Goal: Task Accomplishment & Management: Complete application form

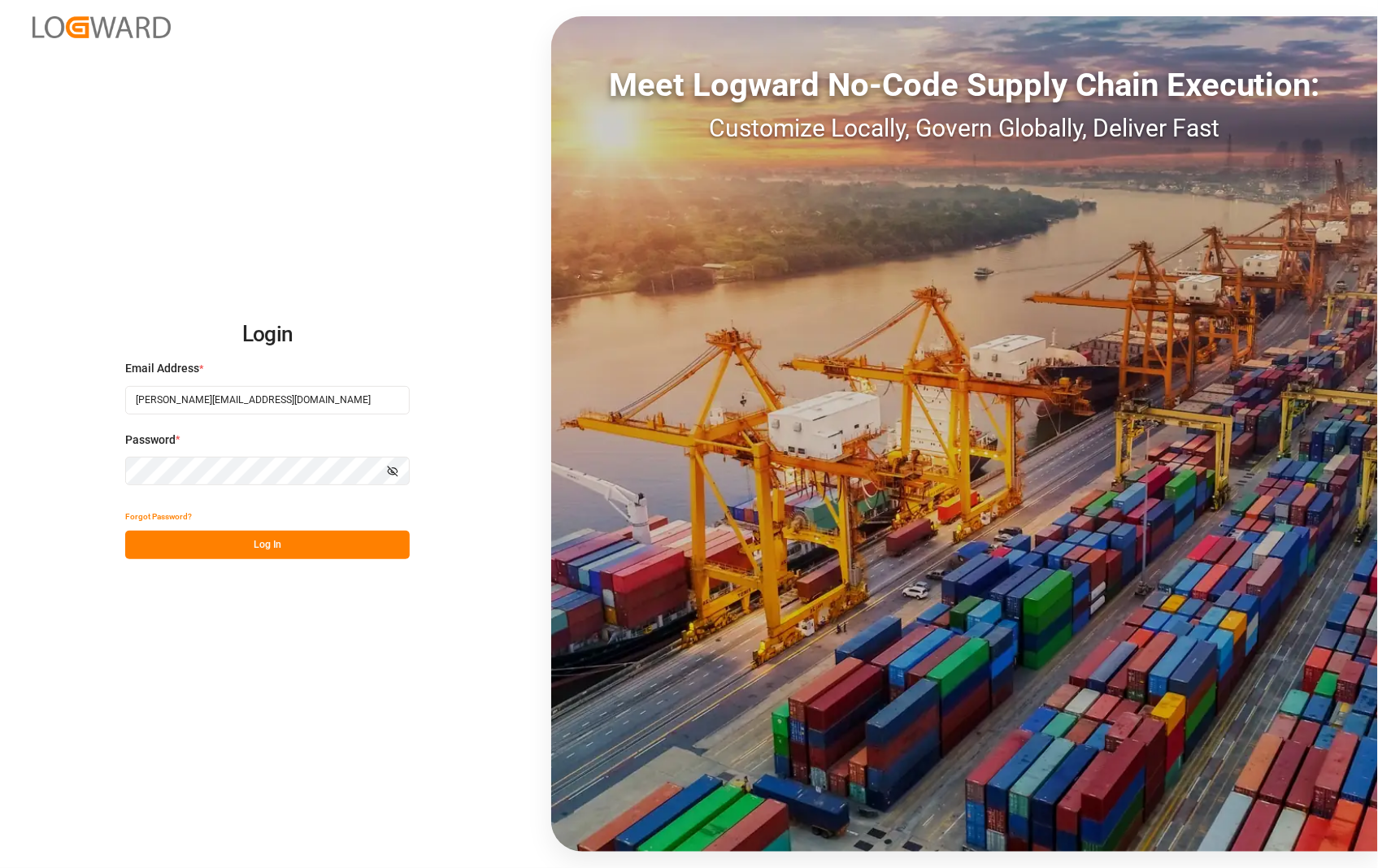
click at [264, 555] on button "Log In" at bounding box center [267, 545] width 284 height 29
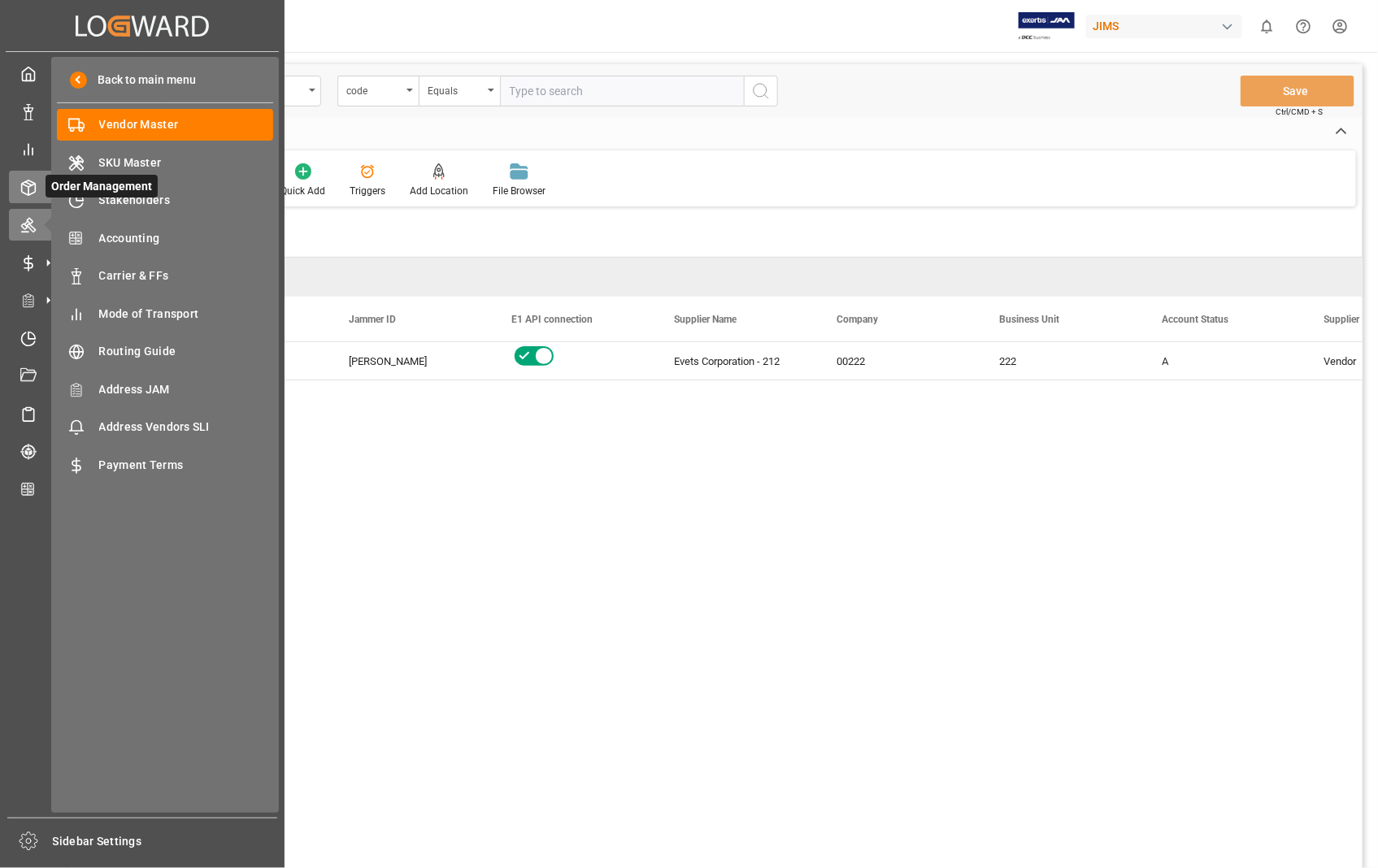
click at [21, 181] on icon at bounding box center [28, 187] width 16 height 16
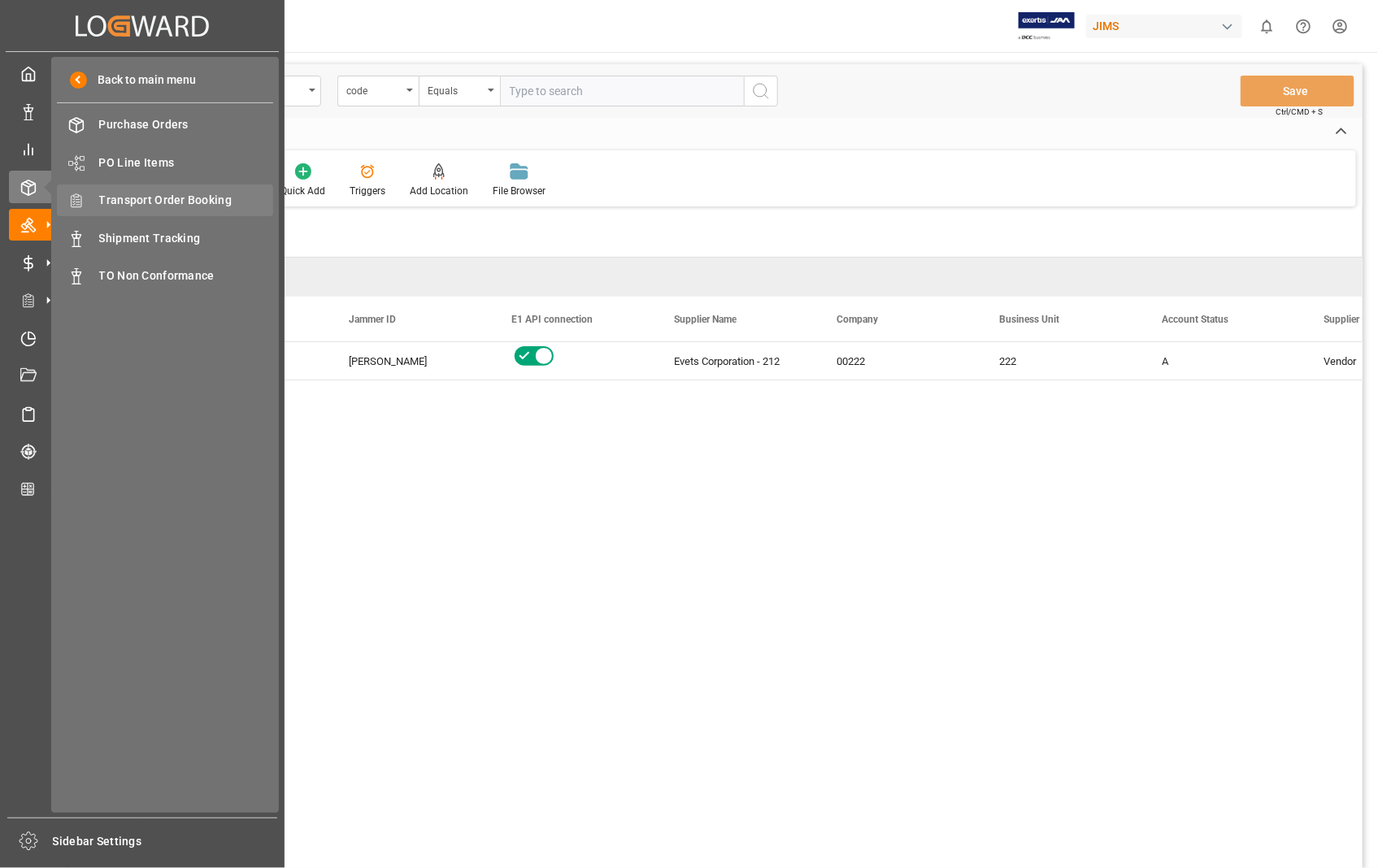
click at [187, 193] on span "Transport Order Booking" at bounding box center [186, 200] width 175 height 17
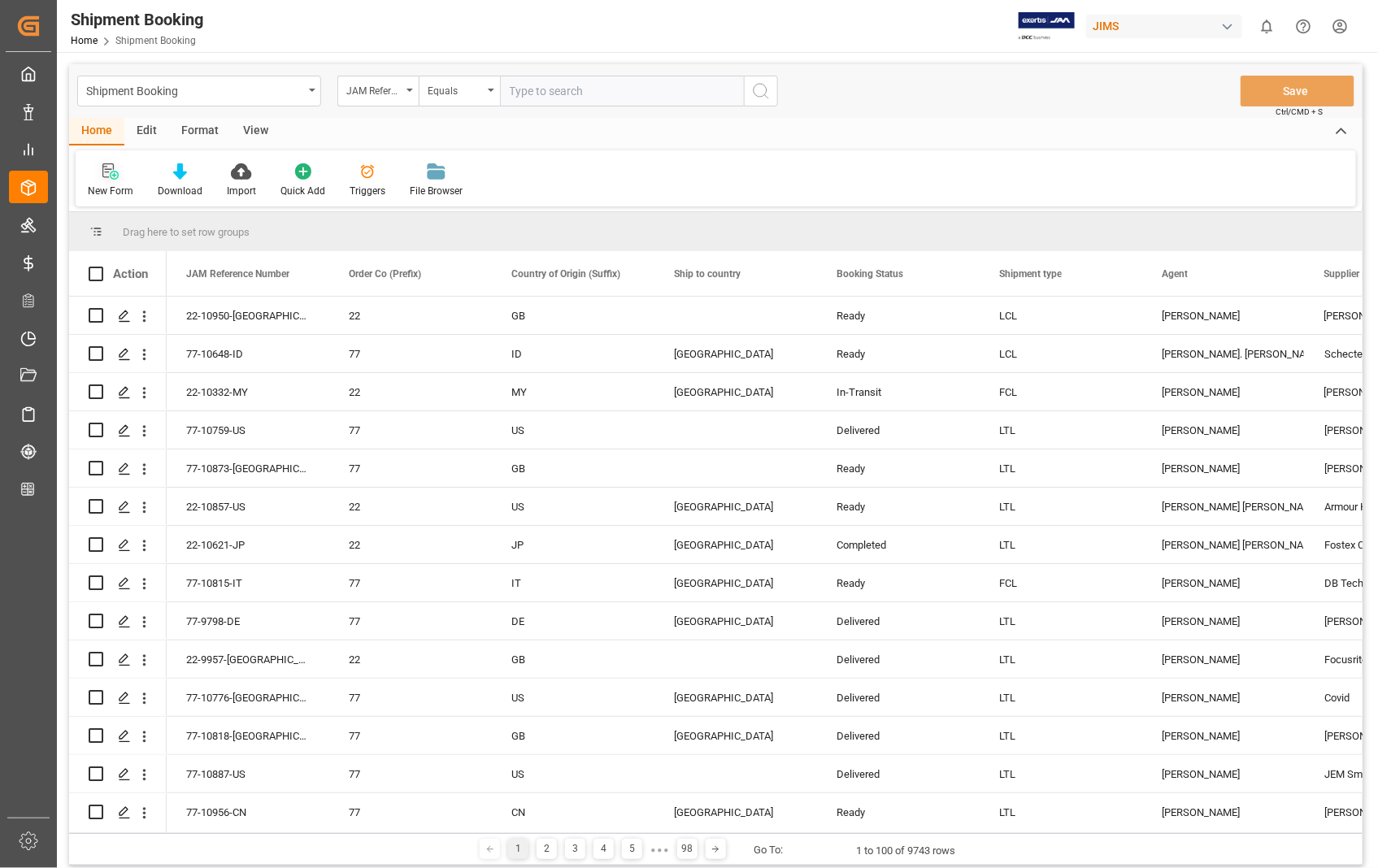
click at [111, 174] on icon at bounding box center [110, 171] width 16 height 16
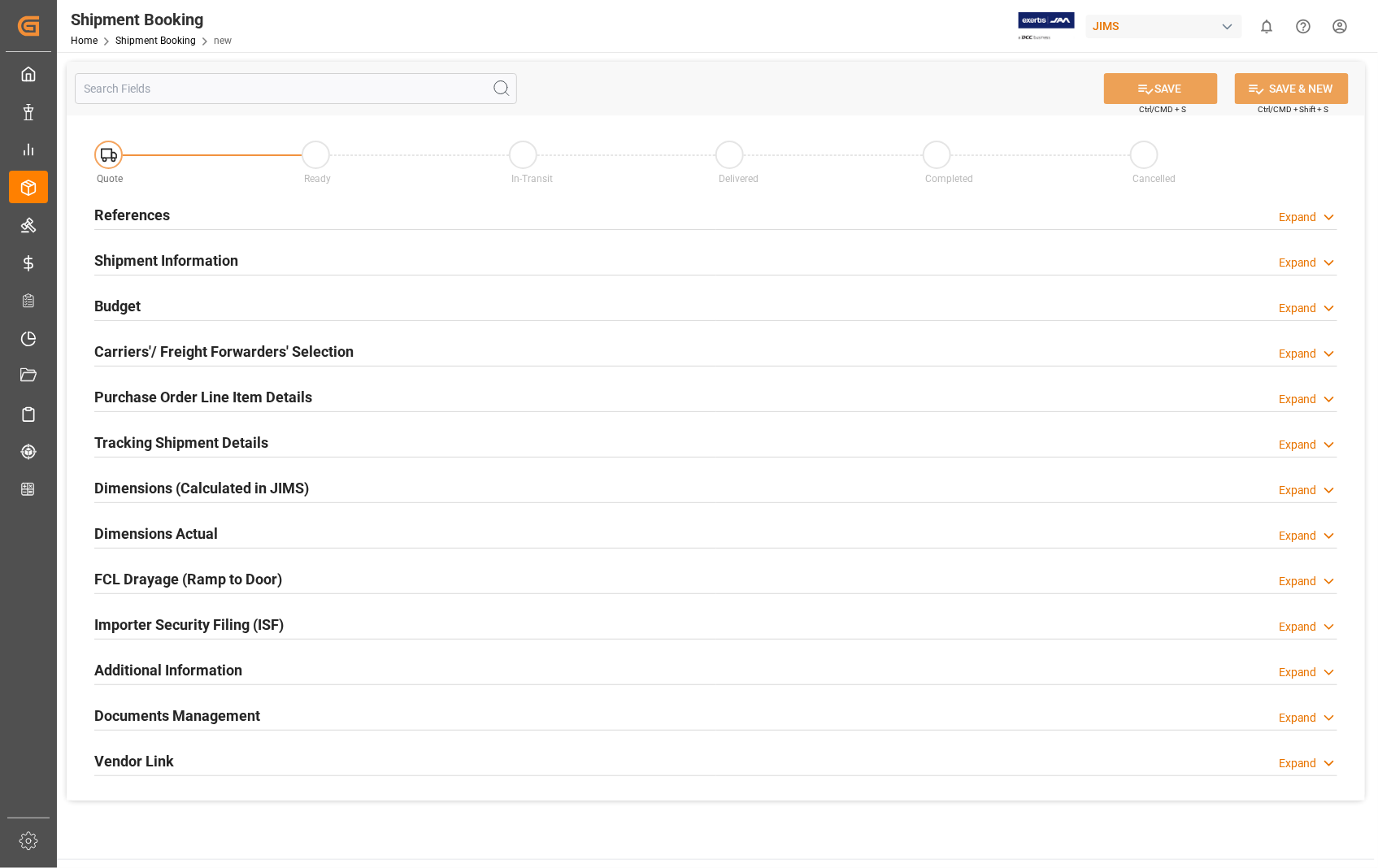
click at [138, 217] on h2 "References" at bounding box center [132, 215] width 75 height 22
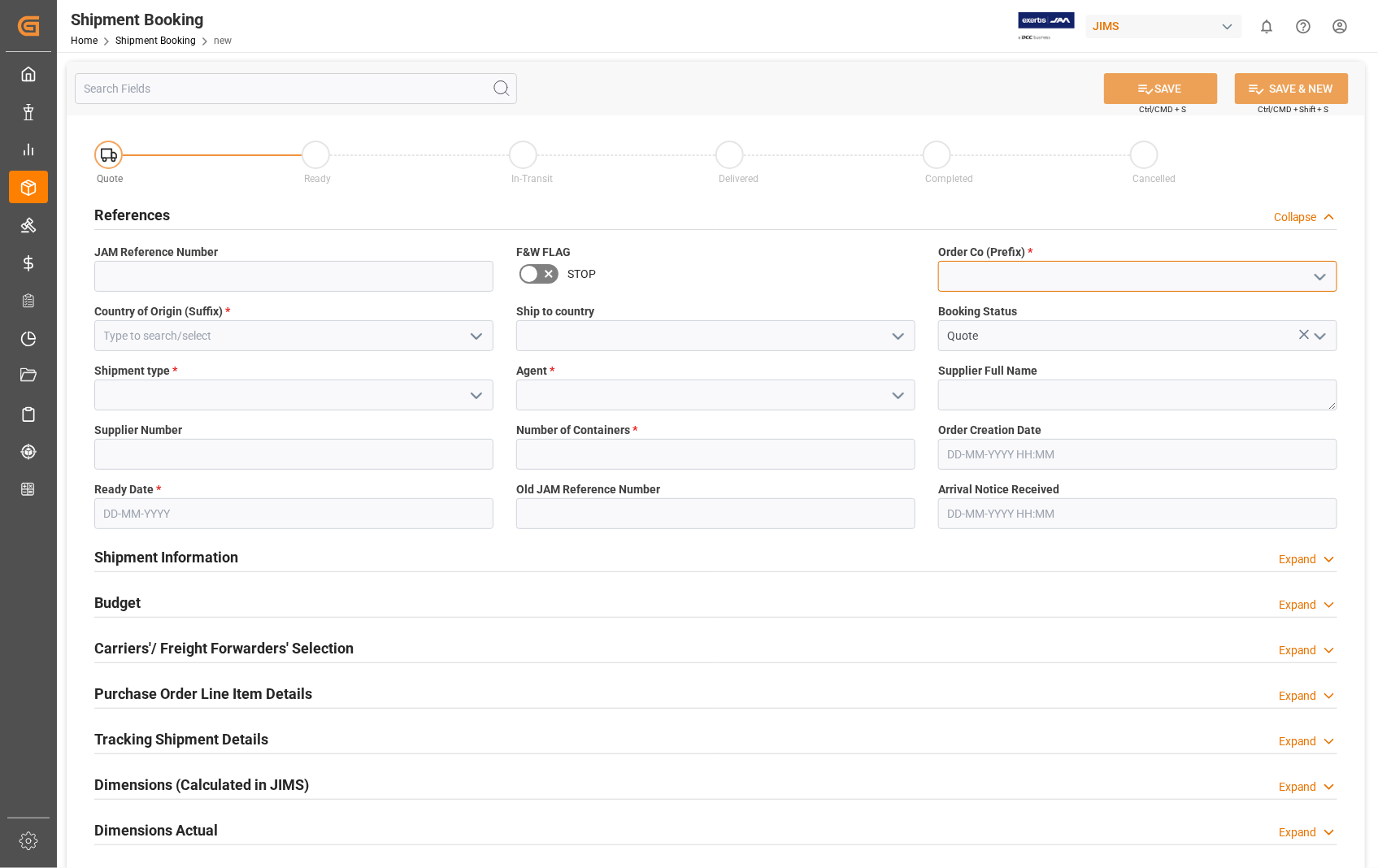
click at [1012, 278] on input at bounding box center [1138, 276] width 399 height 31
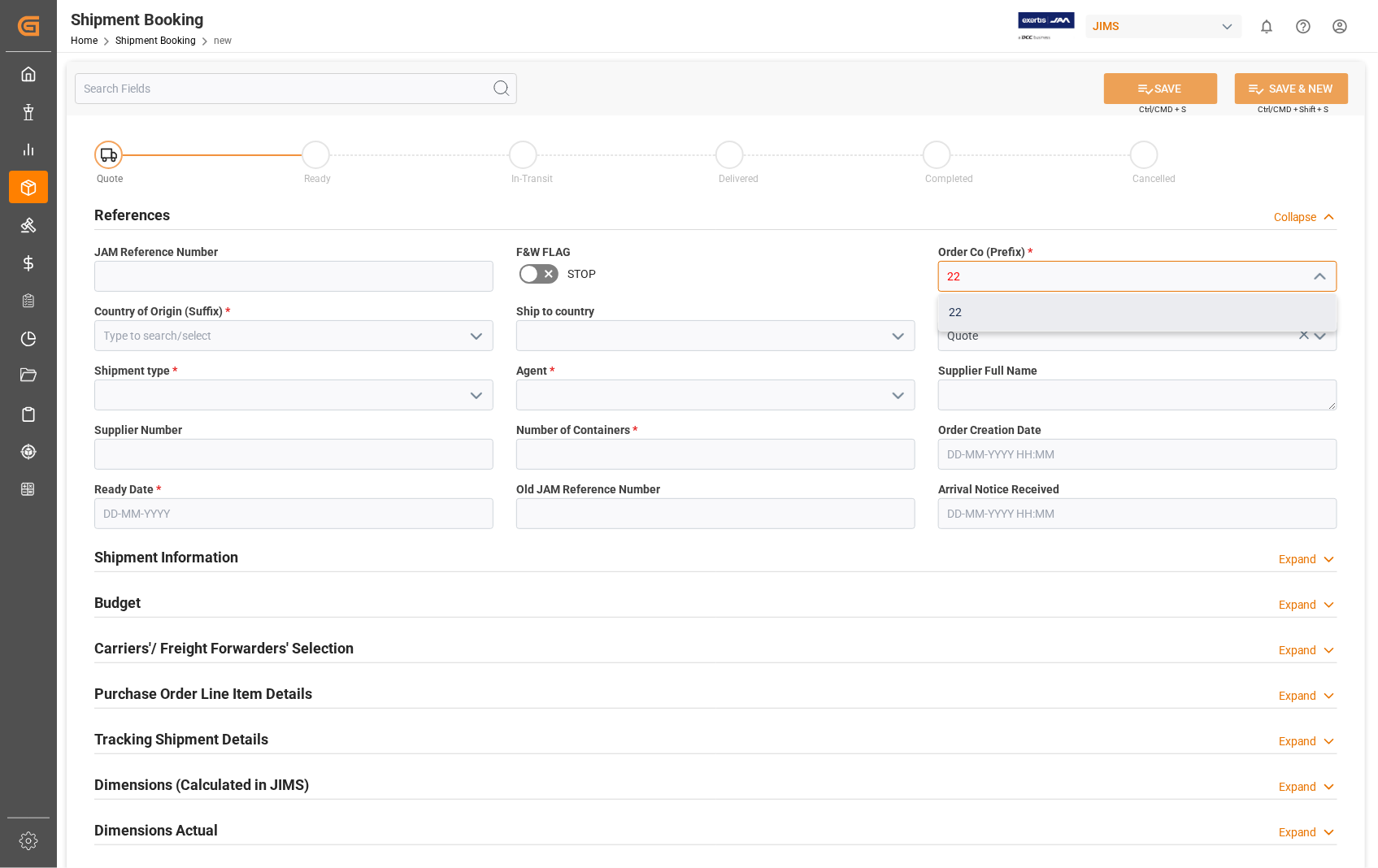
click at [961, 314] on div "22" at bounding box center [1138, 312] width 397 height 36
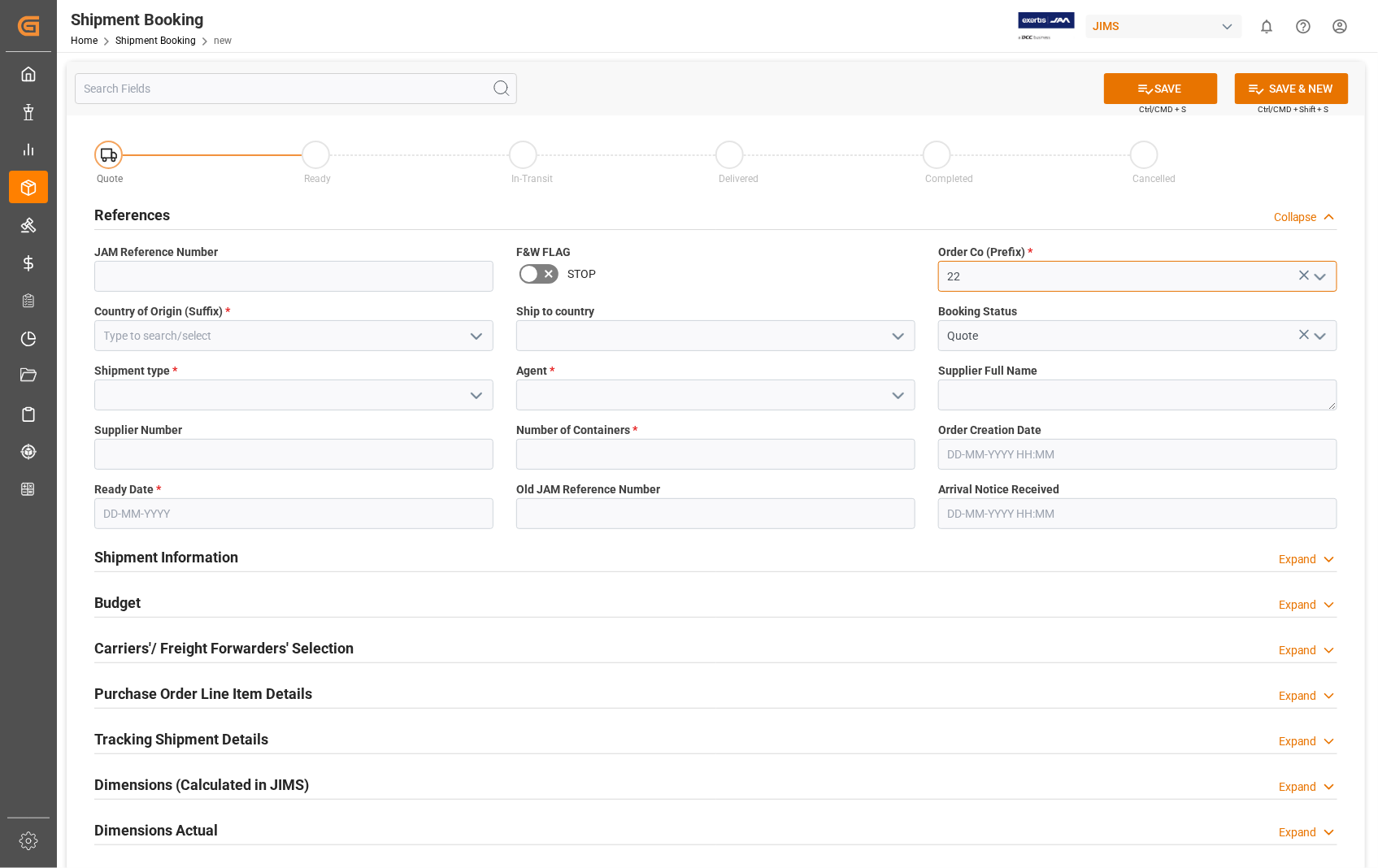
type input "22"
click at [319, 338] on input at bounding box center [294, 336] width 399 height 31
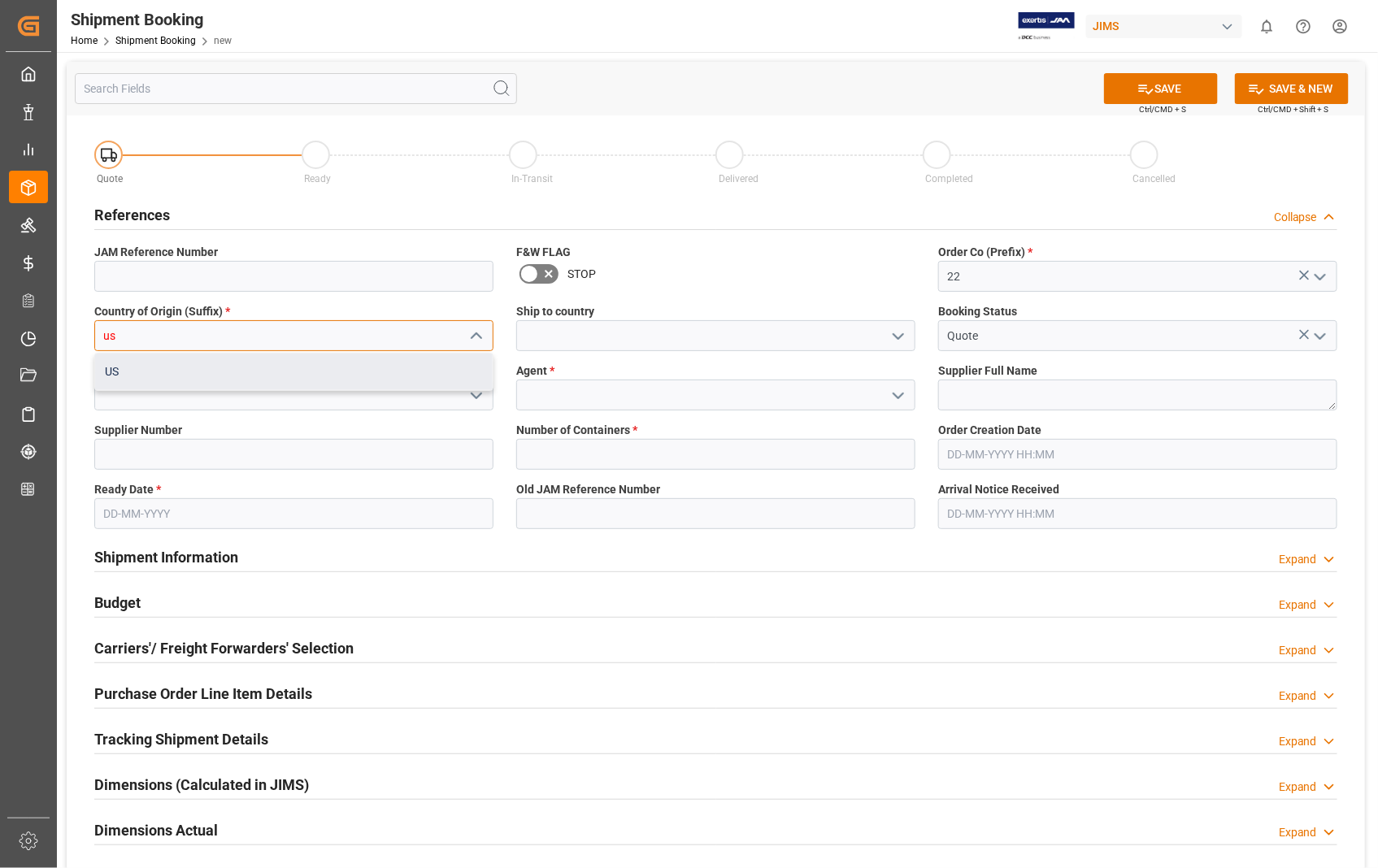
click at [124, 375] on div "US" at bounding box center [294, 371] width 397 height 36
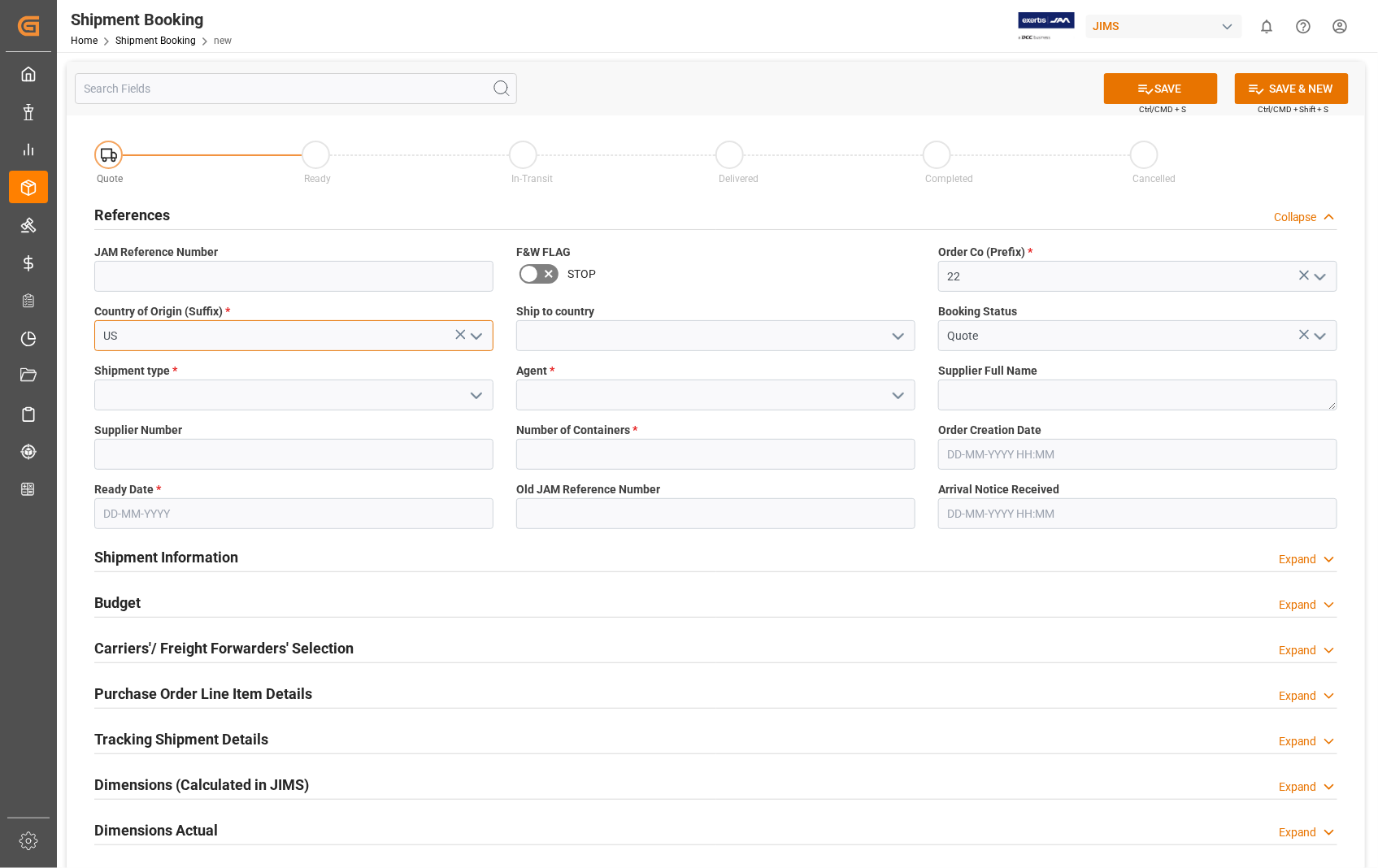
type input "US"
click at [570, 337] on input at bounding box center [716, 336] width 399 height 31
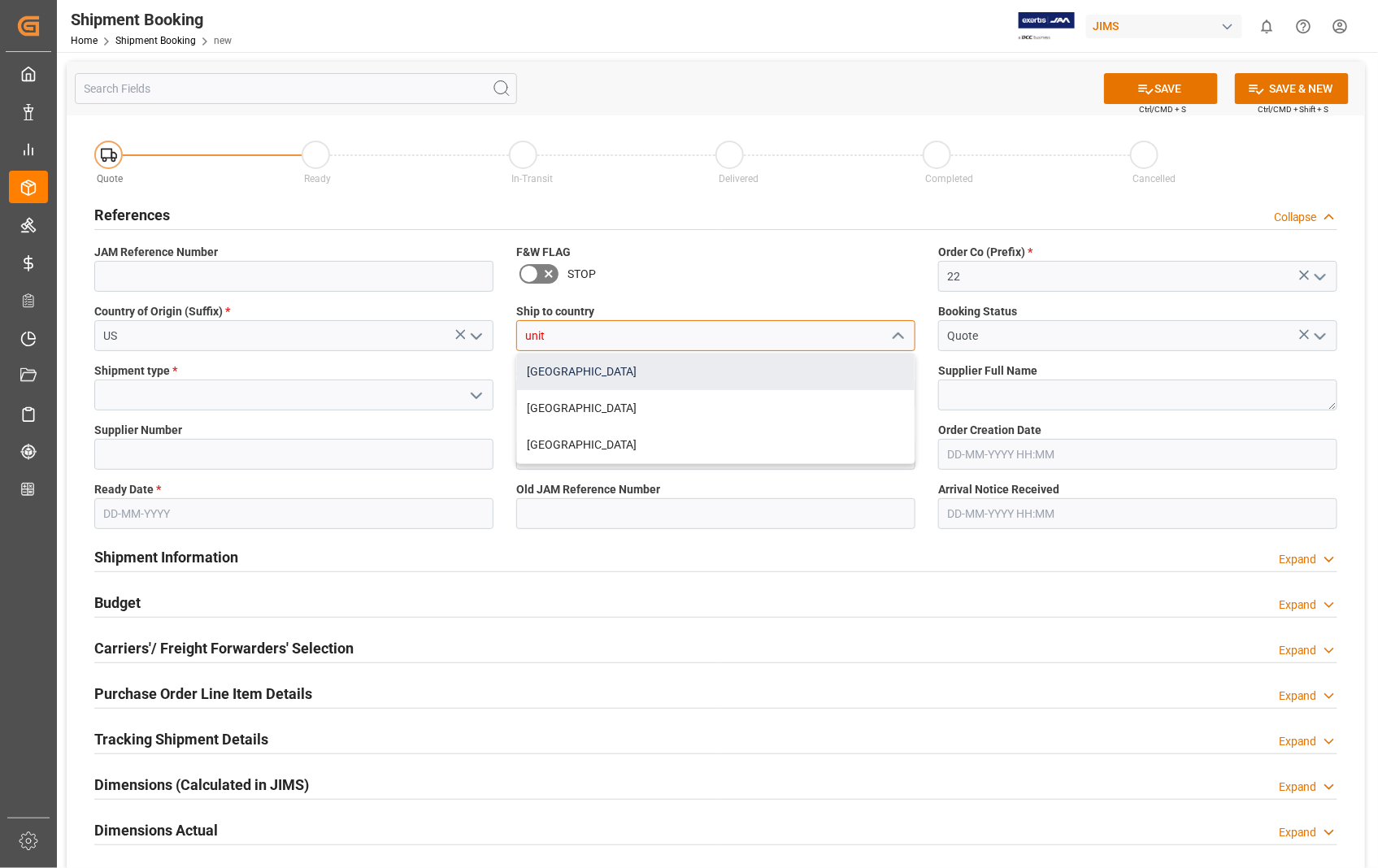
click at [553, 366] on div "[GEOGRAPHIC_DATA]" at bounding box center [716, 371] width 397 height 36
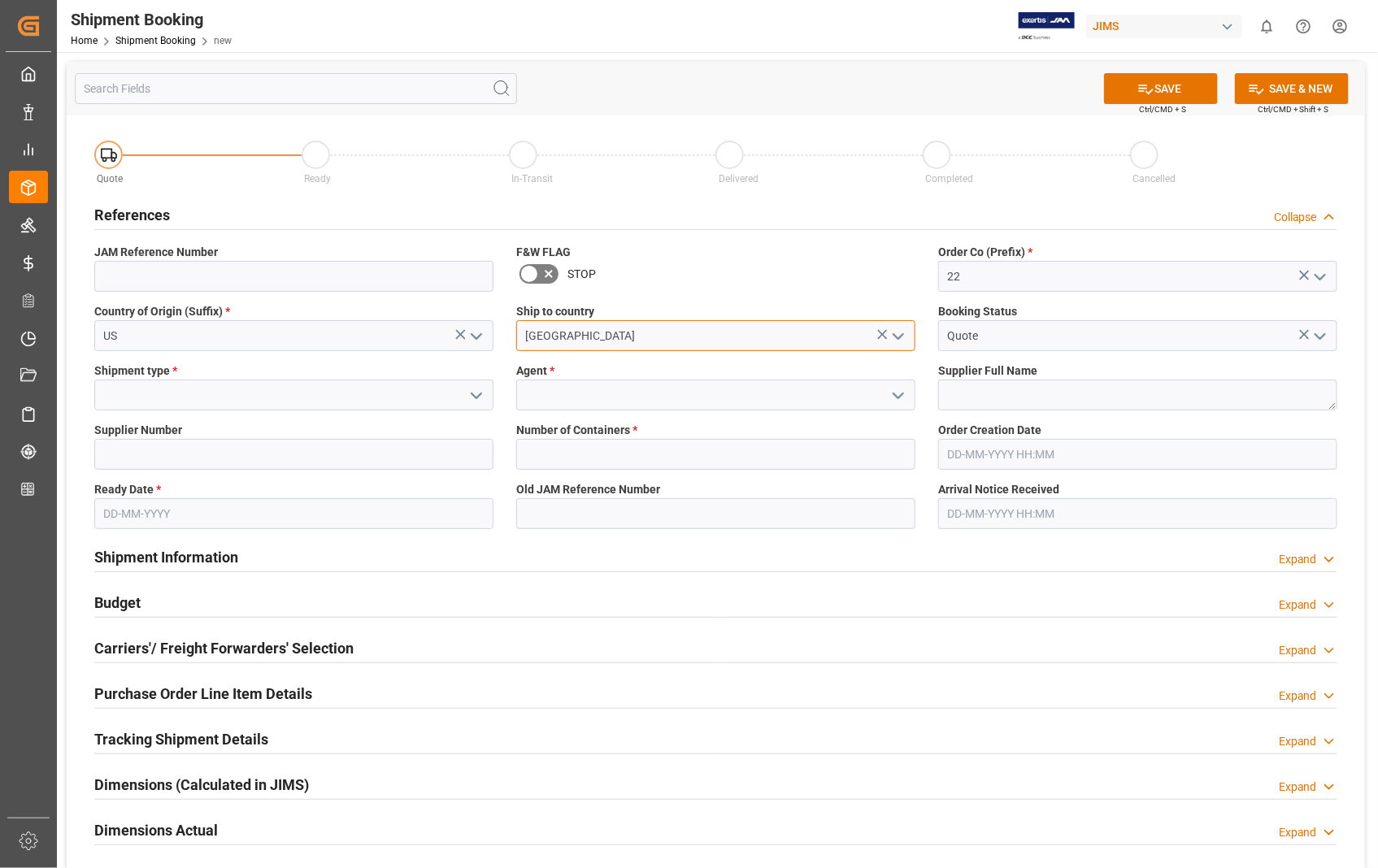
type input "[GEOGRAPHIC_DATA]"
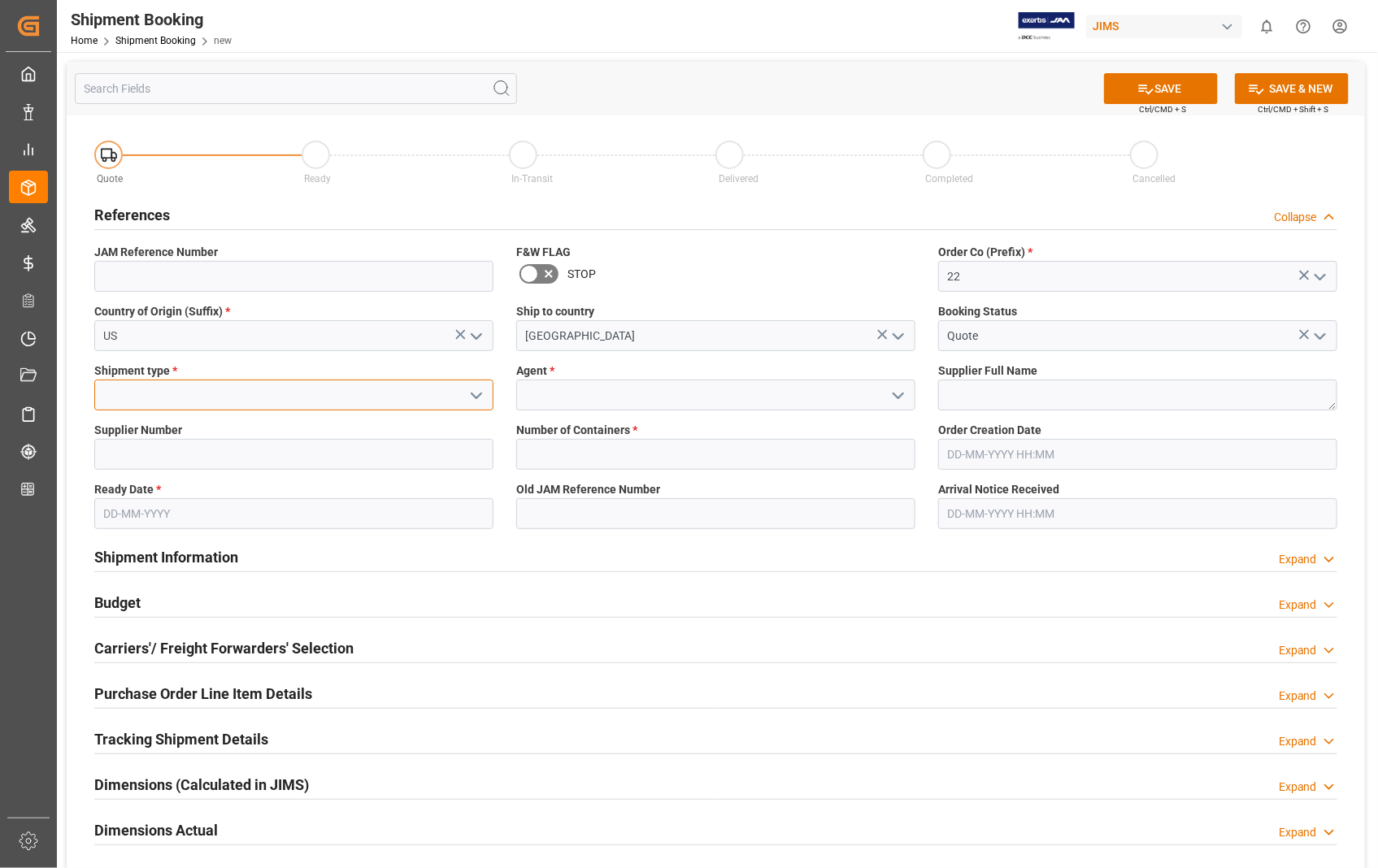
click at [348, 397] on input at bounding box center [294, 395] width 399 height 31
click at [132, 500] on div "LTL" at bounding box center [294, 504] width 397 height 36
type input "LTL"
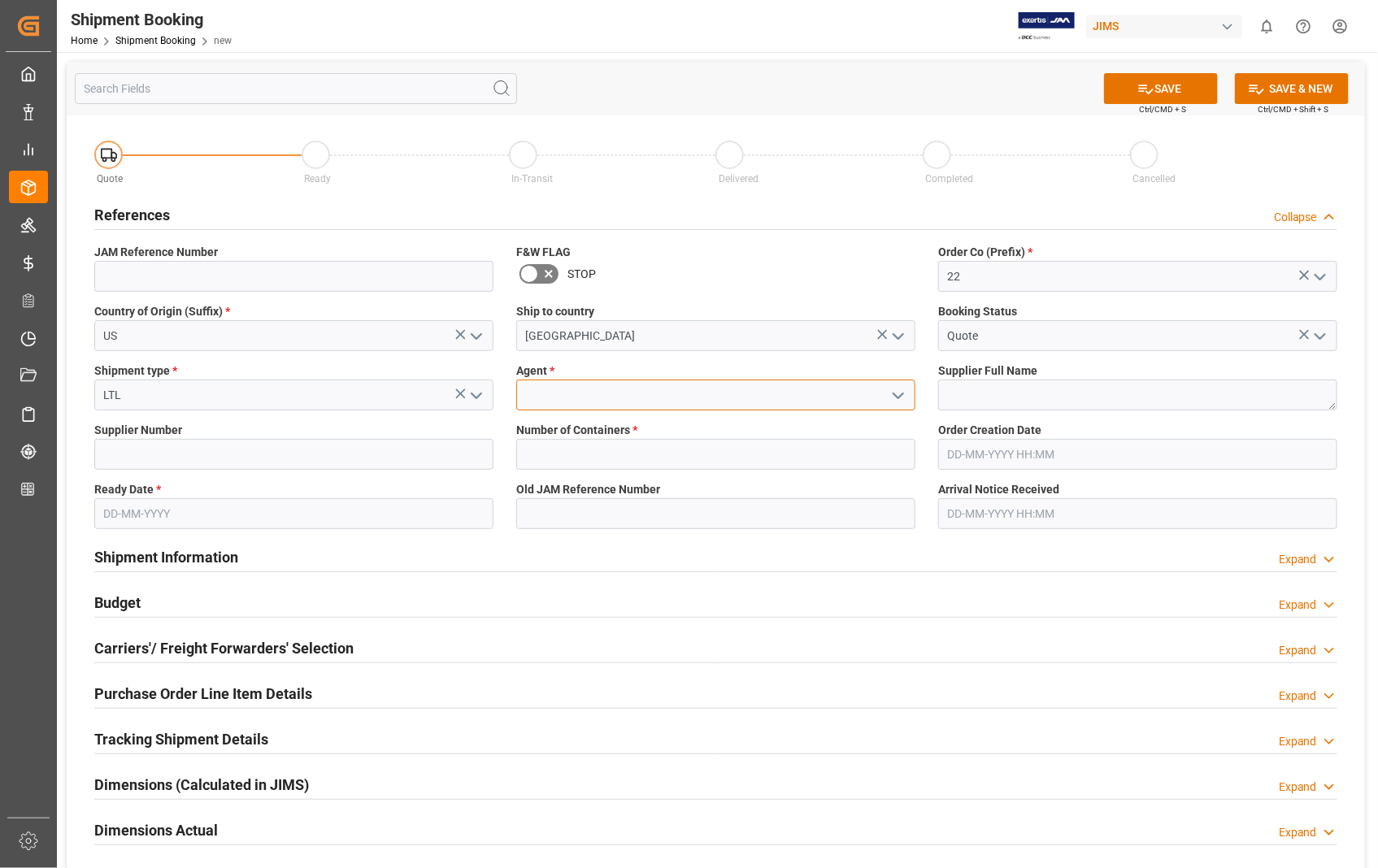
click at [590, 404] on input at bounding box center [716, 395] width 399 height 31
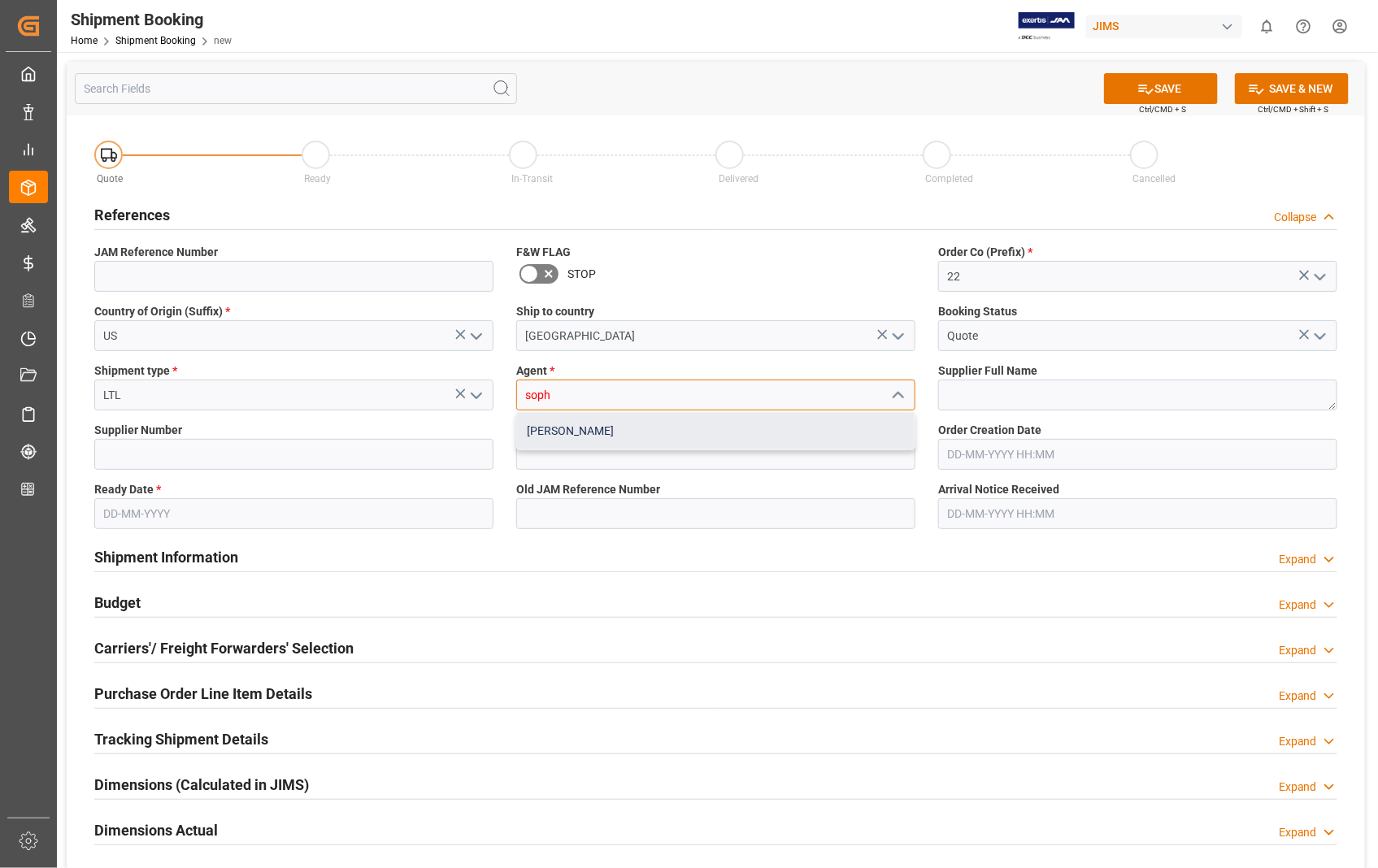
click at [556, 428] on div "[PERSON_NAME]" at bounding box center [716, 431] width 397 height 36
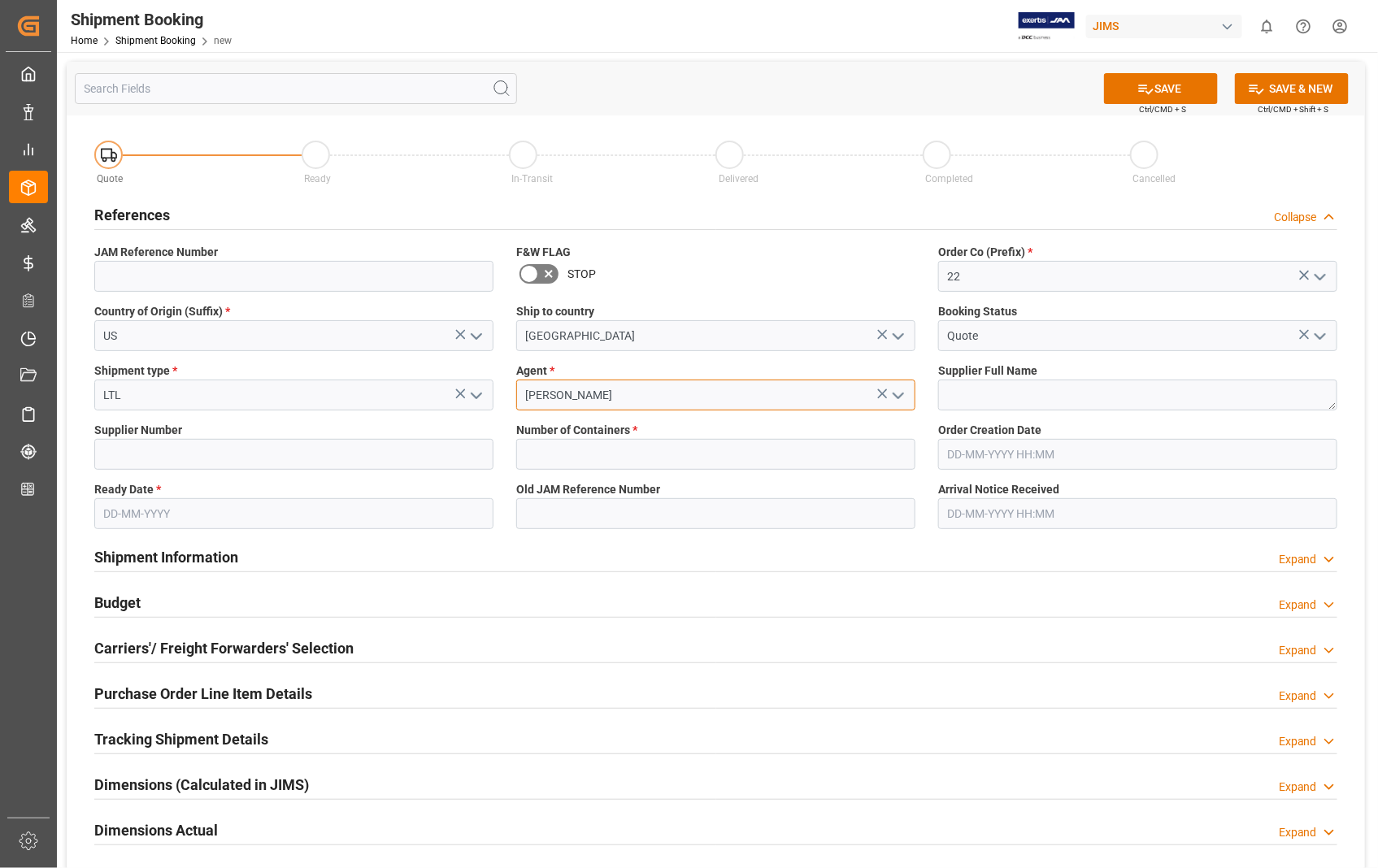
type input "[PERSON_NAME]"
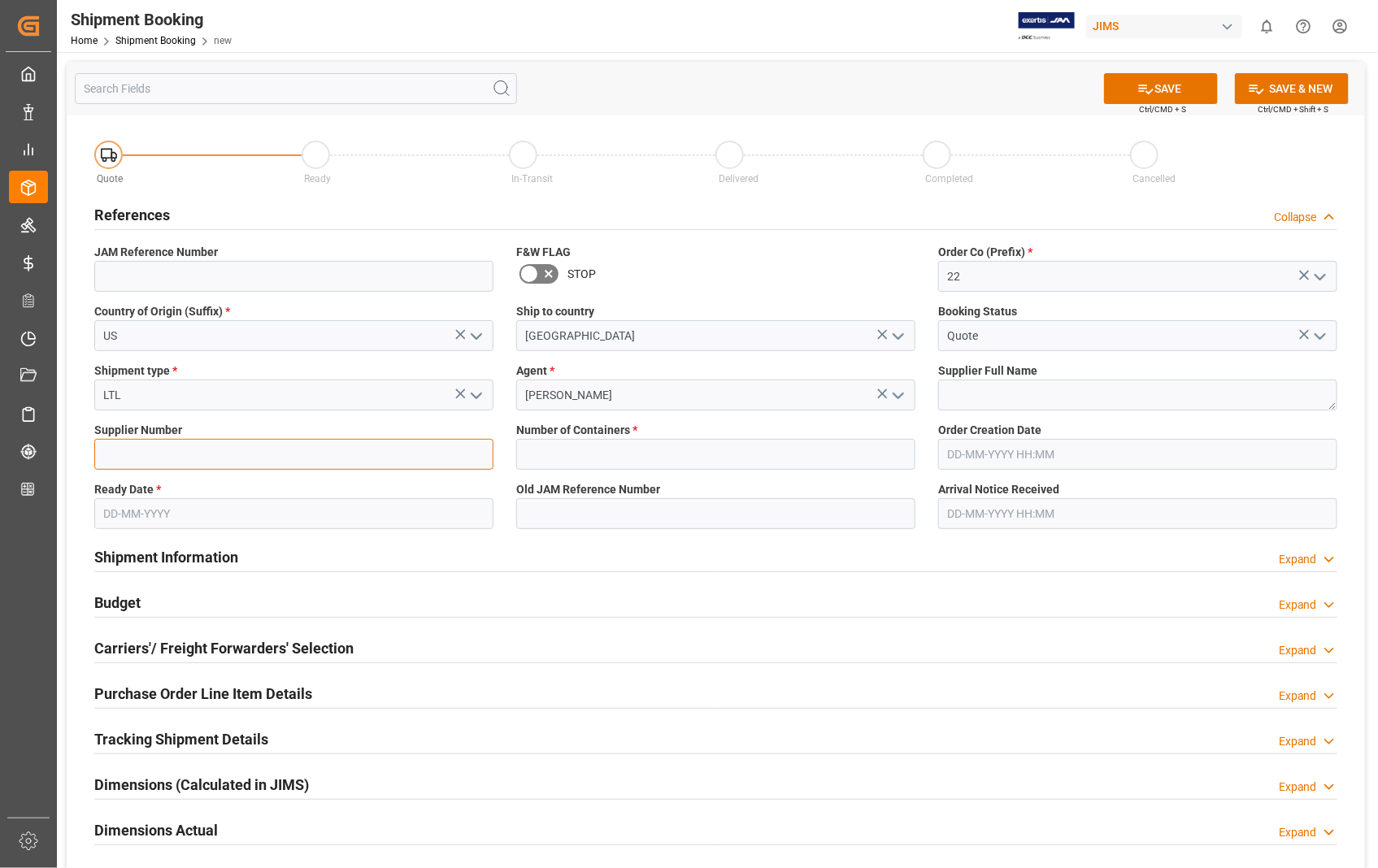
click at [120, 458] on input at bounding box center [294, 454] width 399 height 31
paste input "398711"
type input "398711"
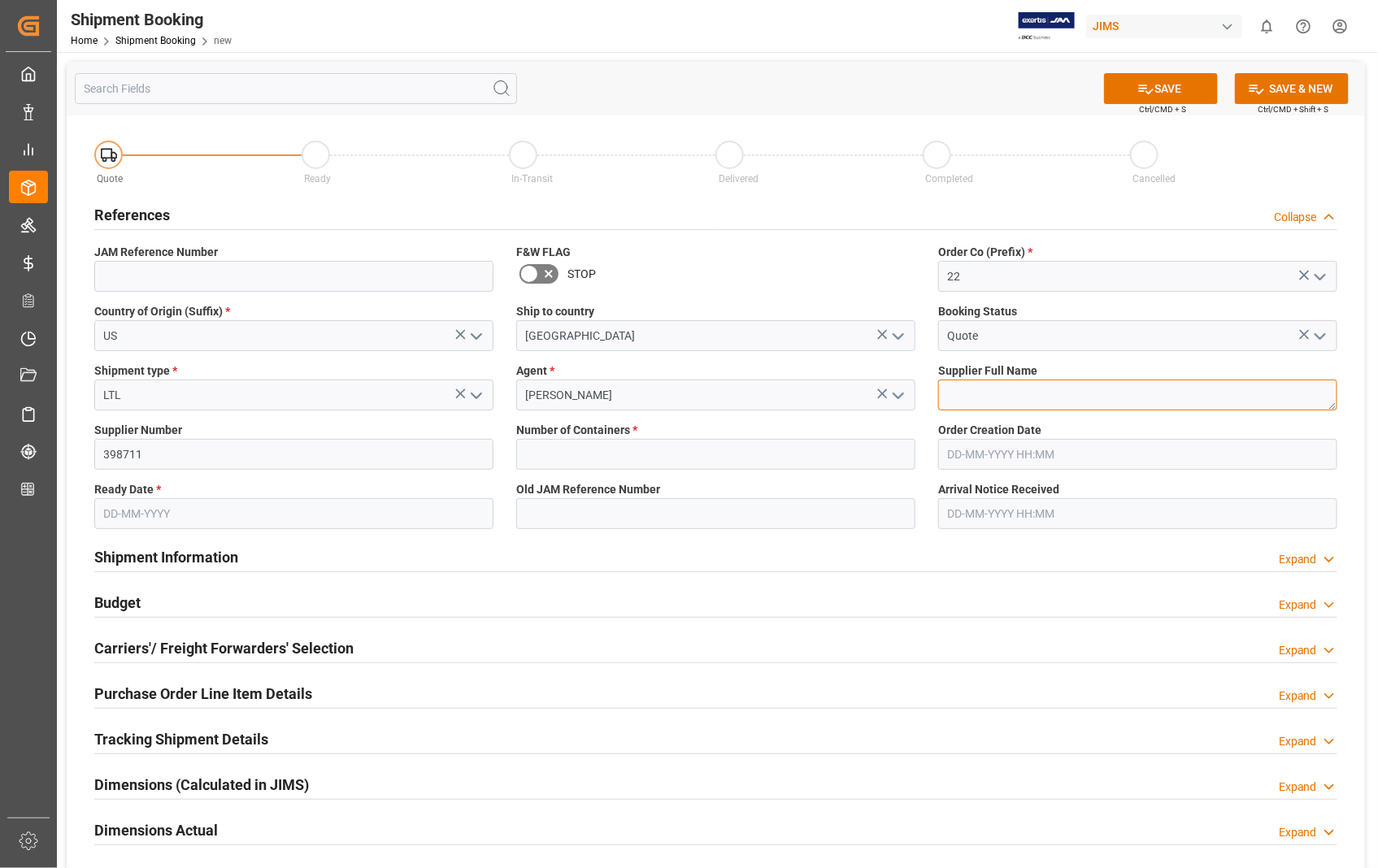
click at [1053, 391] on textarea at bounding box center [1138, 395] width 399 height 31
click at [975, 403] on textarea at bounding box center [1138, 395] width 399 height 31
paste textarea "KYSER MUSICAL PRODUCTS"
type textarea "KYSER MUSICAL PRODUCTS"
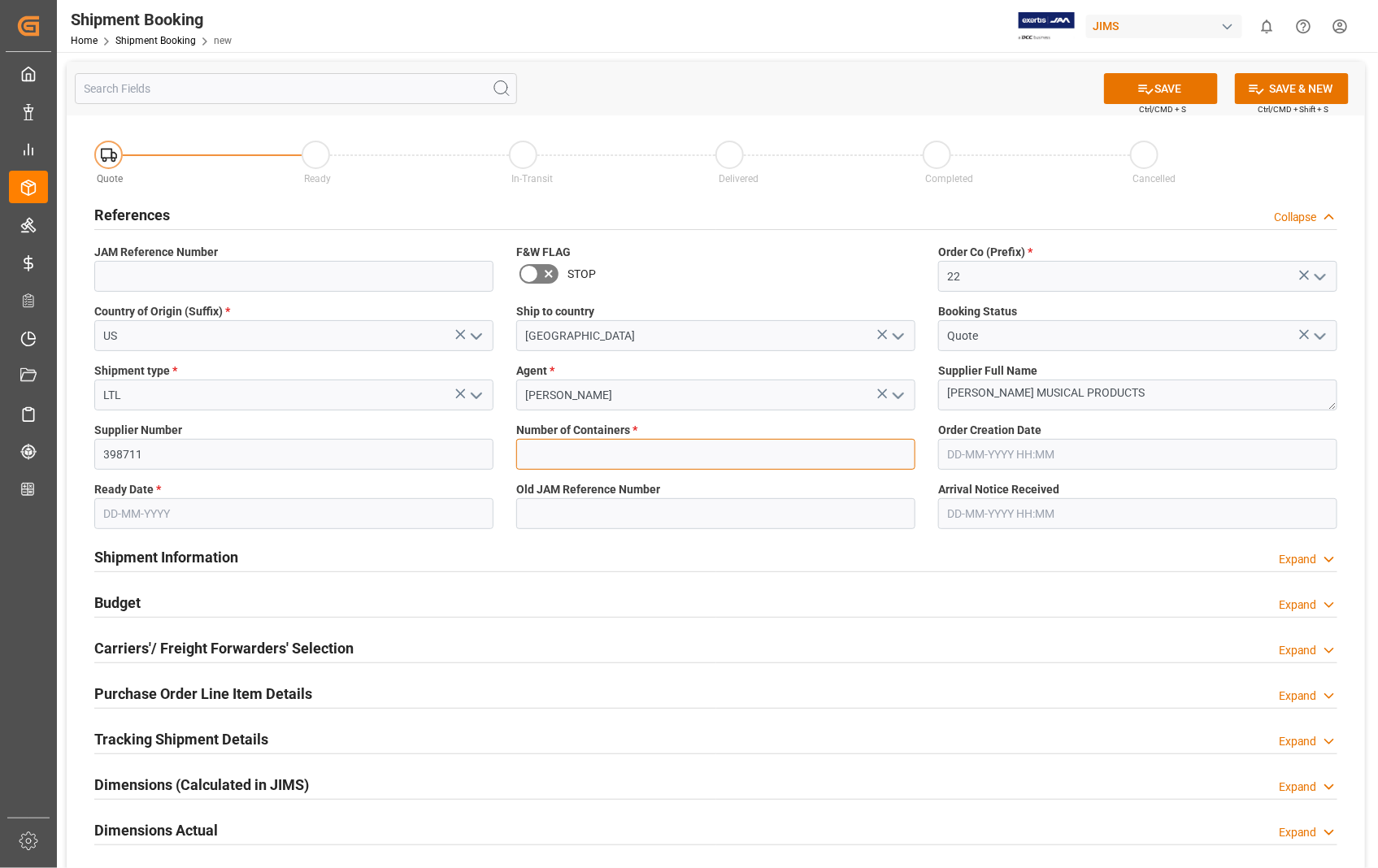
click at [566, 458] on input "text" at bounding box center [716, 454] width 399 height 31
type input "0"
type input "22-10927-US"
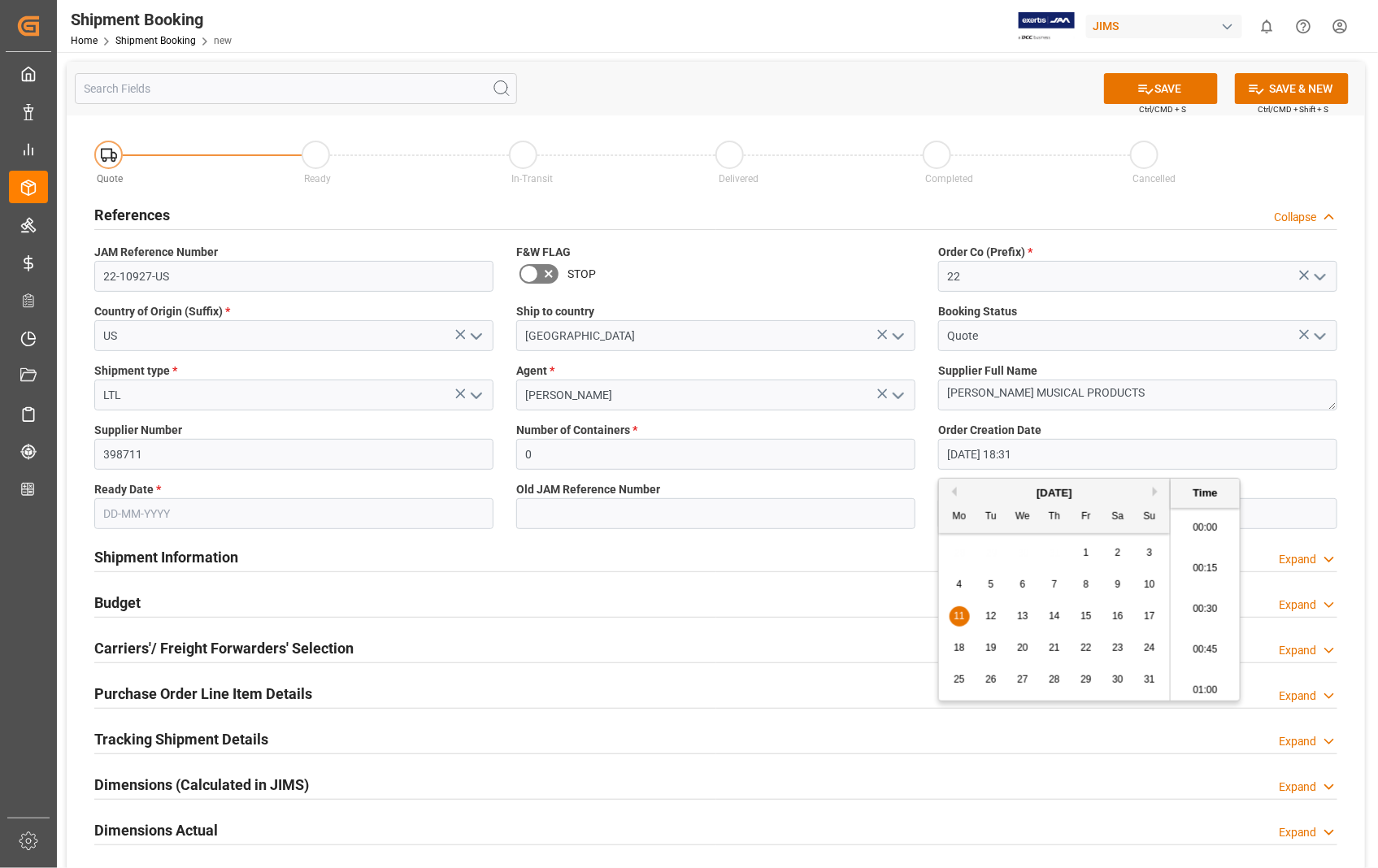
click at [1033, 459] on input "[DATE] 18:31" at bounding box center [1138, 454] width 399 height 31
click at [1159, 490] on button "Next Month" at bounding box center [1158, 491] width 10 height 10
click at [1083, 548] on span "5" at bounding box center [1086, 552] width 6 height 11
type input "05-09-2025 18:31"
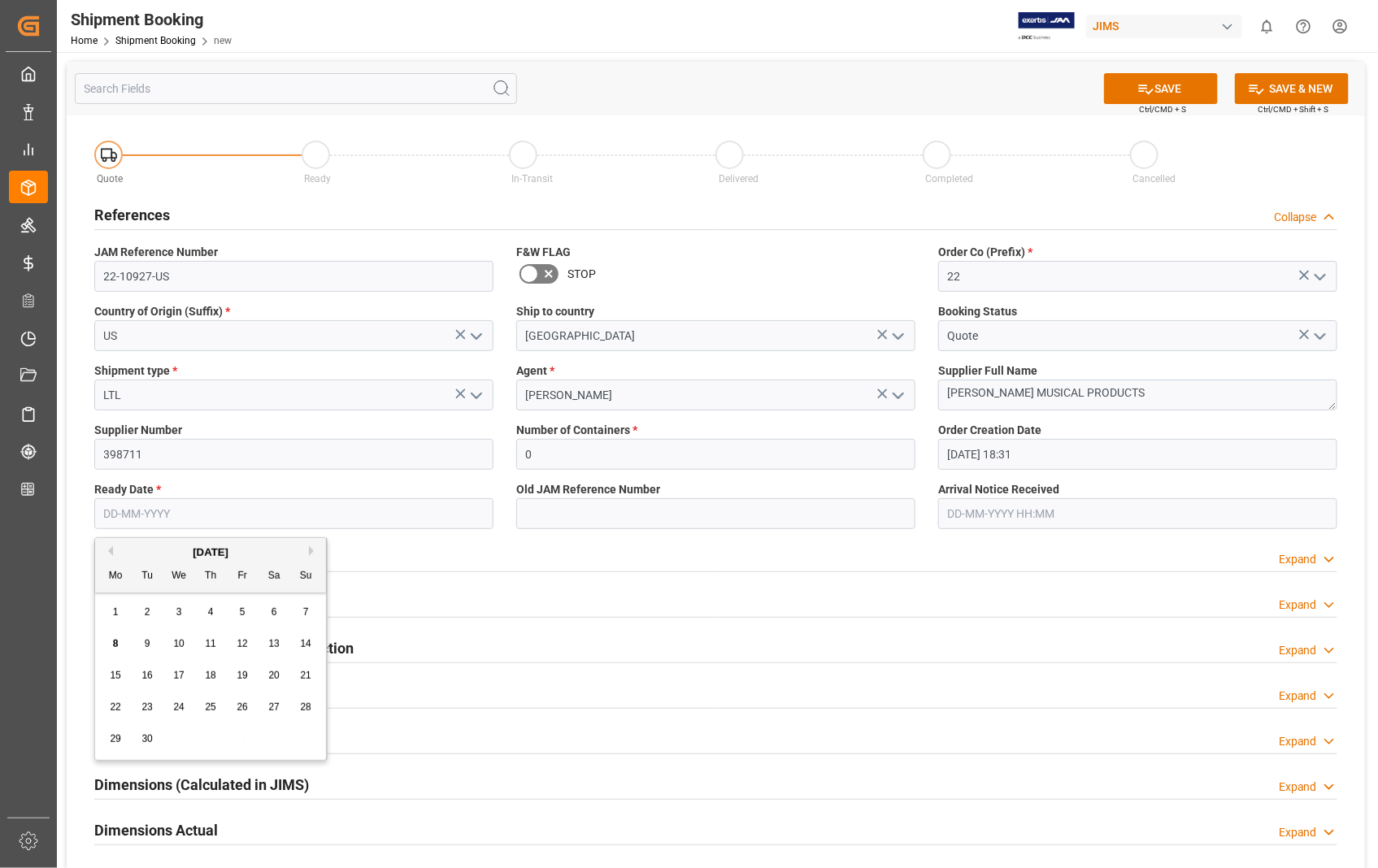
click at [199, 517] on input "text" at bounding box center [294, 513] width 399 height 31
click at [312, 550] on button "Next Month" at bounding box center [314, 550] width 10 height 10
click at [182, 617] on div "1" at bounding box center [178, 612] width 20 height 19
type input "01-10-2025"
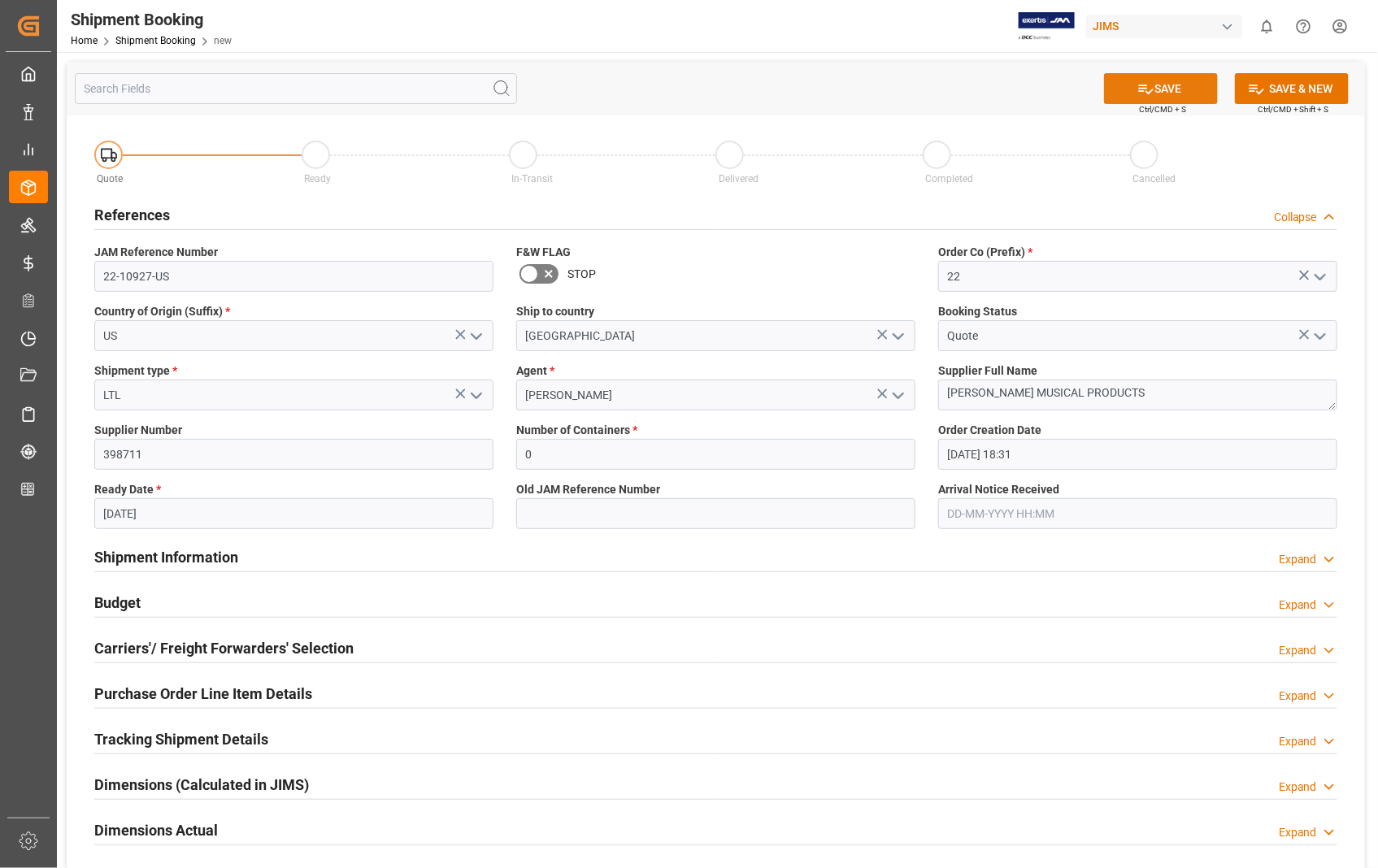
click at [1189, 76] on button "SAVE" at bounding box center [1160, 89] width 114 height 31
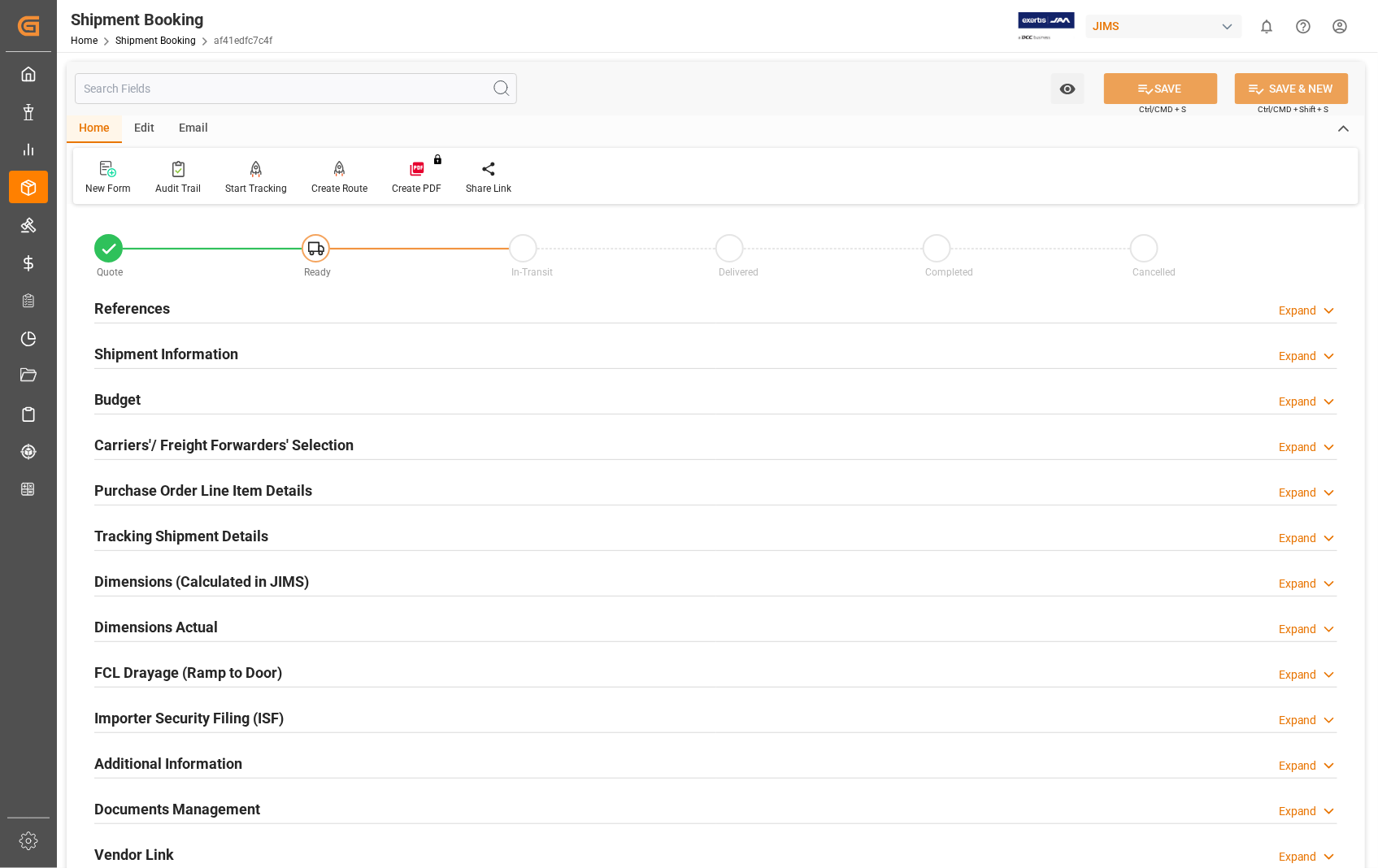
click at [112, 443] on h2 "Carriers'/ Freight Forwarders' Selection" at bounding box center [224, 444] width 260 height 22
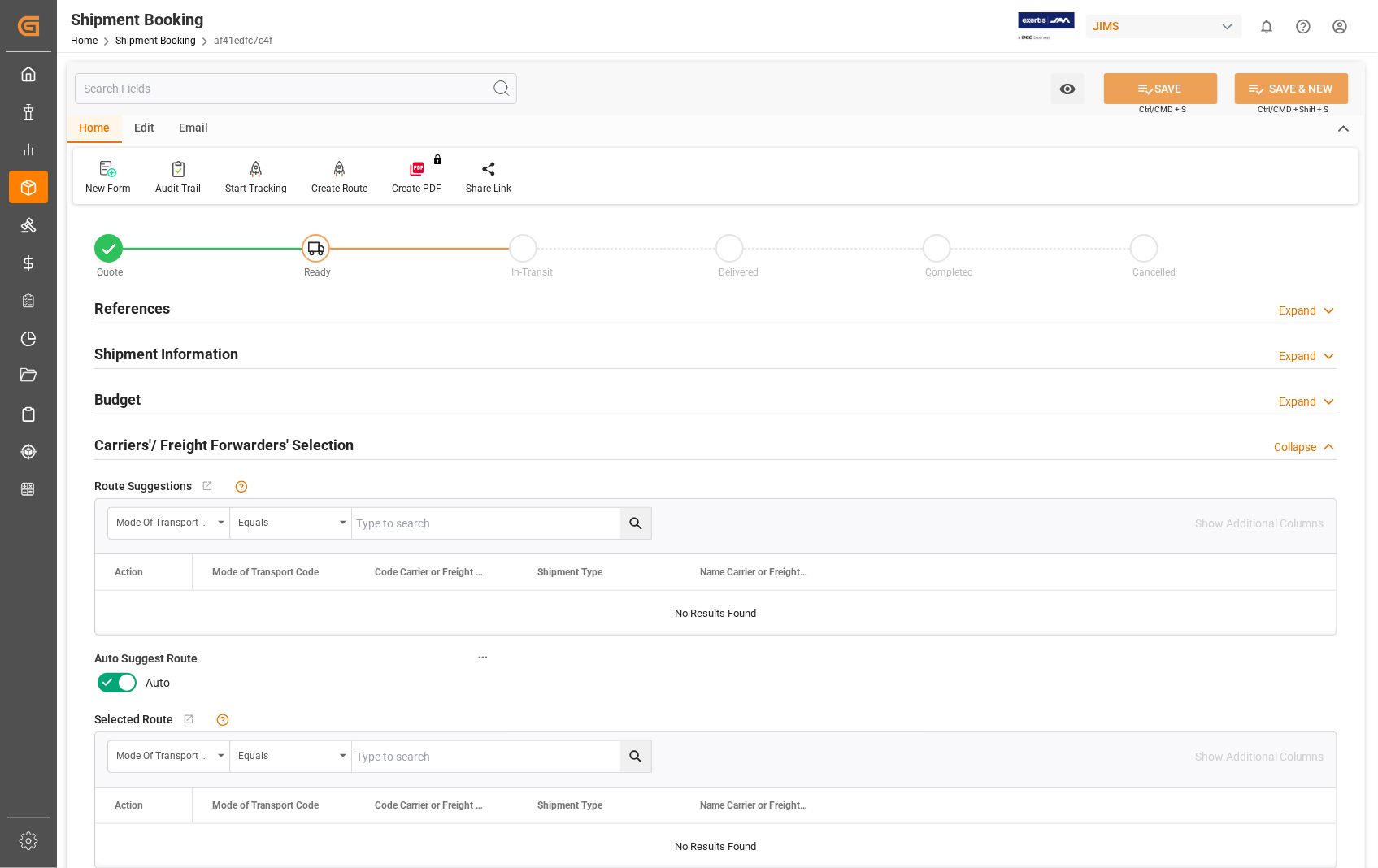
click at [127, 680] on icon at bounding box center [127, 683] width 9 height 9
click at [0, 0] on input "checkbox" at bounding box center [0, 0] width 0 height 0
click at [1167, 90] on button "SAVE" at bounding box center [1160, 89] width 114 height 31
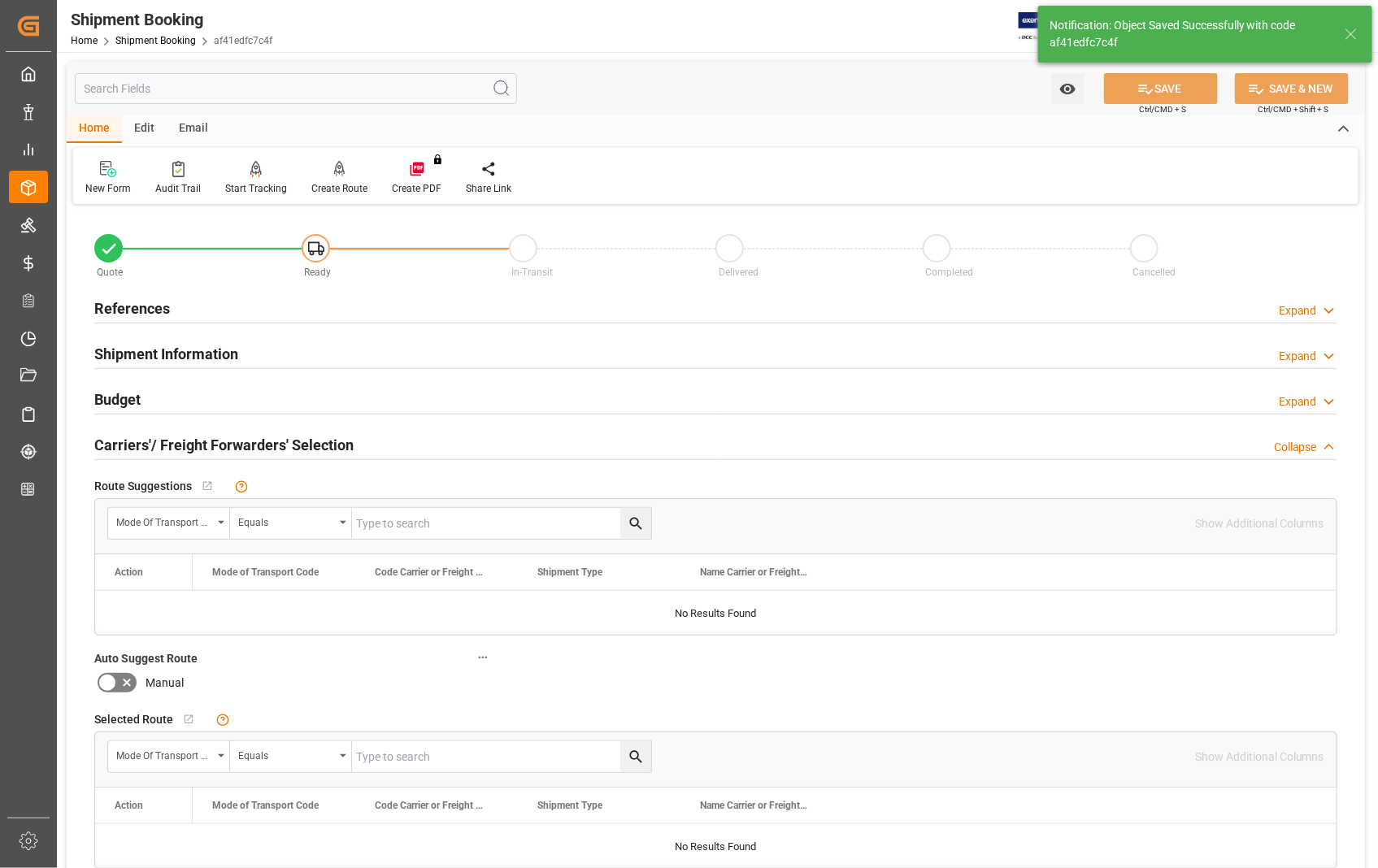
type input "Ready"
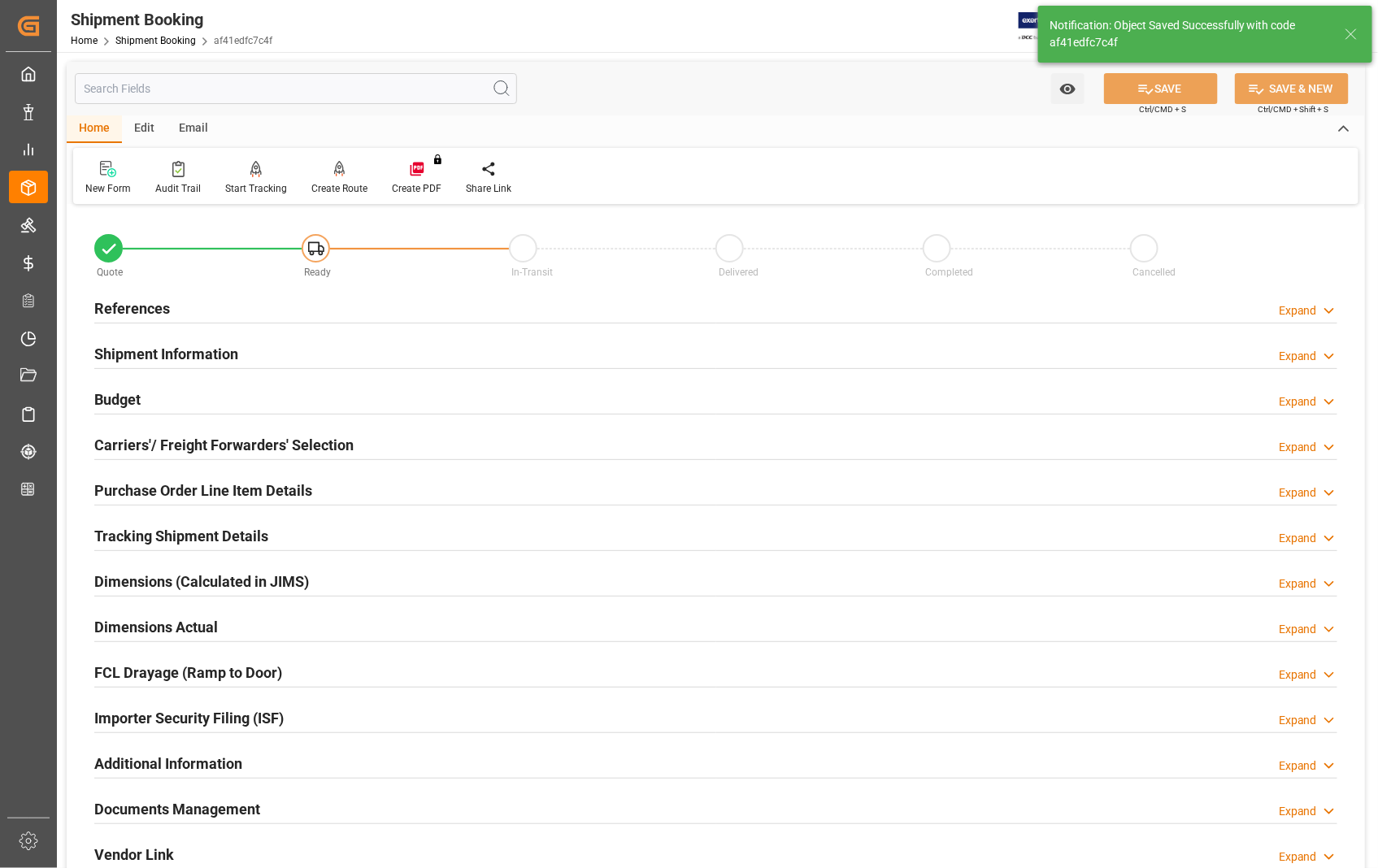
click at [146, 306] on h2 "References" at bounding box center [132, 308] width 75 height 22
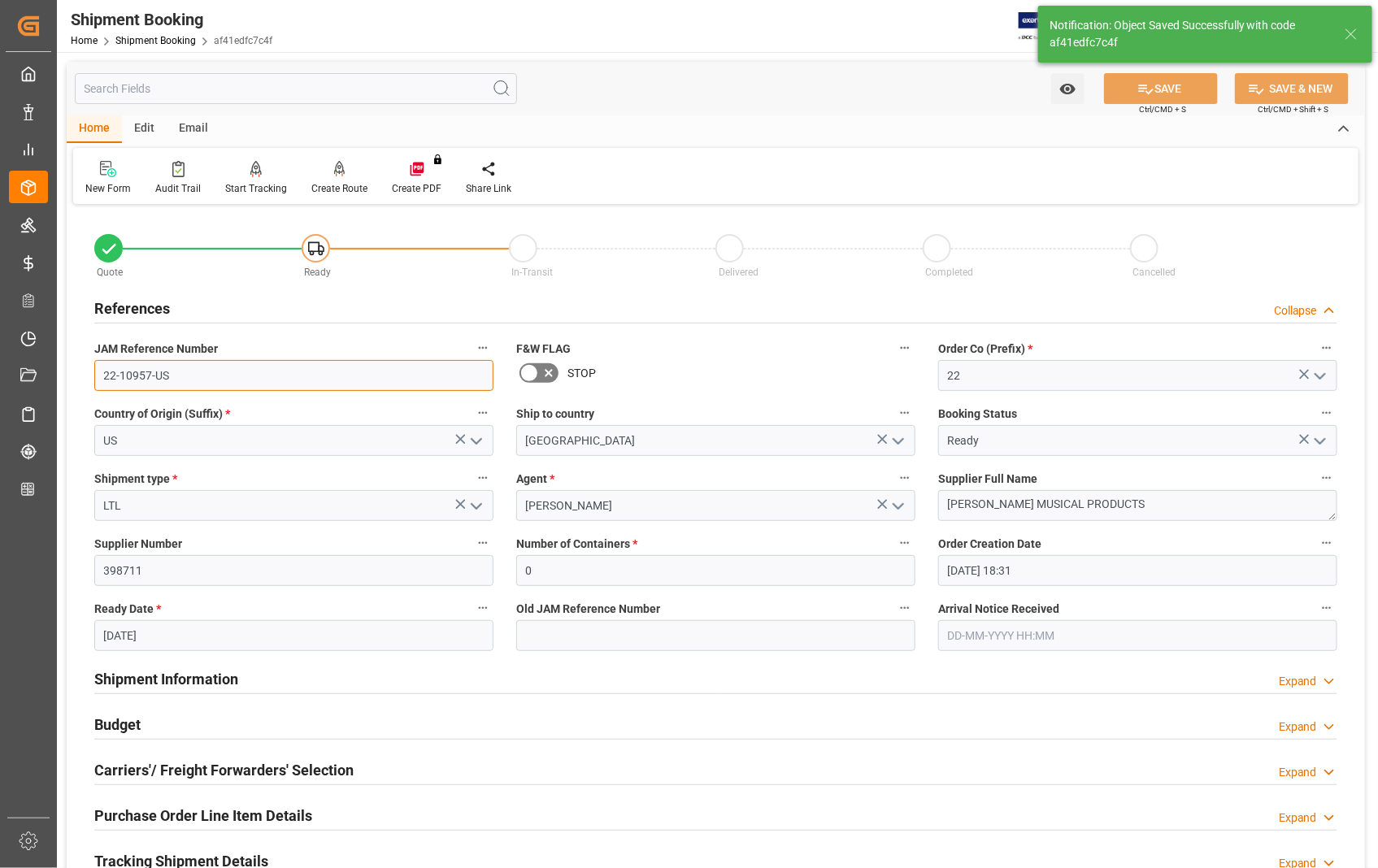
drag, startPoint x: 189, startPoint y: 369, endPoint x: 84, endPoint y: 363, distance: 105.2
click at [84, 363] on div "JAM Reference Number 22-10957-US" at bounding box center [294, 363] width 422 height 65
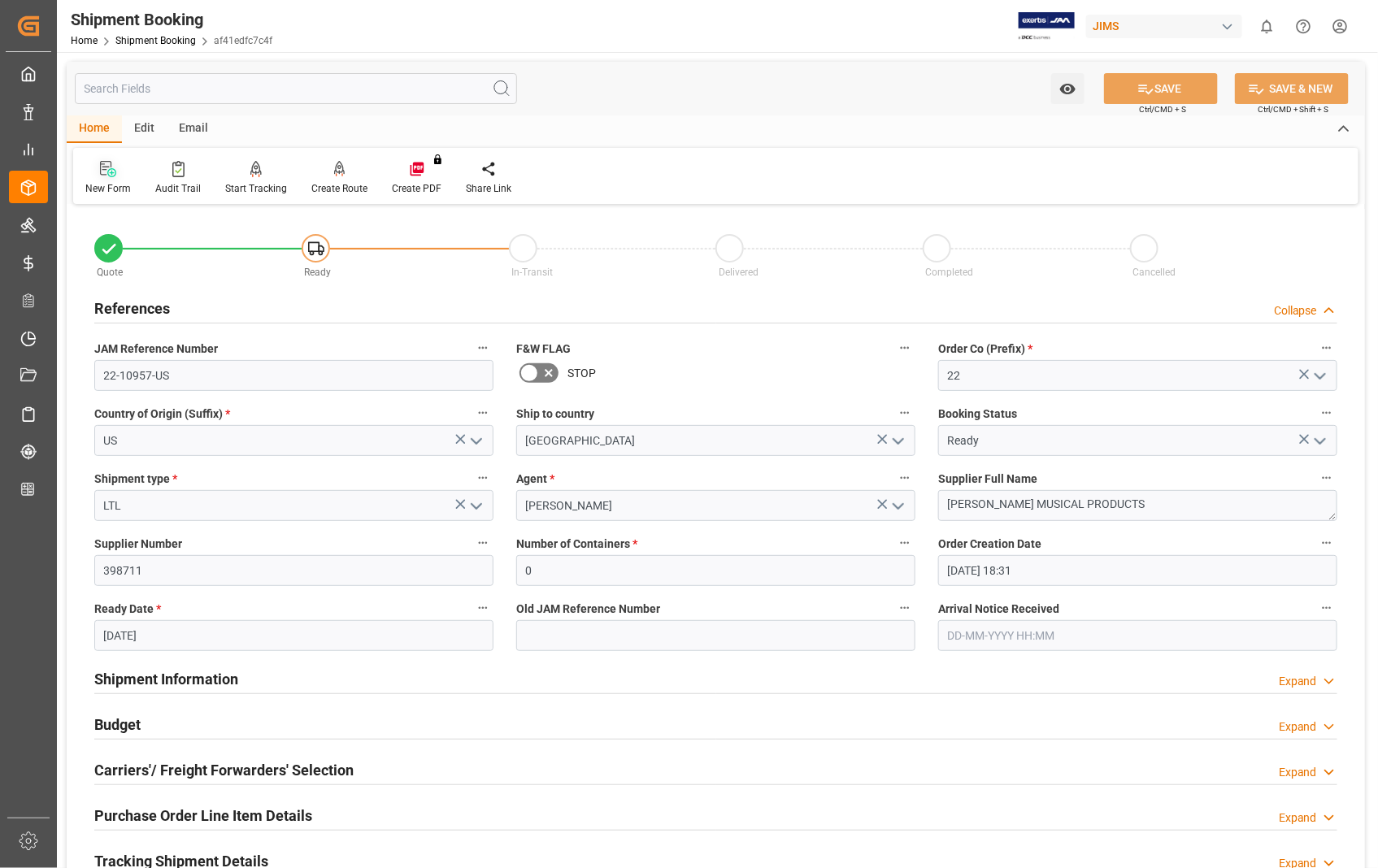
click at [110, 182] on div "New Form" at bounding box center [108, 188] width 46 height 14
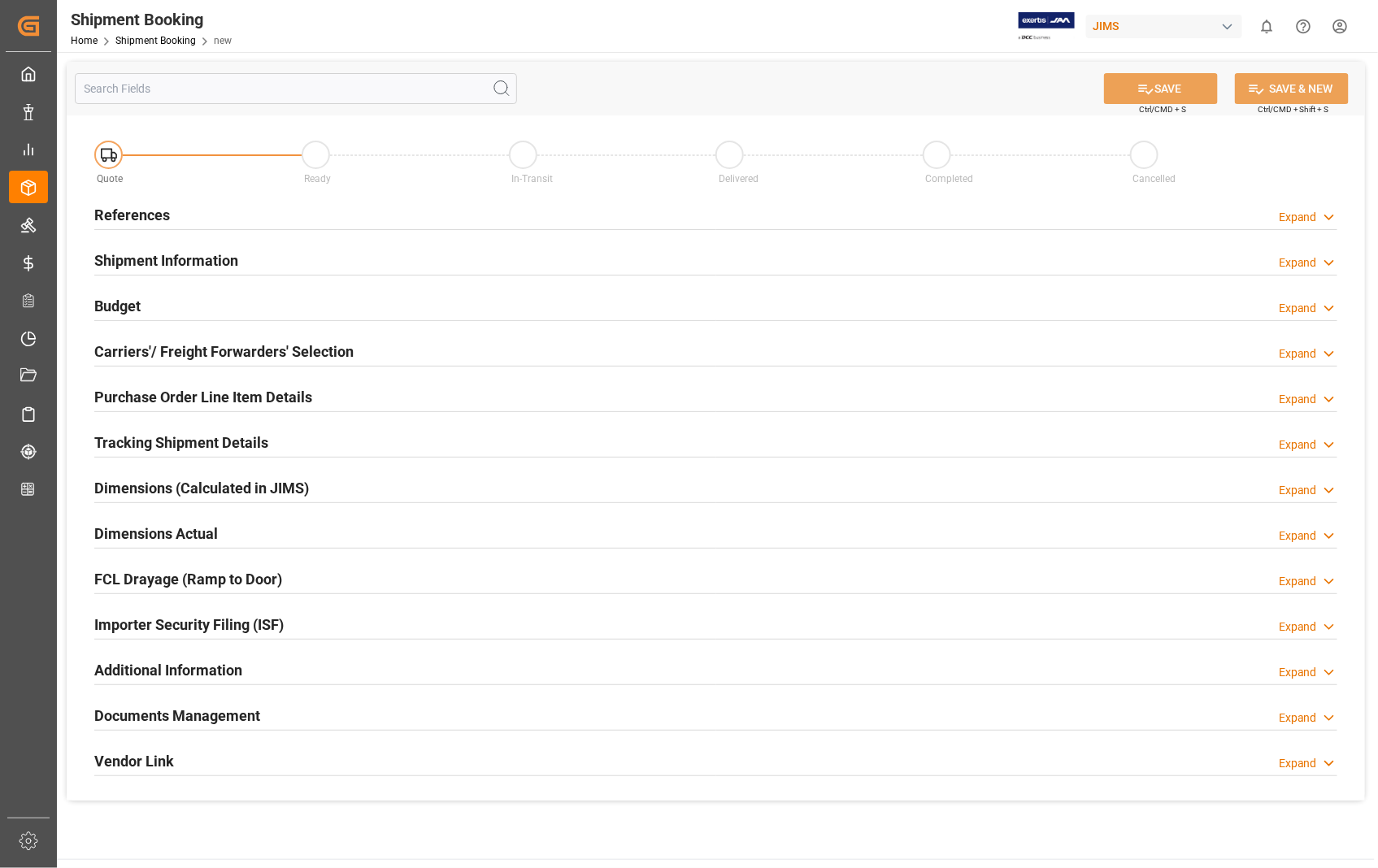
click at [150, 217] on h2 "References" at bounding box center [132, 215] width 75 height 22
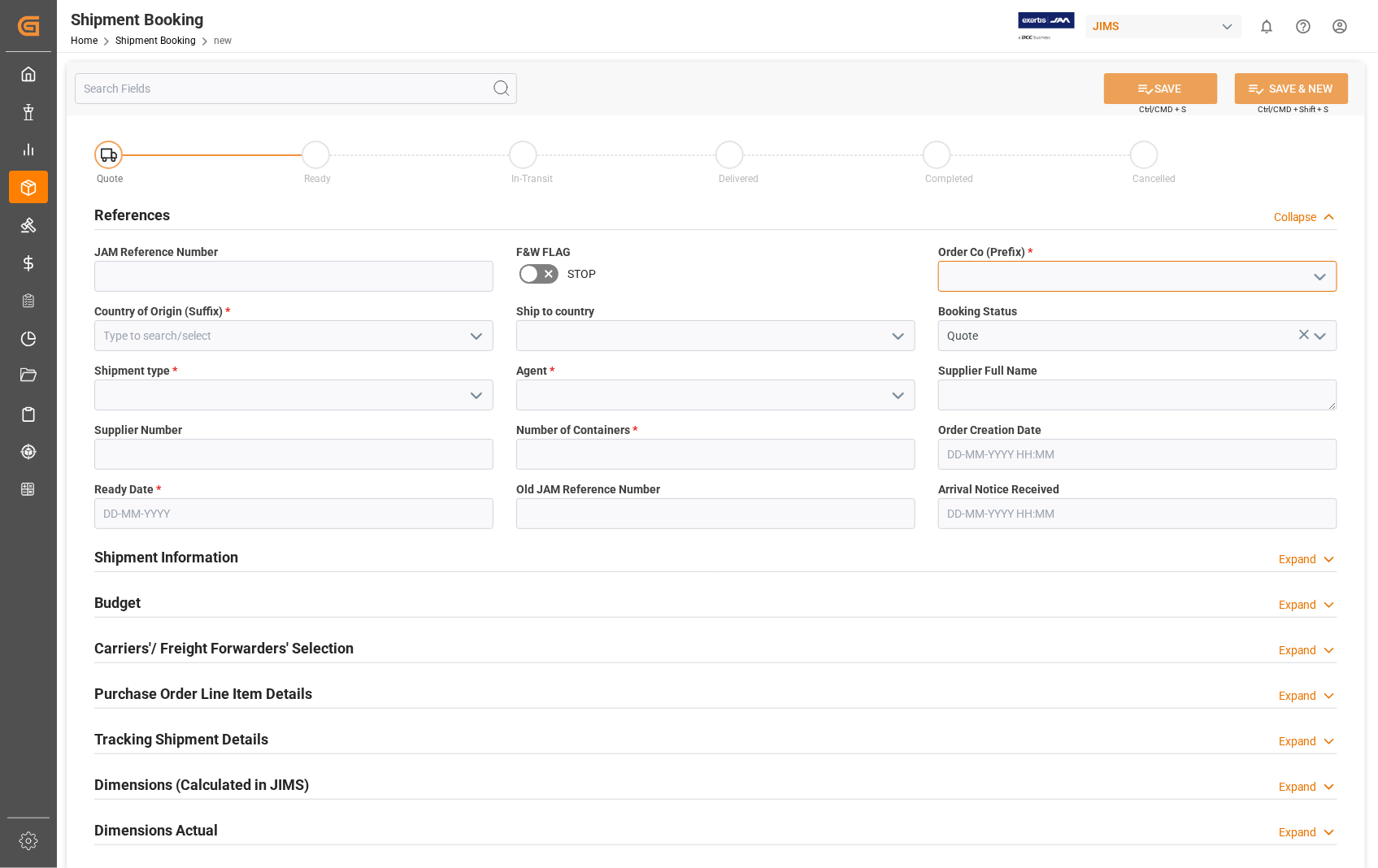
click at [1086, 265] on input at bounding box center [1138, 276] width 399 height 31
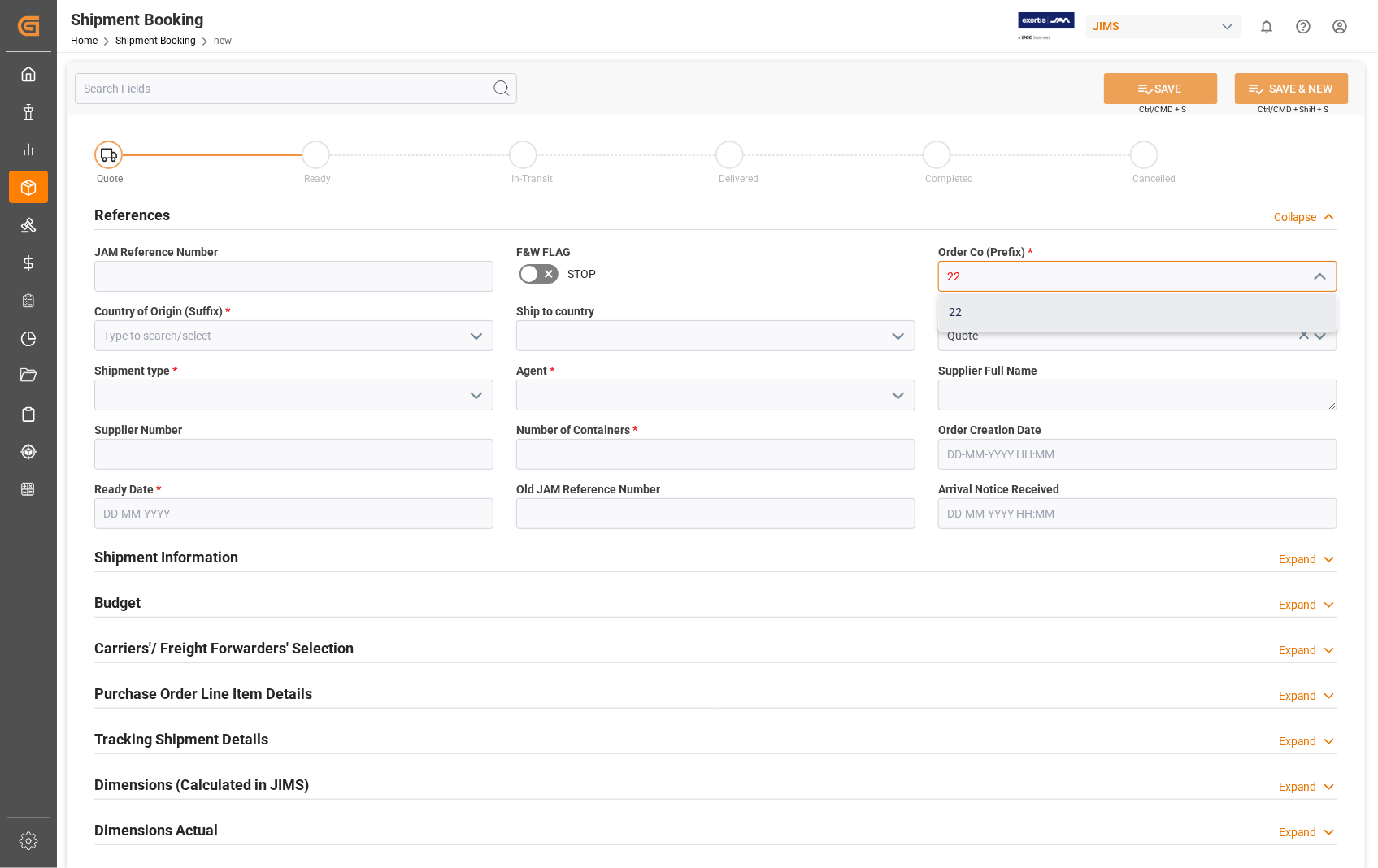
click at [993, 313] on div "22" at bounding box center [1138, 312] width 397 height 36
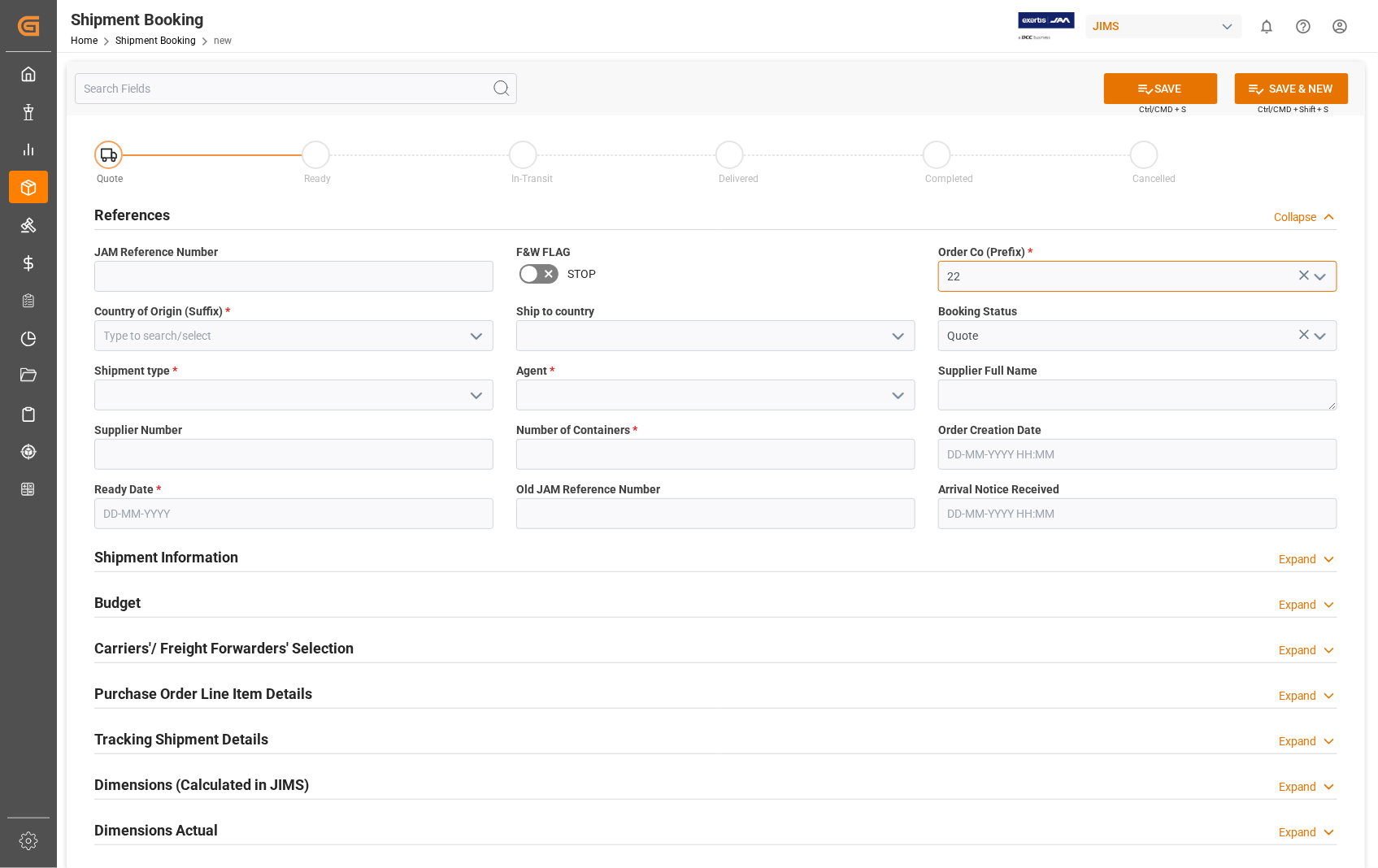
type input "22"
click at [305, 326] on input at bounding box center [294, 336] width 399 height 31
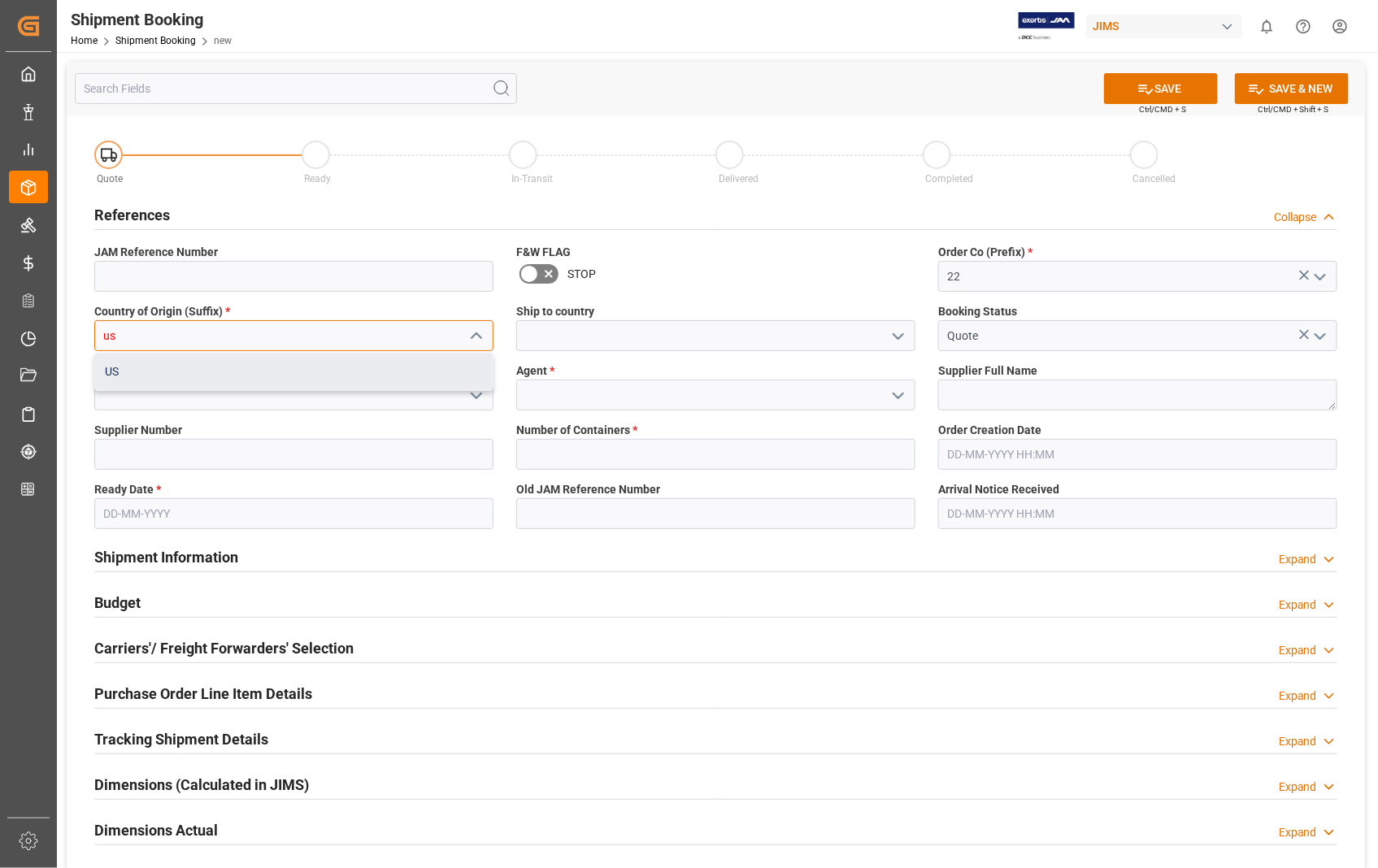
click at [174, 378] on div "US" at bounding box center [294, 371] width 397 height 36
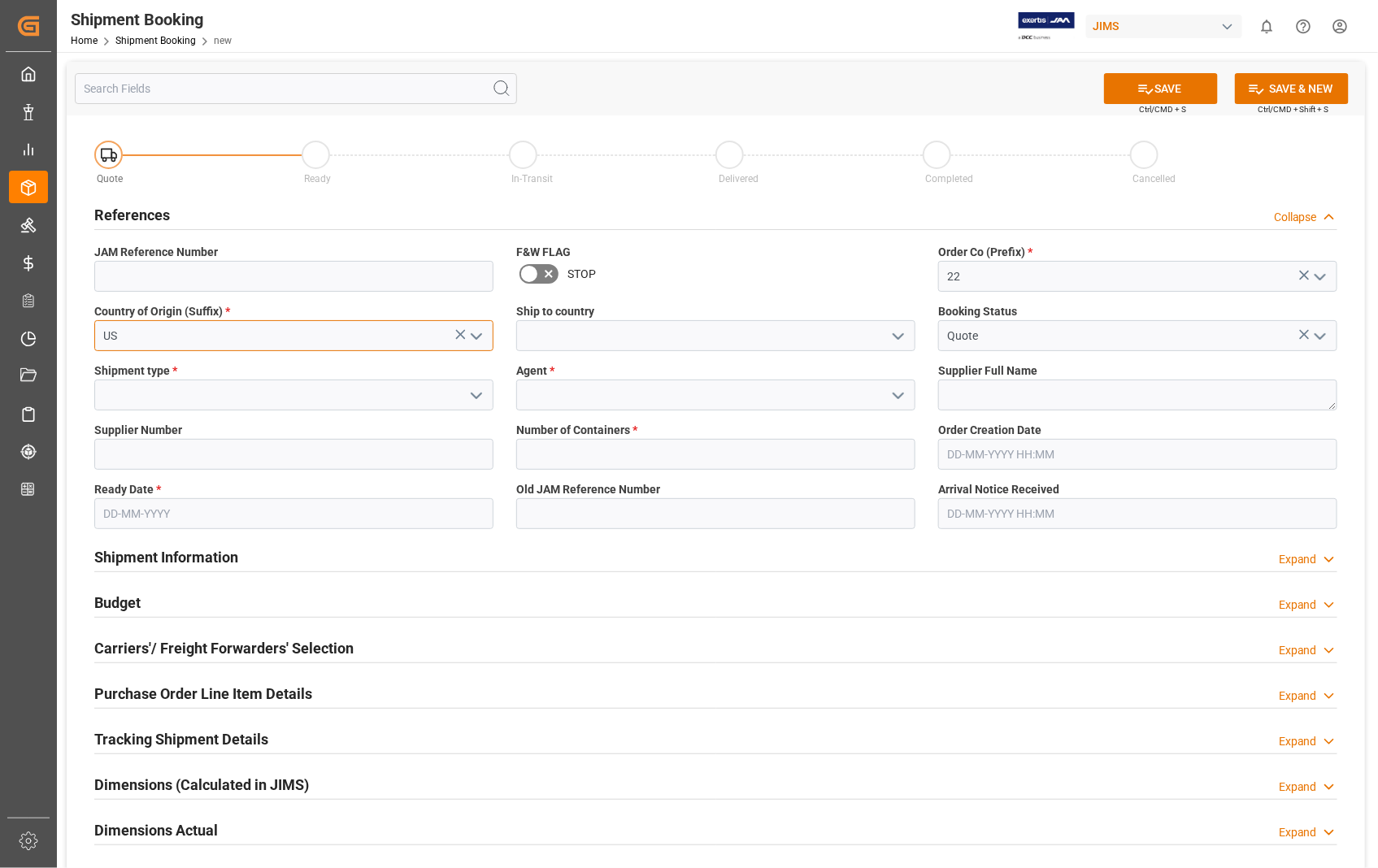
type input "US"
click at [610, 339] on input at bounding box center [716, 336] width 399 height 31
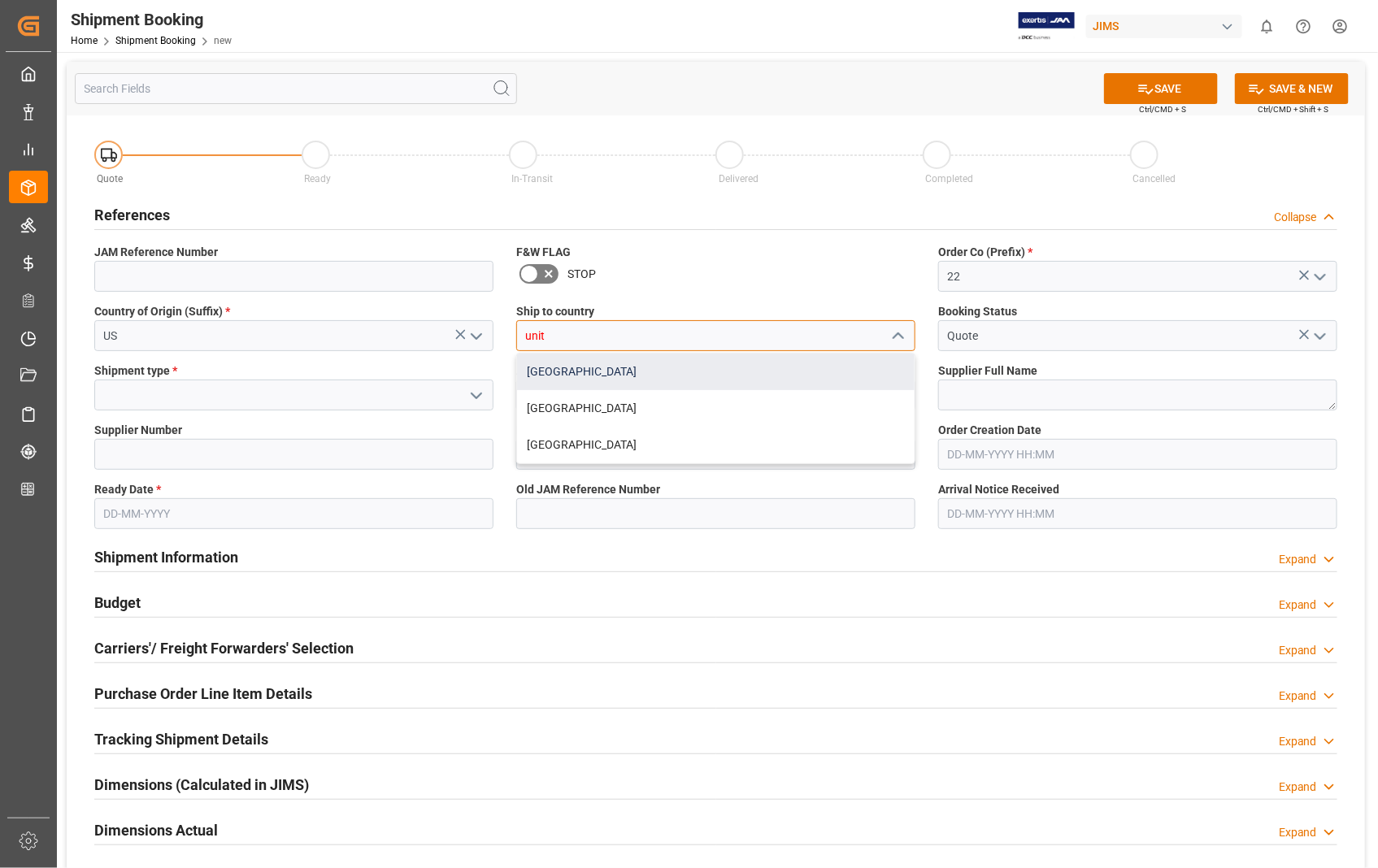
click at [580, 364] on div "[GEOGRAPHIC_DATA]" at bounding box center [716, 371] width 397 height 36
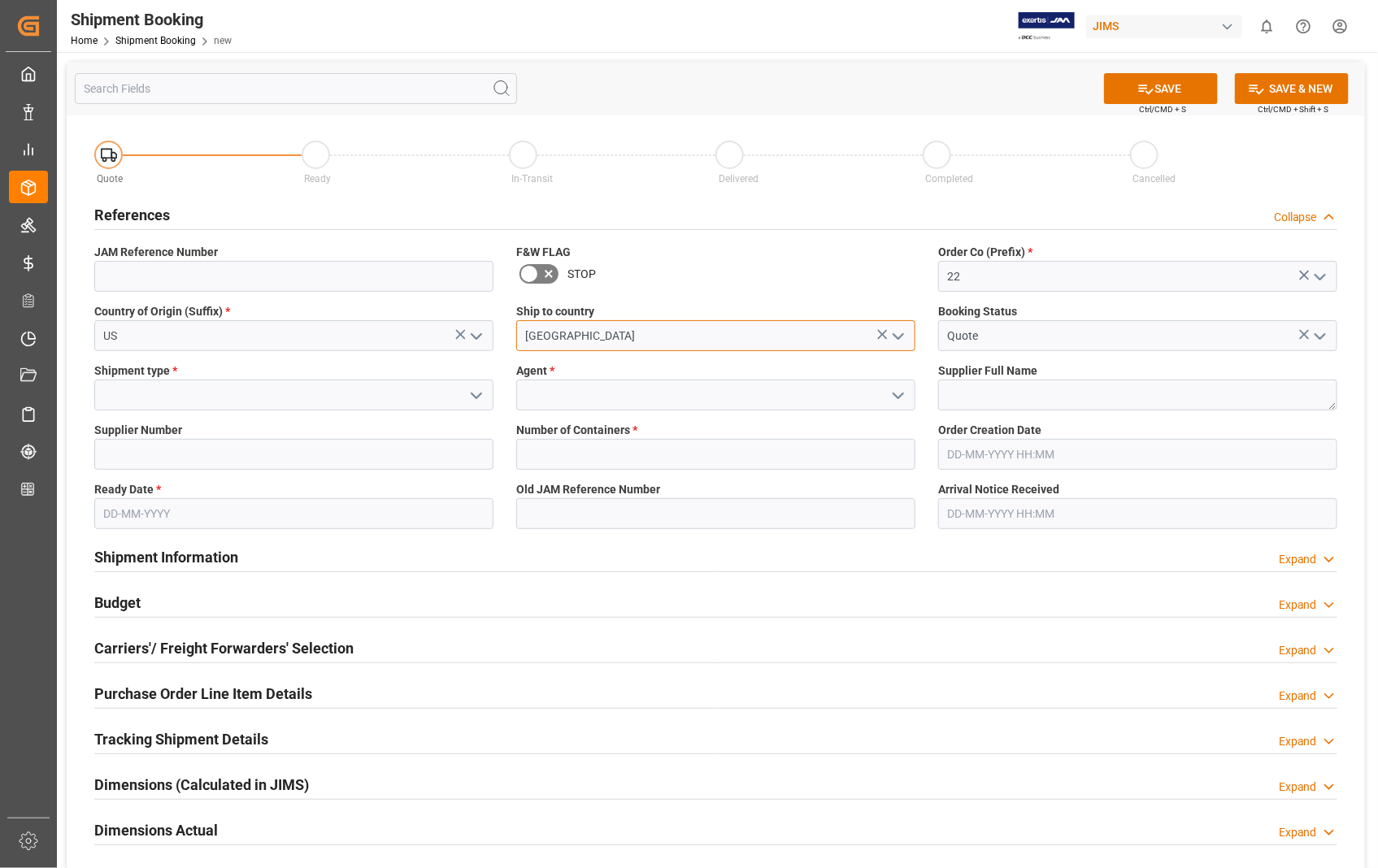
type input "[GEOGRAPHIC_DATA]"
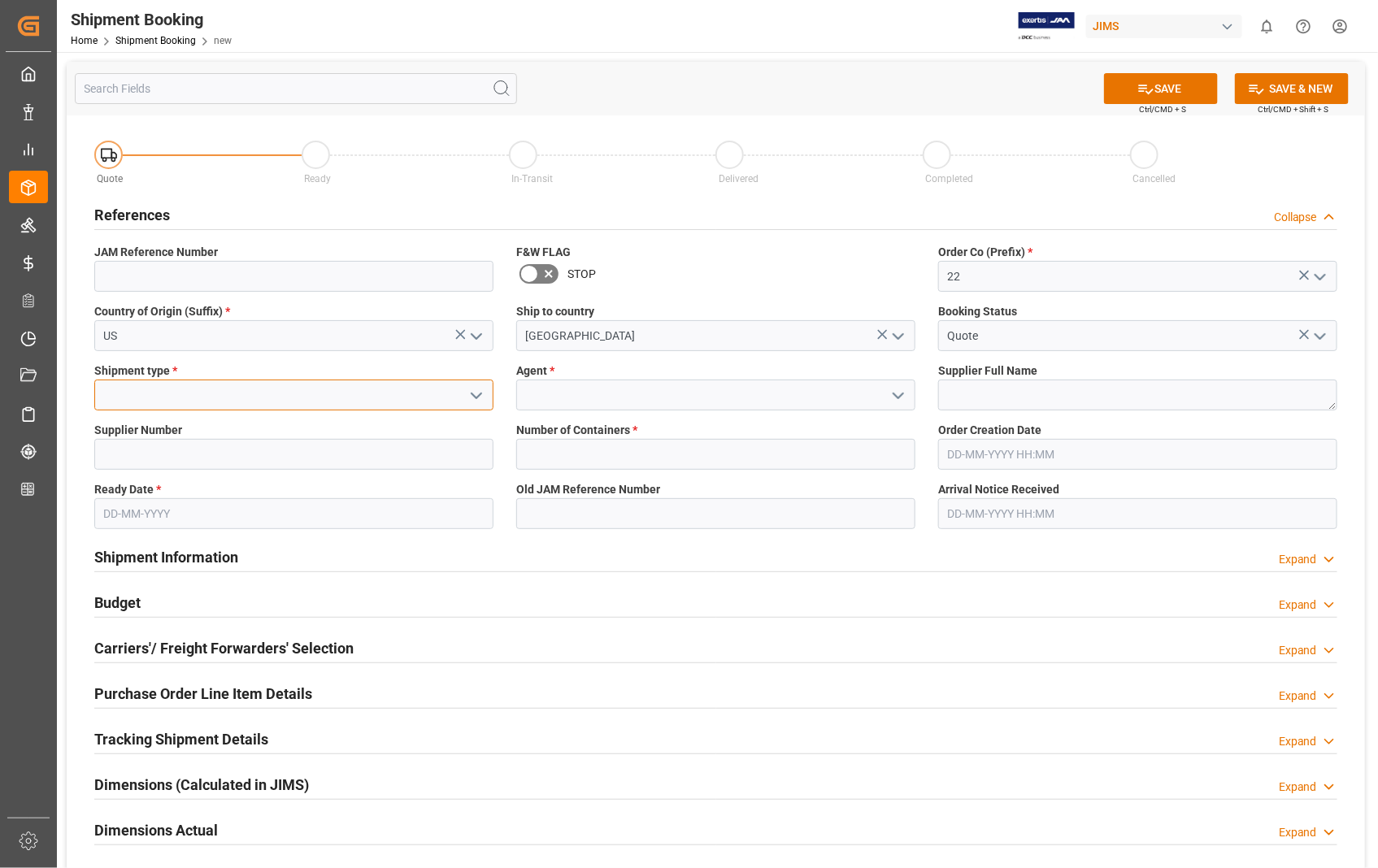
click at [196, 398] on input at bounding box center [294, 395] width 399 height 31
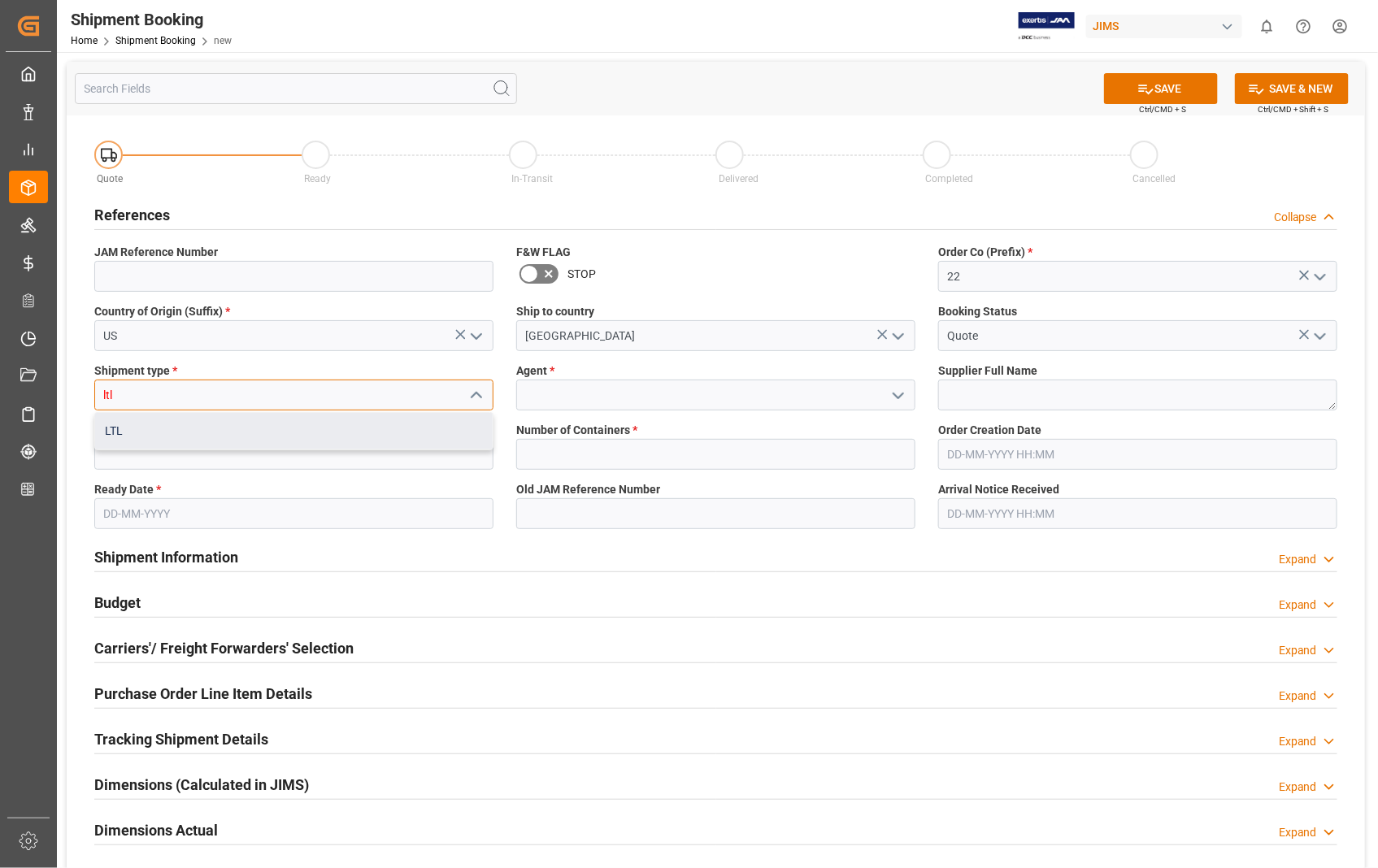
click at [108, 428] on div "LTL" at bounding box center [294, 431] width 397 height 36
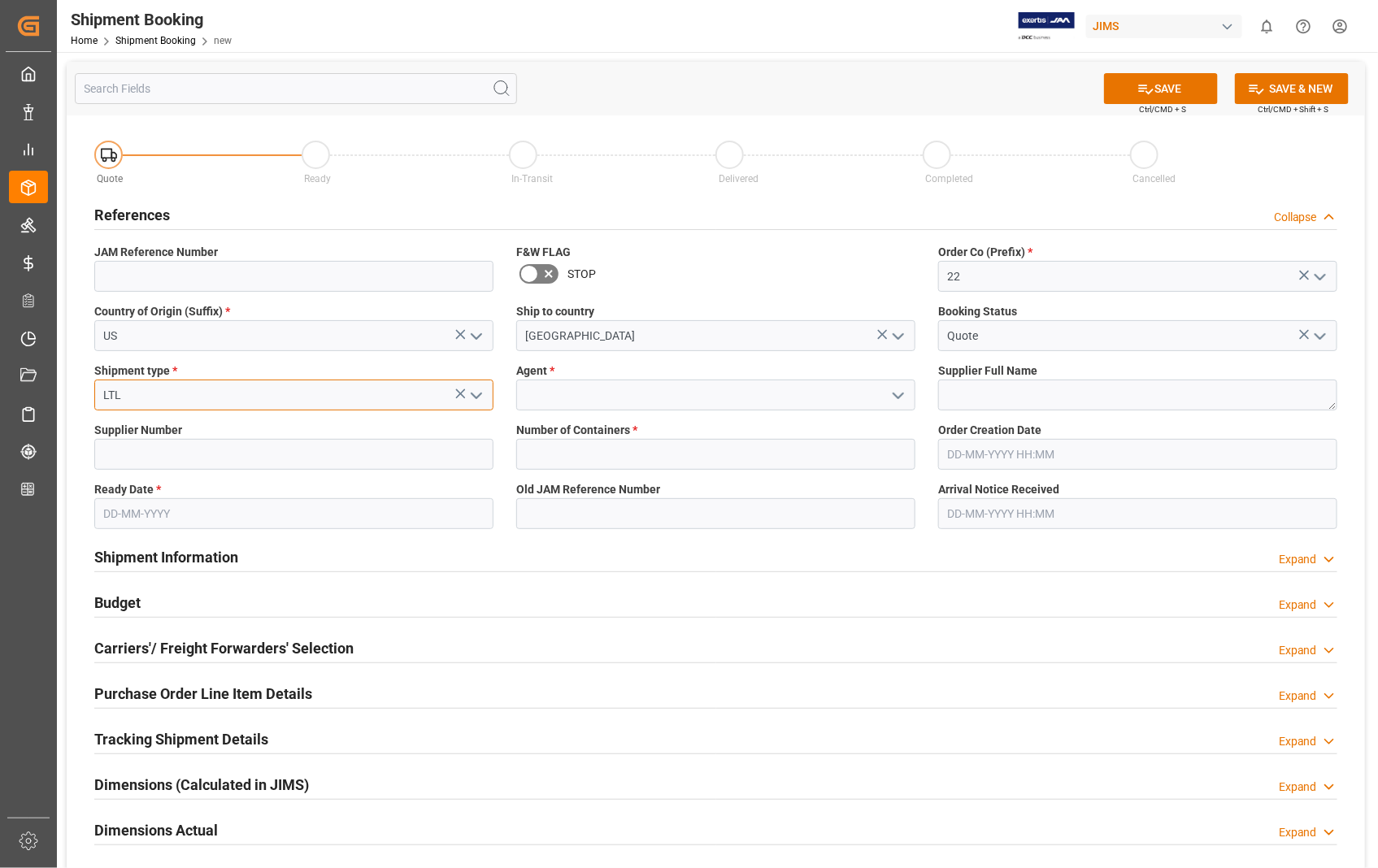
type input "LTL"
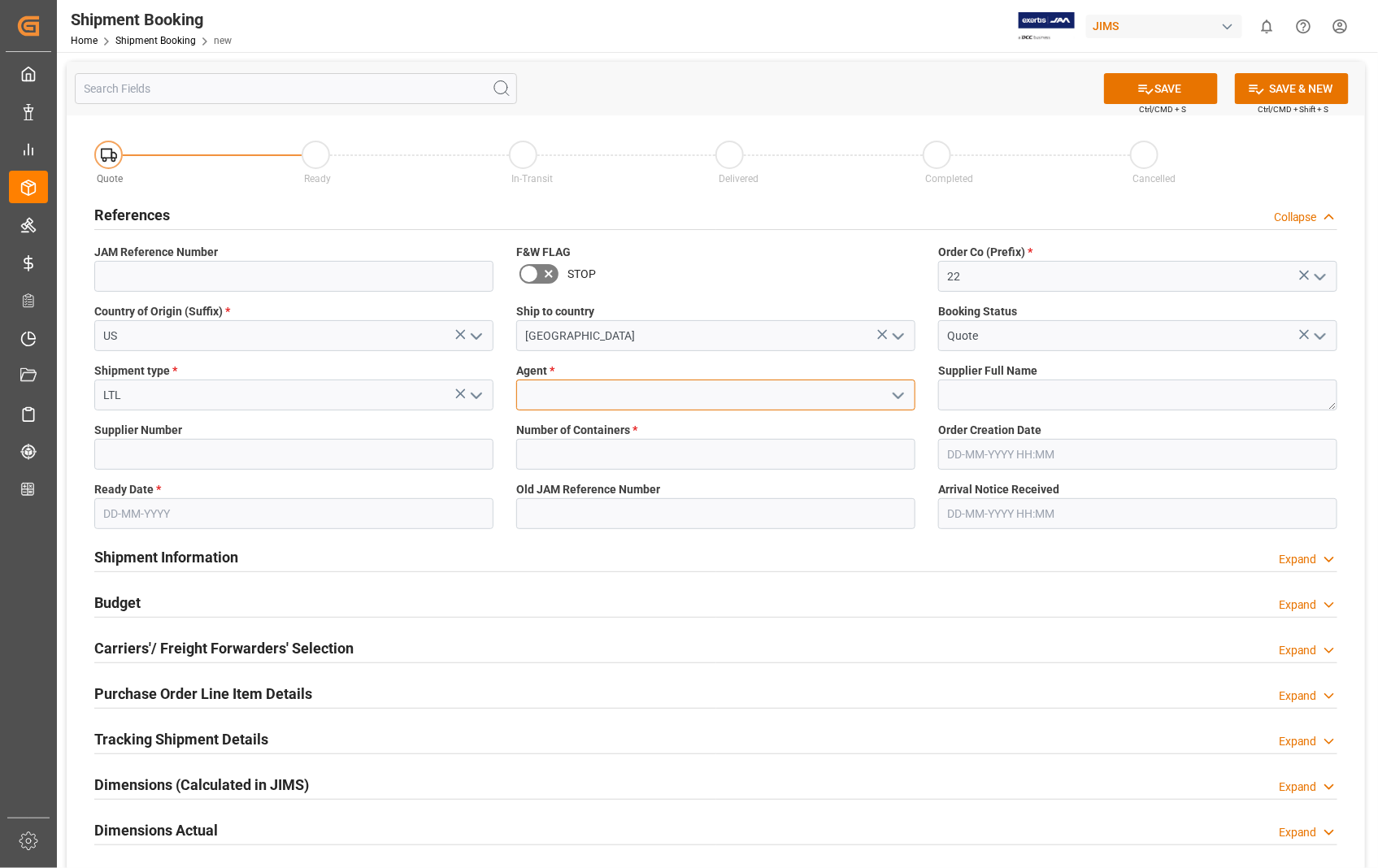
click at [589, 392] on input at bounding box center [716, 395] width 399 height 31
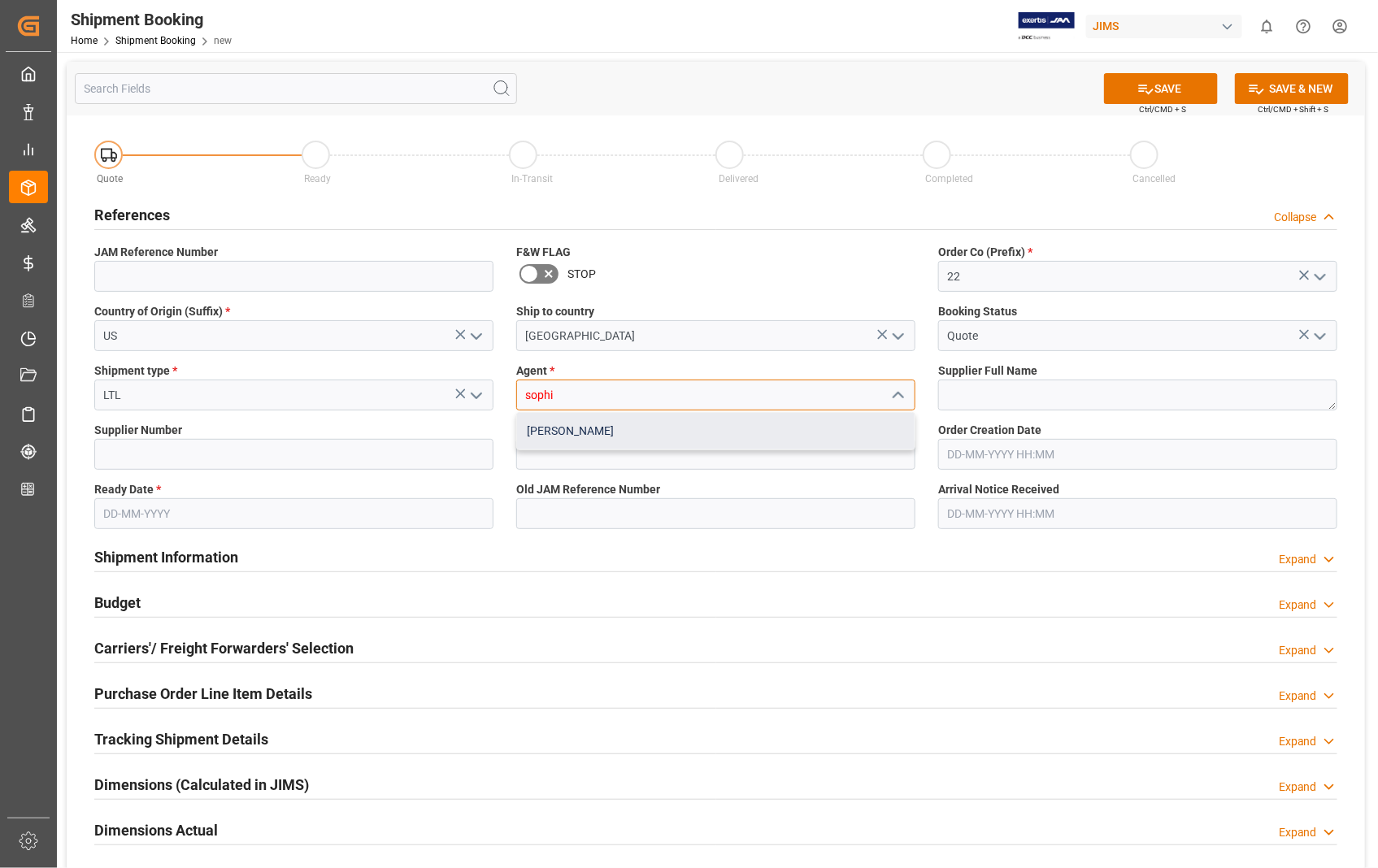
click at [602, 437] on div "[PERSON_NAME]" at bounding box center [716, 431] width 397 height 36
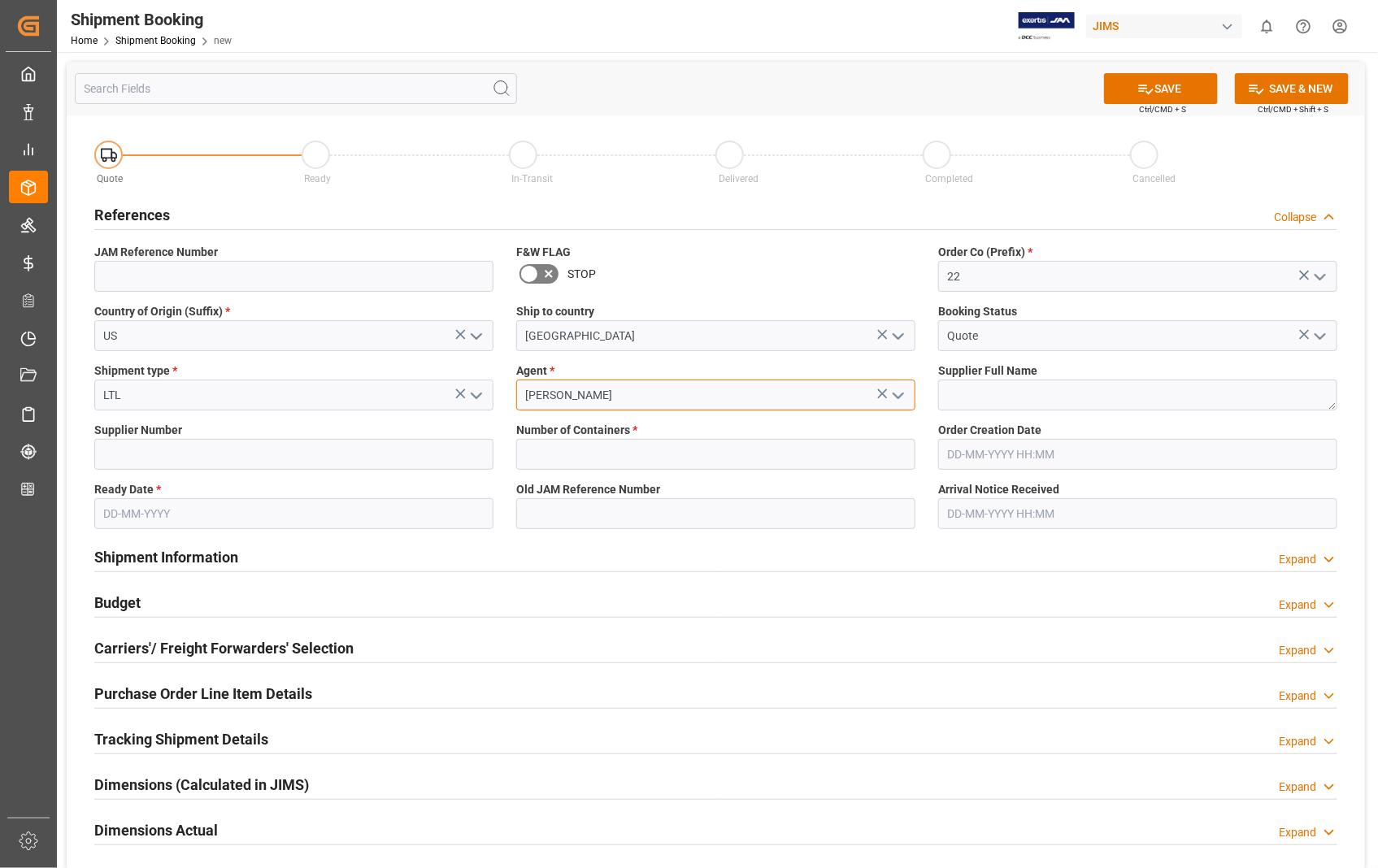
type input "[PERSON_NAME]"
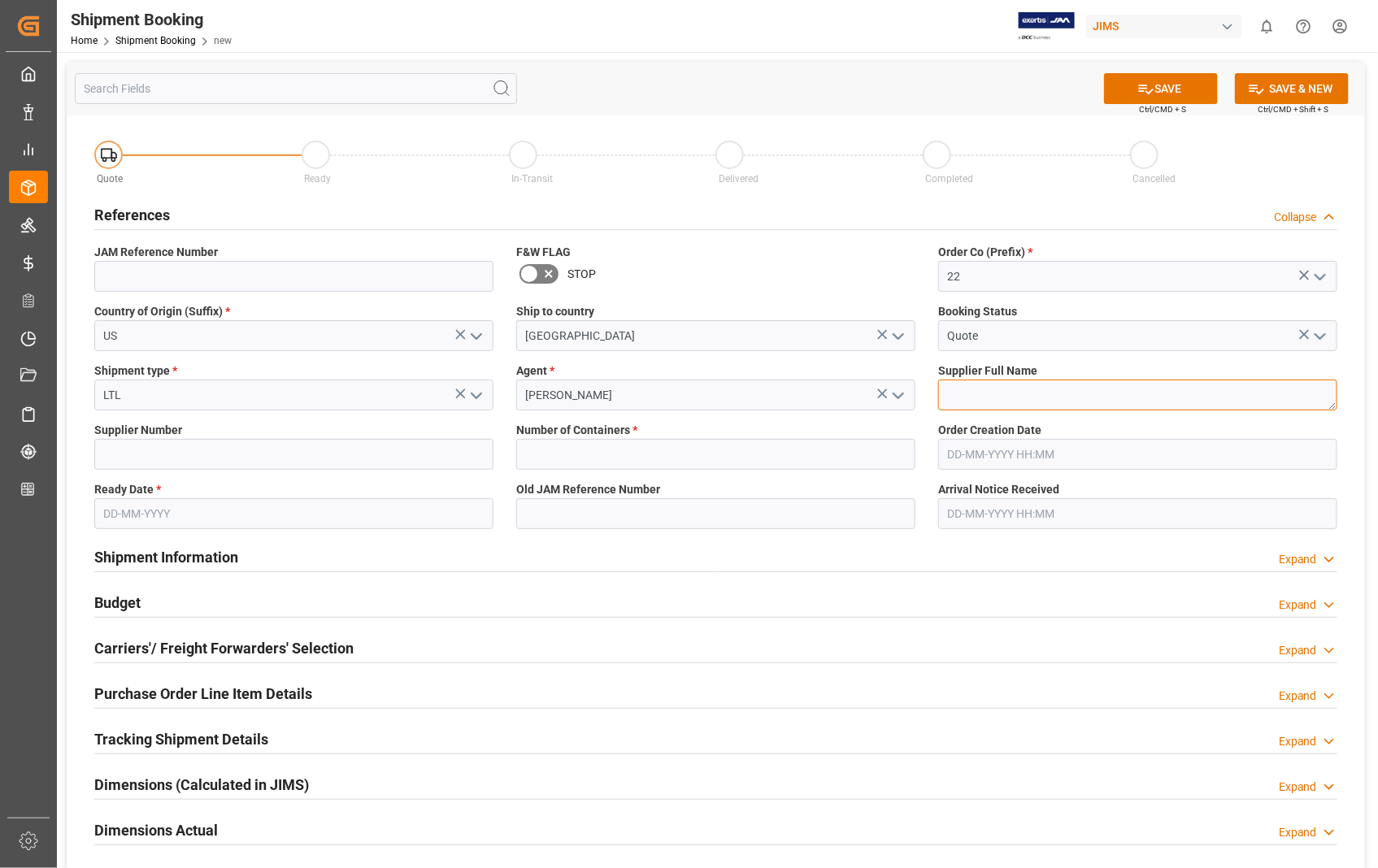
click at [1090, 395] on textarea at bounding box center [1138, 395] width 399 height 31
paste textarea "LEGERE REEDS LTD. - 212"
type textarea "[PERSON_NAME] REEDS LTD."
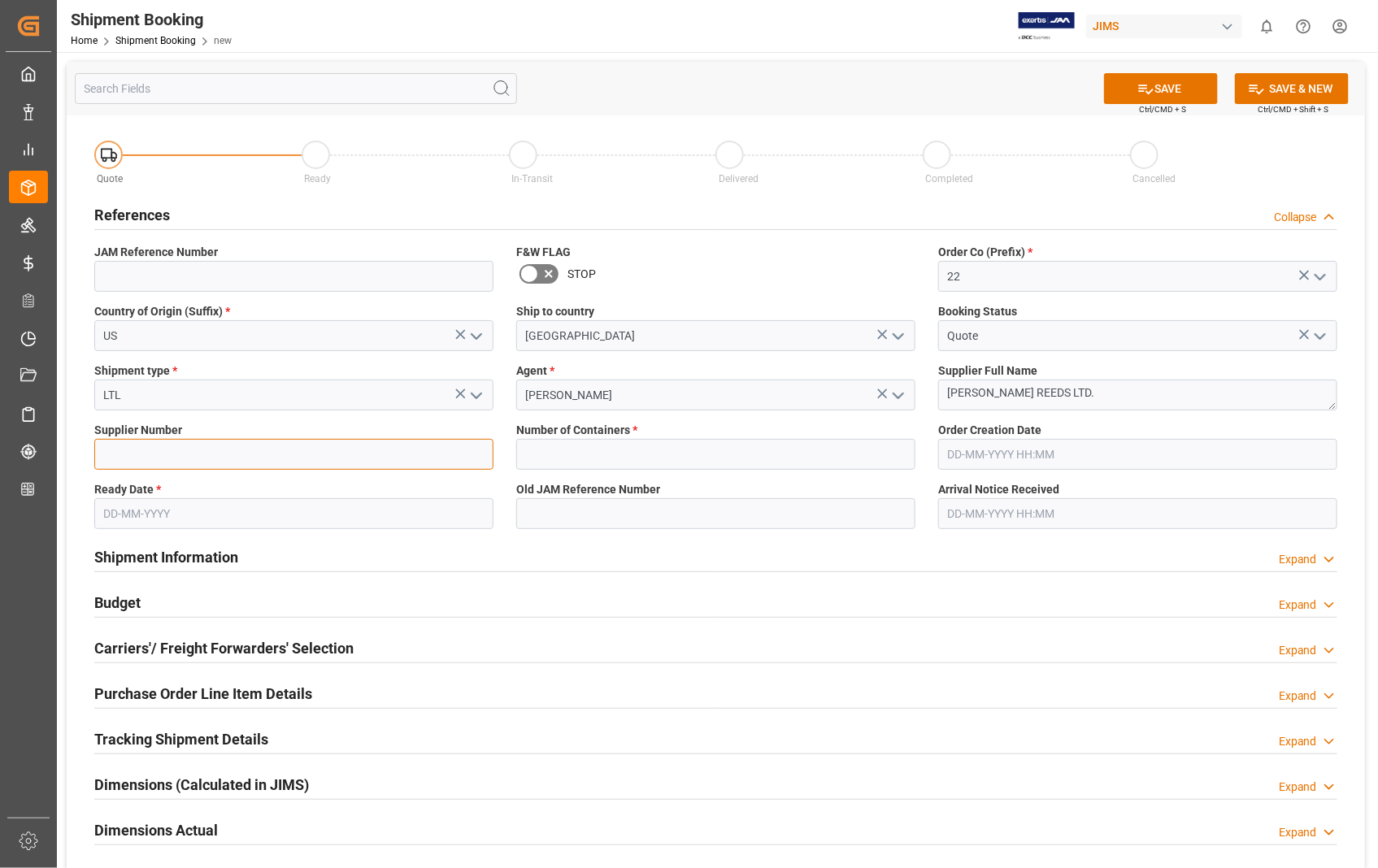
drag, startPoint x: 385, startPoint y: 453, endPoint x: 376, endPoint y: 452, distance: 9.1
click at [385, 453] on input at bounding box center [294, 454] width 399 height 31
paste input "398627"
type input "398627"
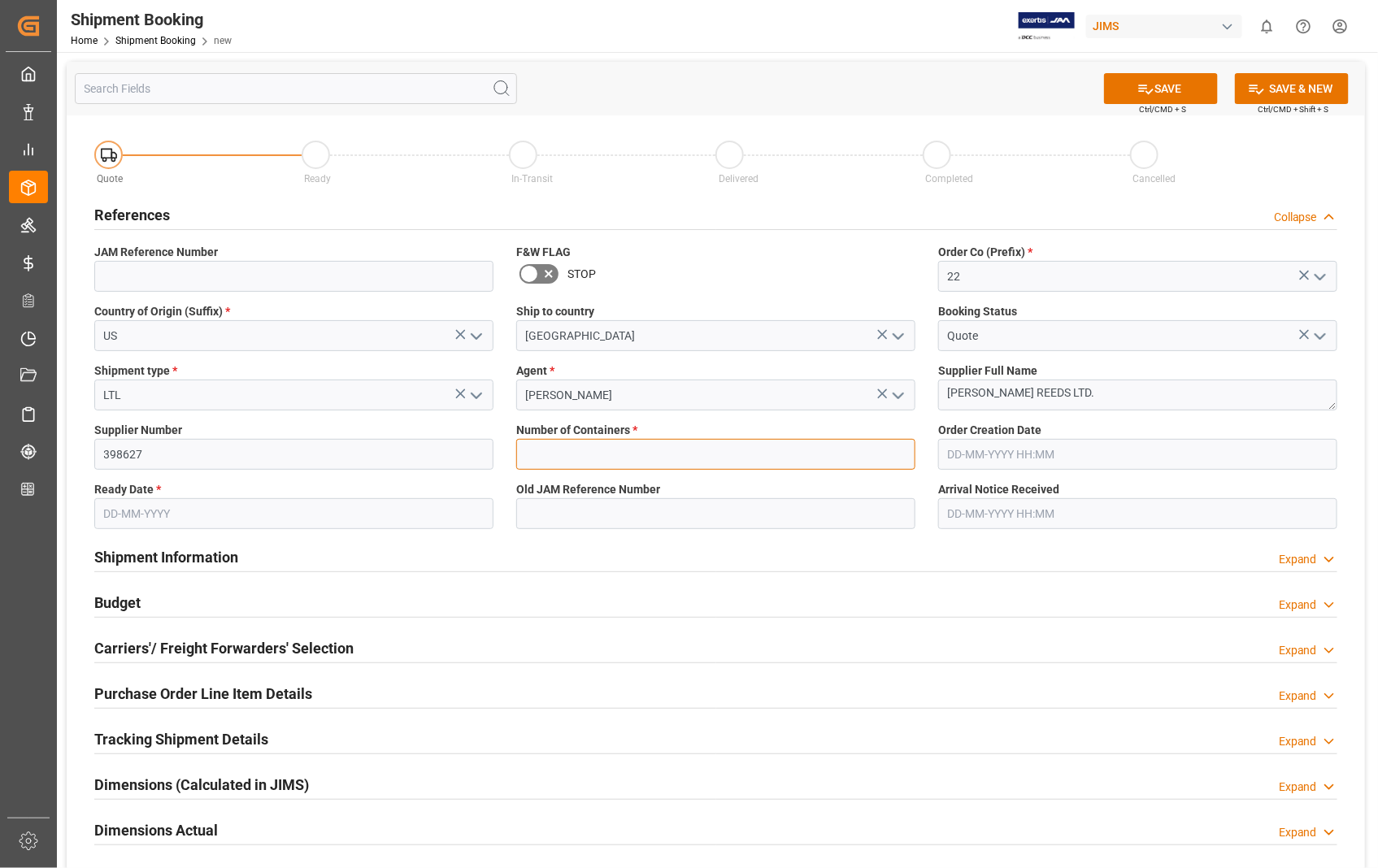
click at [587, 455] on input "text" at bounding box center [716, 454] width 399 height 31
type input "0"
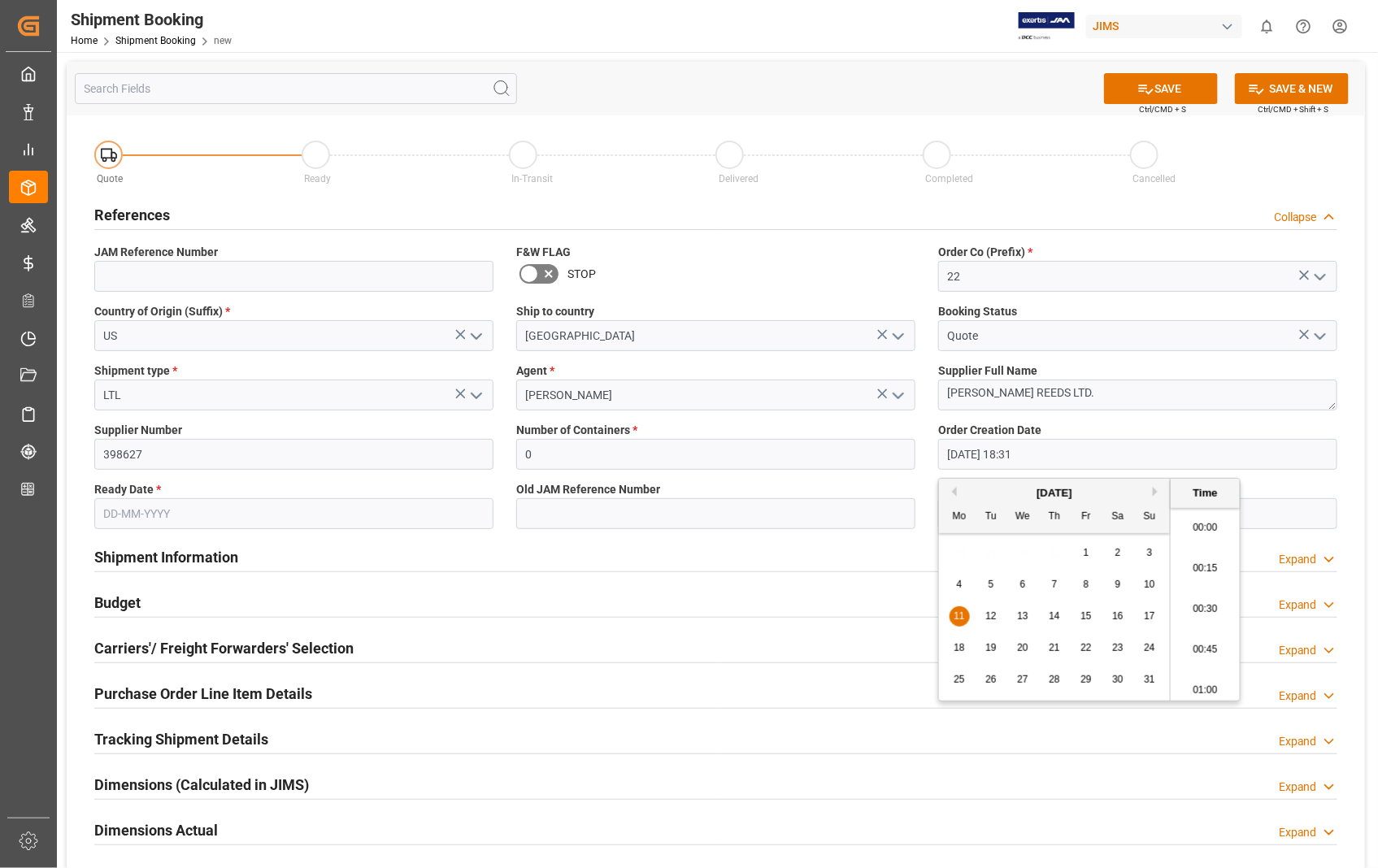
click at [1057, 448] on input "[DATE] 18:31" at bounding box center [1138, 454] width 399 height 31
click at [1157, 490] on button "Next Month" at bounding box center [1158, 491] width 10 height 10
click at [962, 587] on div "8" at bounding box center [959, 585] width 20 height 19
type input "[DATE] 18:31"
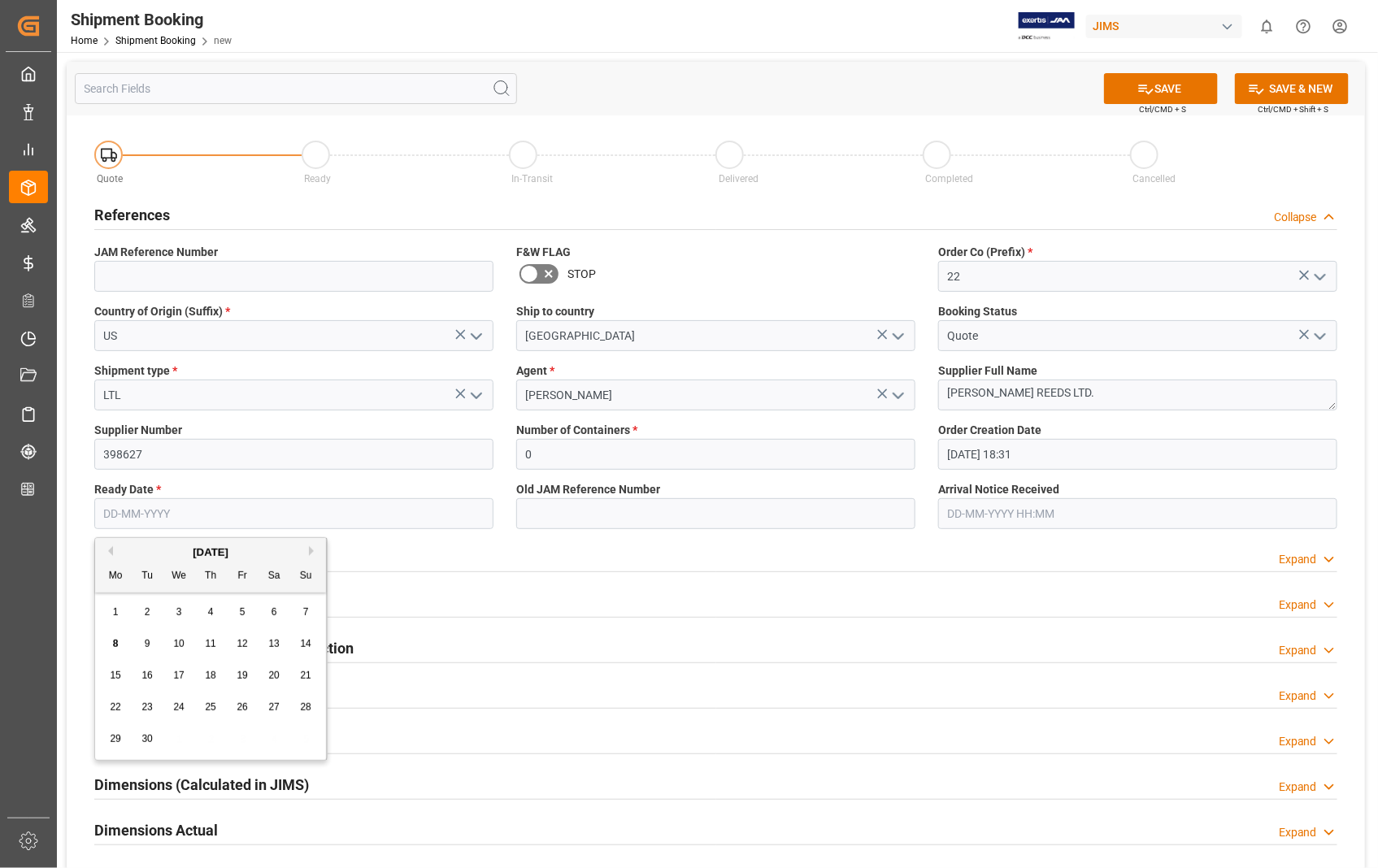
click at [258, 506] on input "text" at bounding box center [294, 513] width 399 height 31
click at [290, 512] on input "text" at bounding box center [294, 513] width 399 height 31
type input "[DATE]"
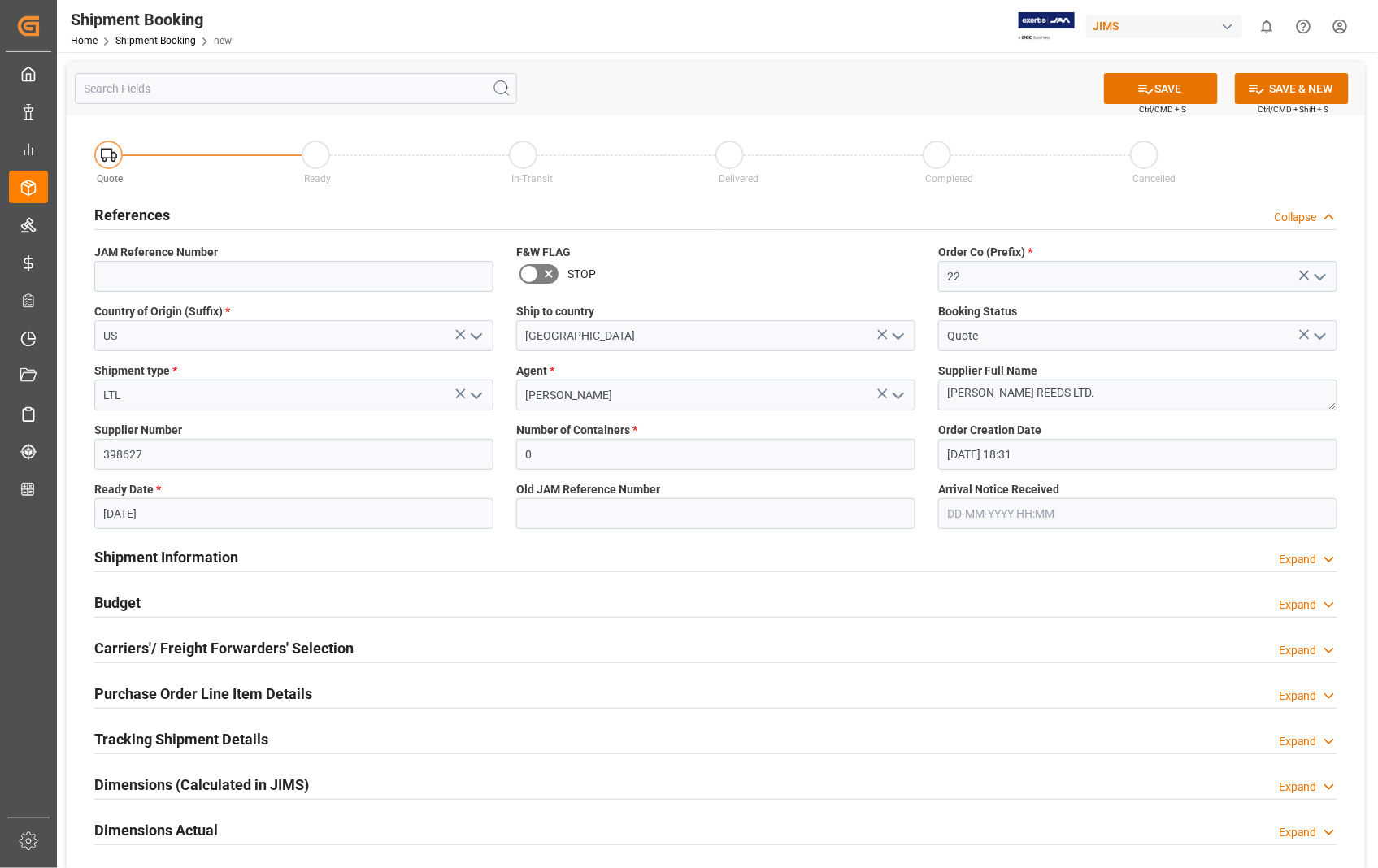
click at [386, 550] on div "Shipment Information Expand" at bounding box center [716, 555] width 1242 height 31
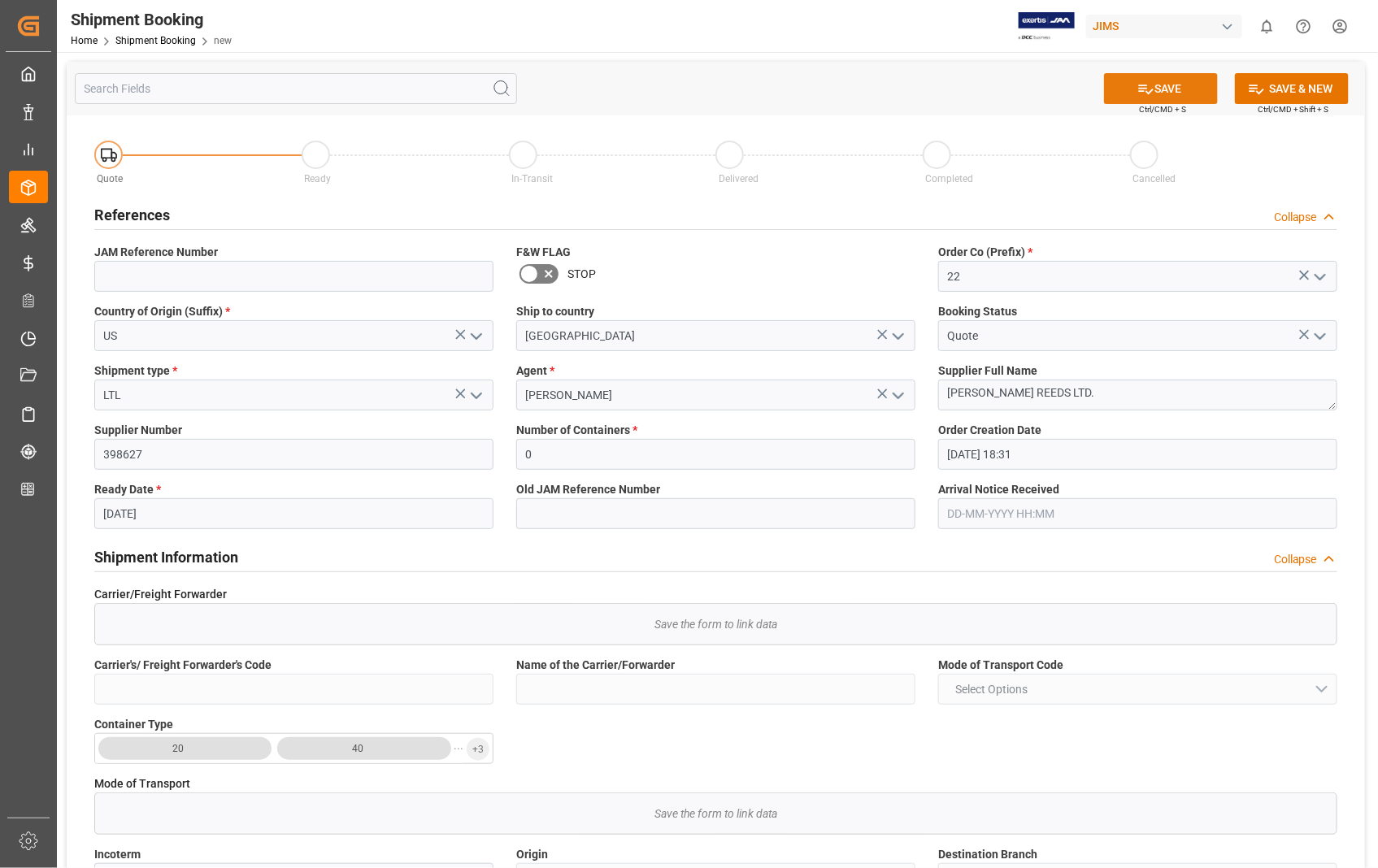
click at [1189, 83] on button "SAVE" at bounding box center [1160, 89] width 114 height 31
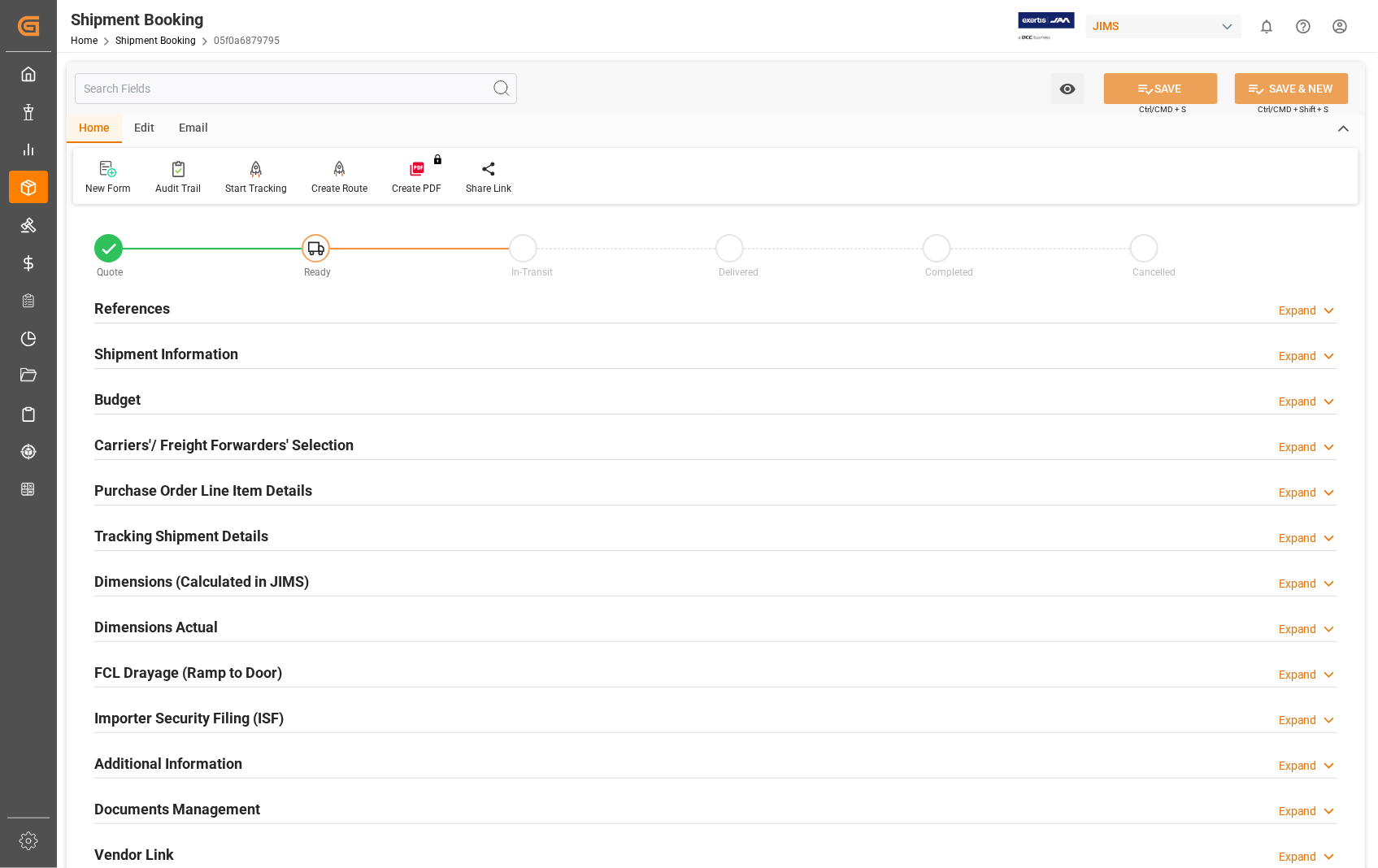
click at [178, 446] on h2 "Carriers'/ Freight Forwarders' Selection" at bounding box center [224, 444] width 260 height 22
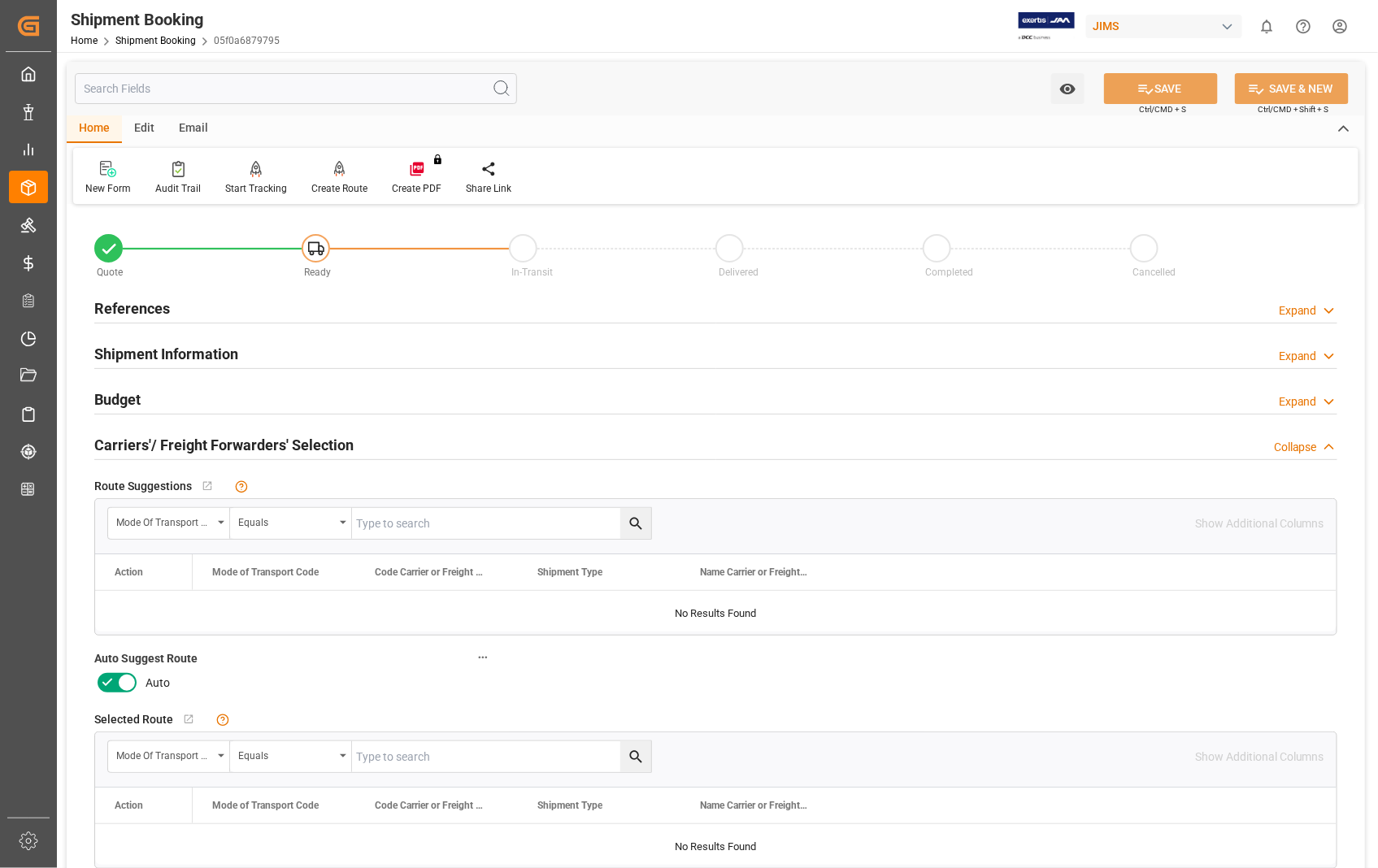
click at [128, 686] on icon at bounding box center [127, 682] width 19 height 19
click at [0, 0] on input "checkbox" at bounding box center [0, 0] width 0 height 0
click at [1174, 91] on button "SAVE" at bounding box center [1160, 89] width 114 height 31
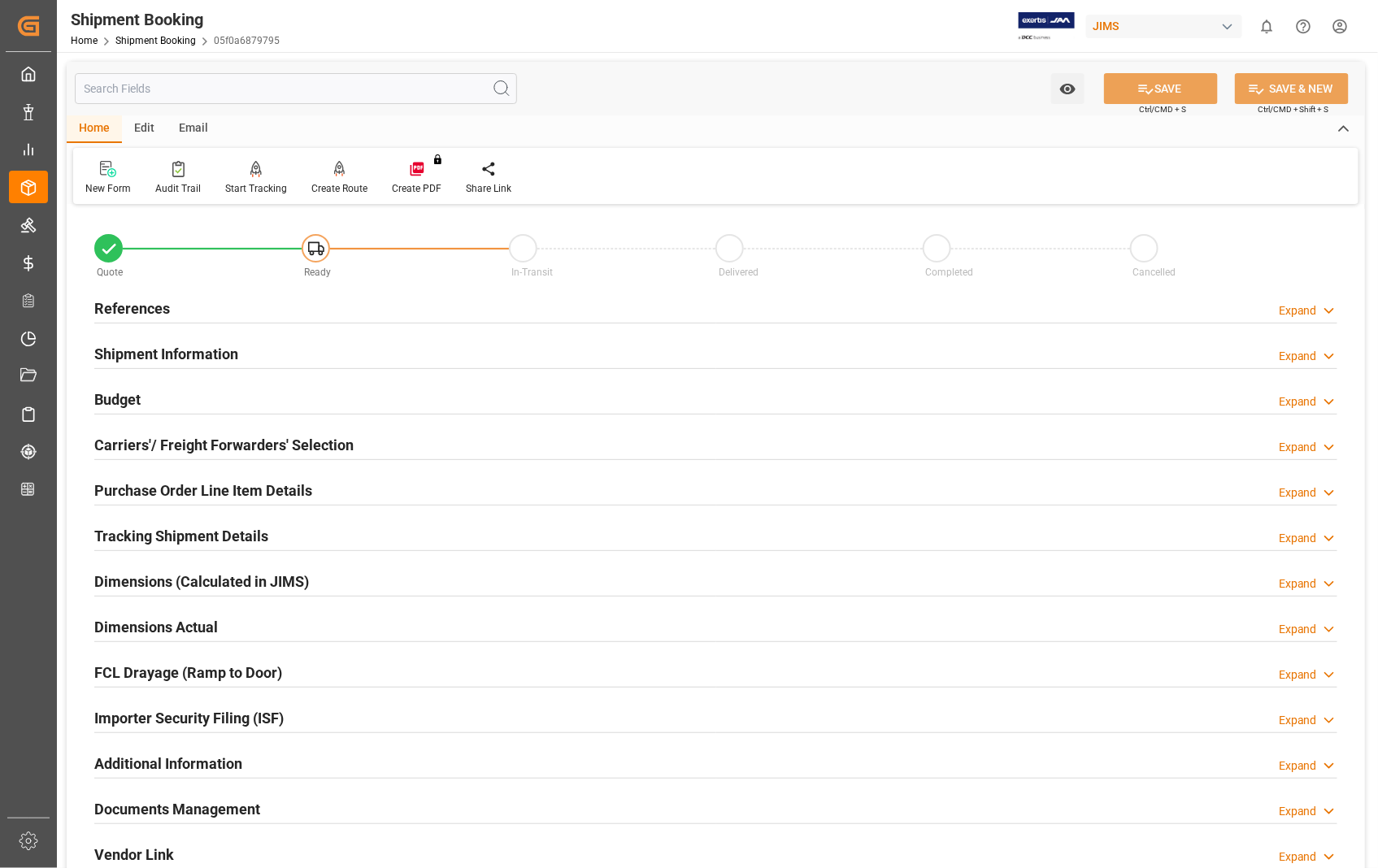
click at [151, 307] on h2 "References" at bounding box center [132, 308] width 75 height 22
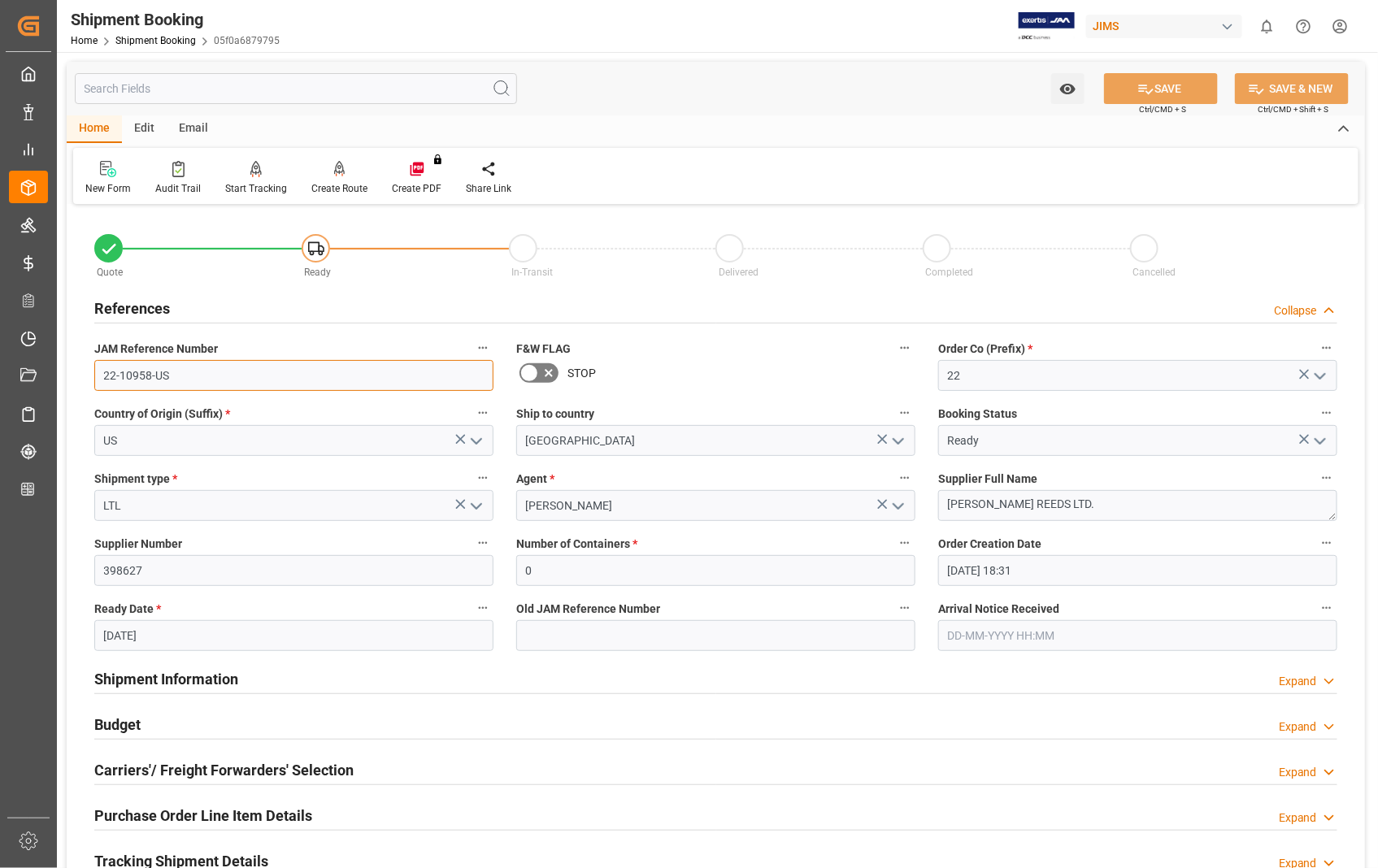
drag, startPoint x: 185, startPoint y: 375, endPoint x: 79, endPoint y: 375, distance: 106.0
click at [79, 375] on div "Quote Ready In-Transit Delivered Completed Cancelled References Collapse JAM Re…" at bounding box center [716, 713] width 1298 height 1010
click at [104, 176] on icon at bounding box center [108, 169] width 16 height 16
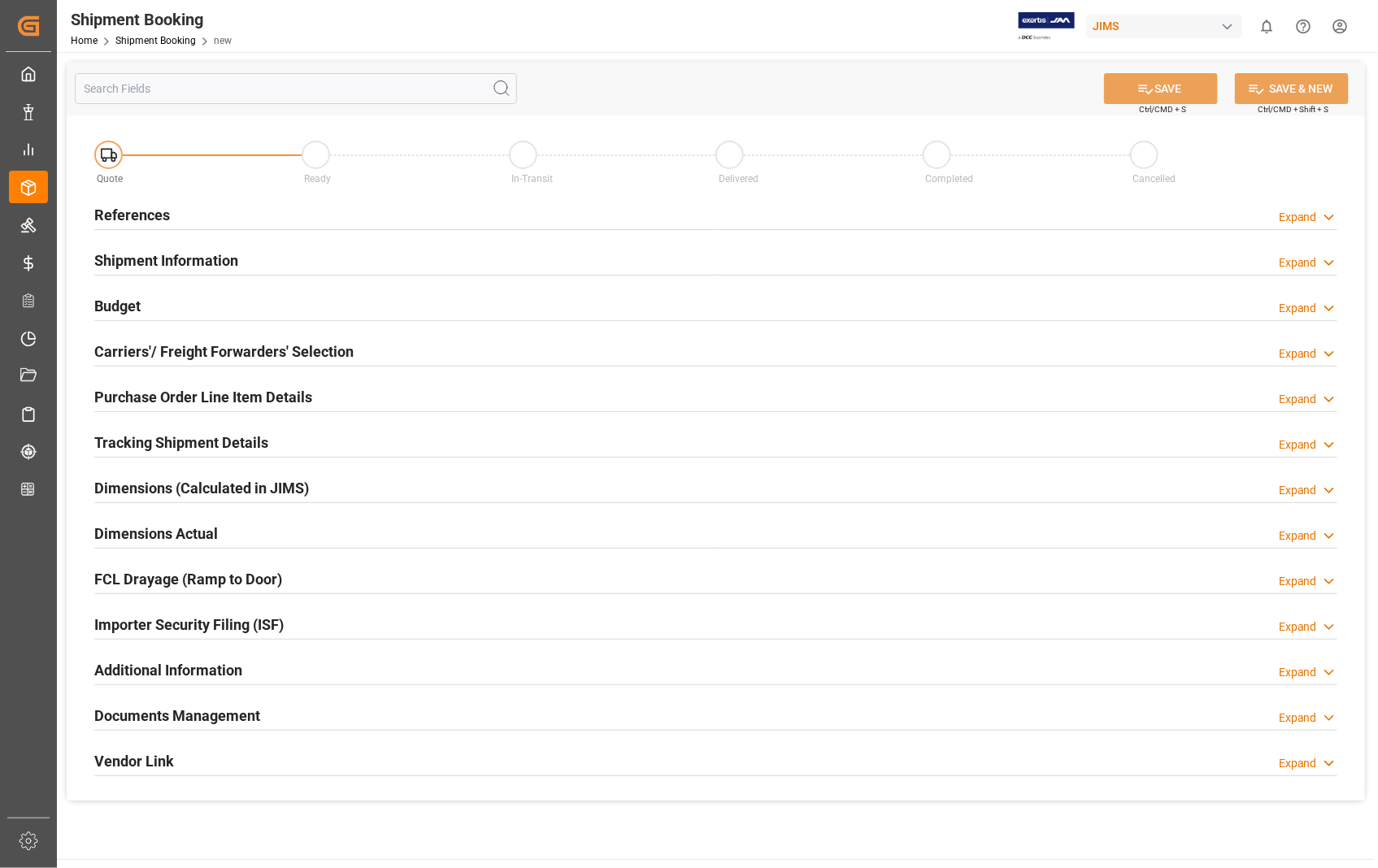
click at [146, 217] on h2 "References" at bounding box center [132, 215] width 75 height 22
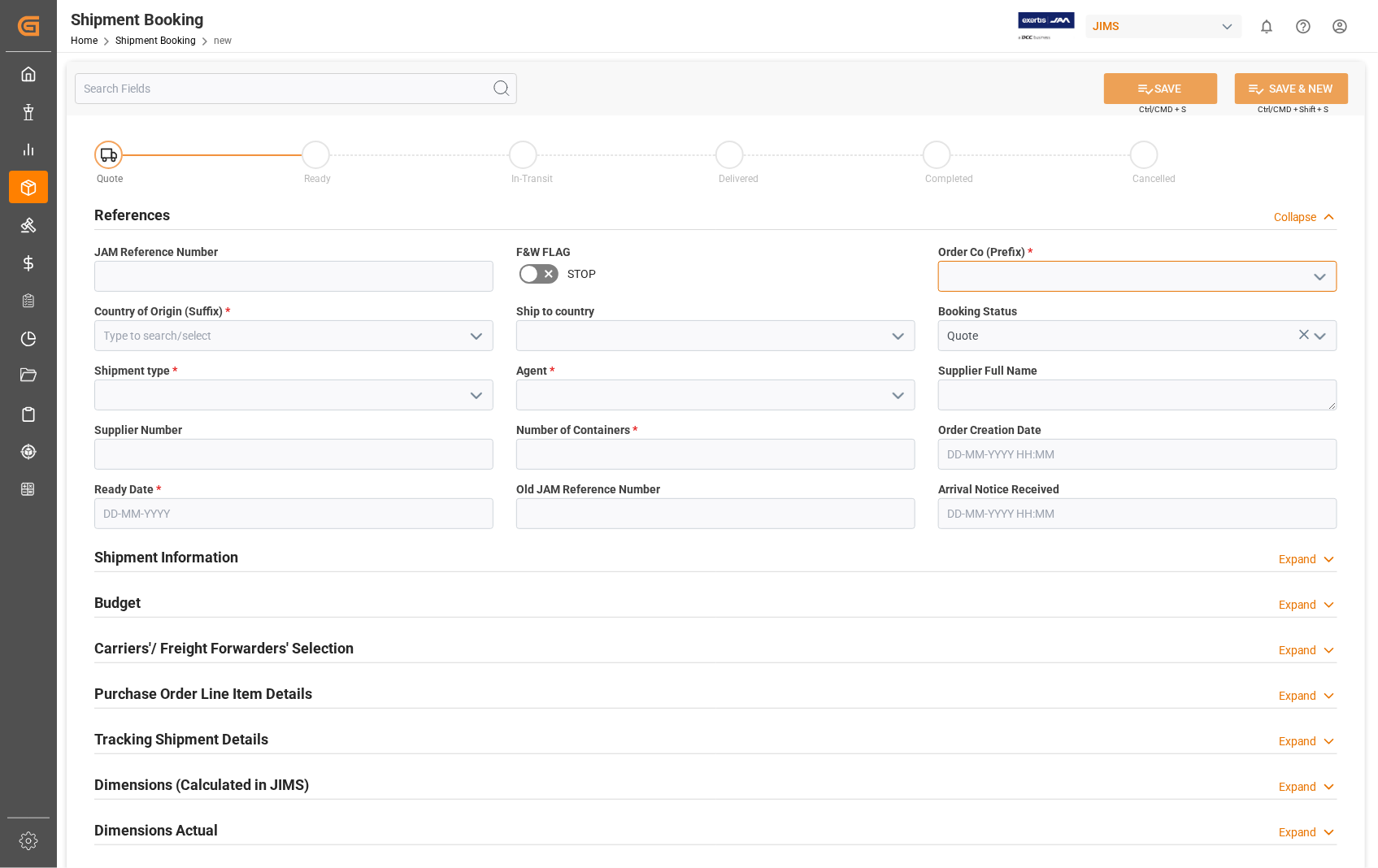
click at [1027, 260] on input at bounding box center [1138, 276] width 399 height 31
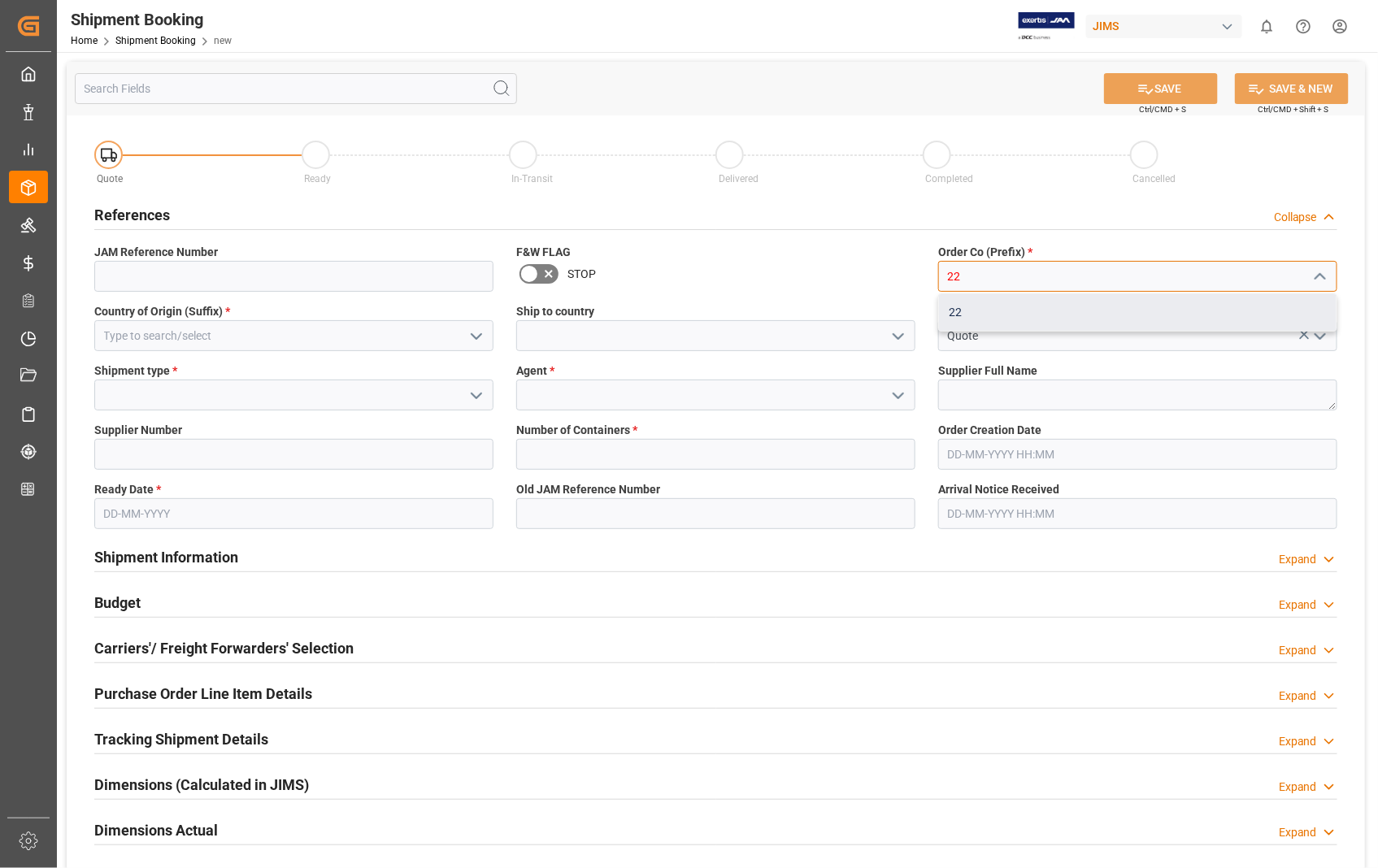
click at [973, 315] on div "22" at bounding box center [1138, 312] width 397 height 36
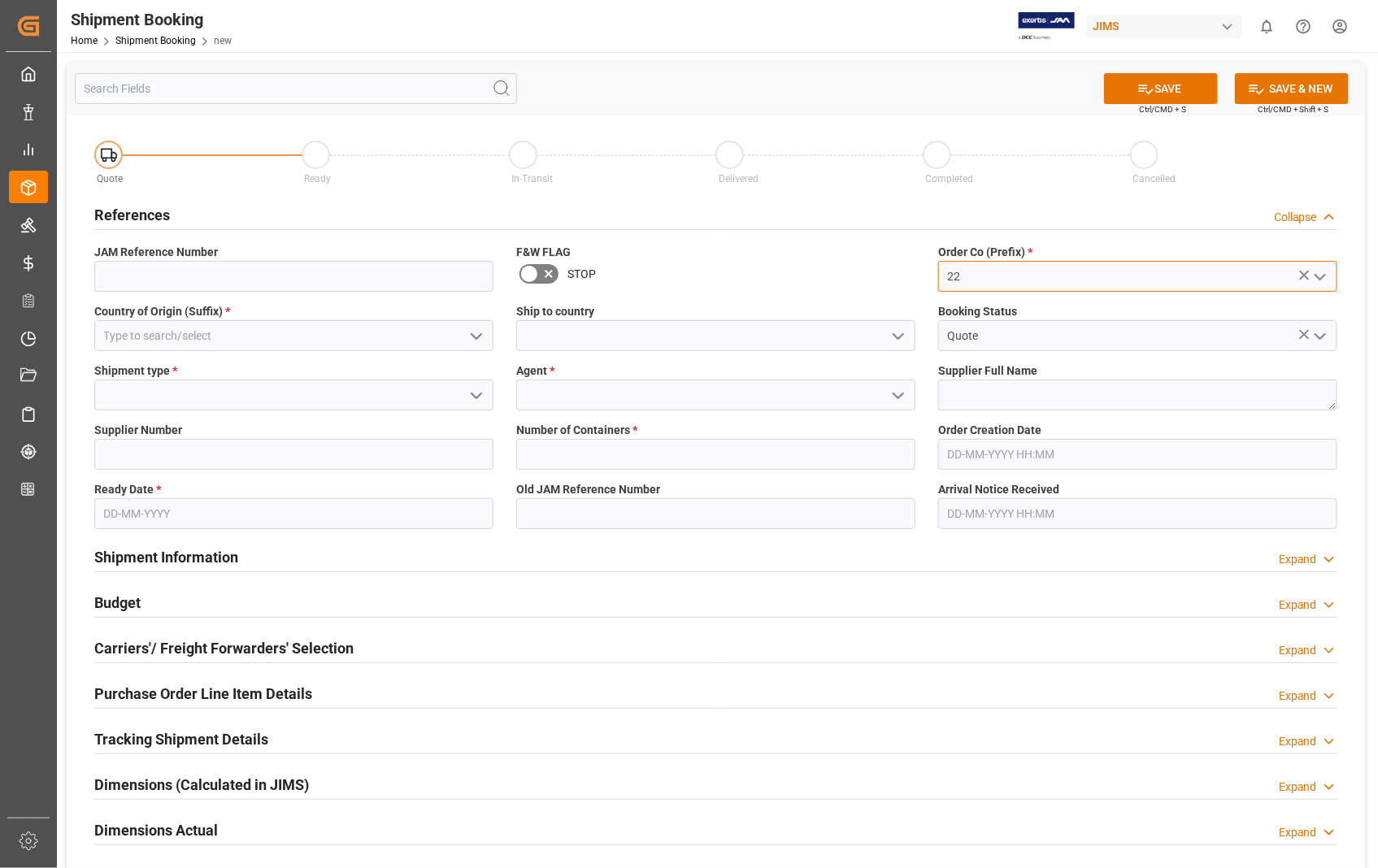
type input "22"
click at [364, 333] on input at bounding box center [294, 336] width 399 height 31
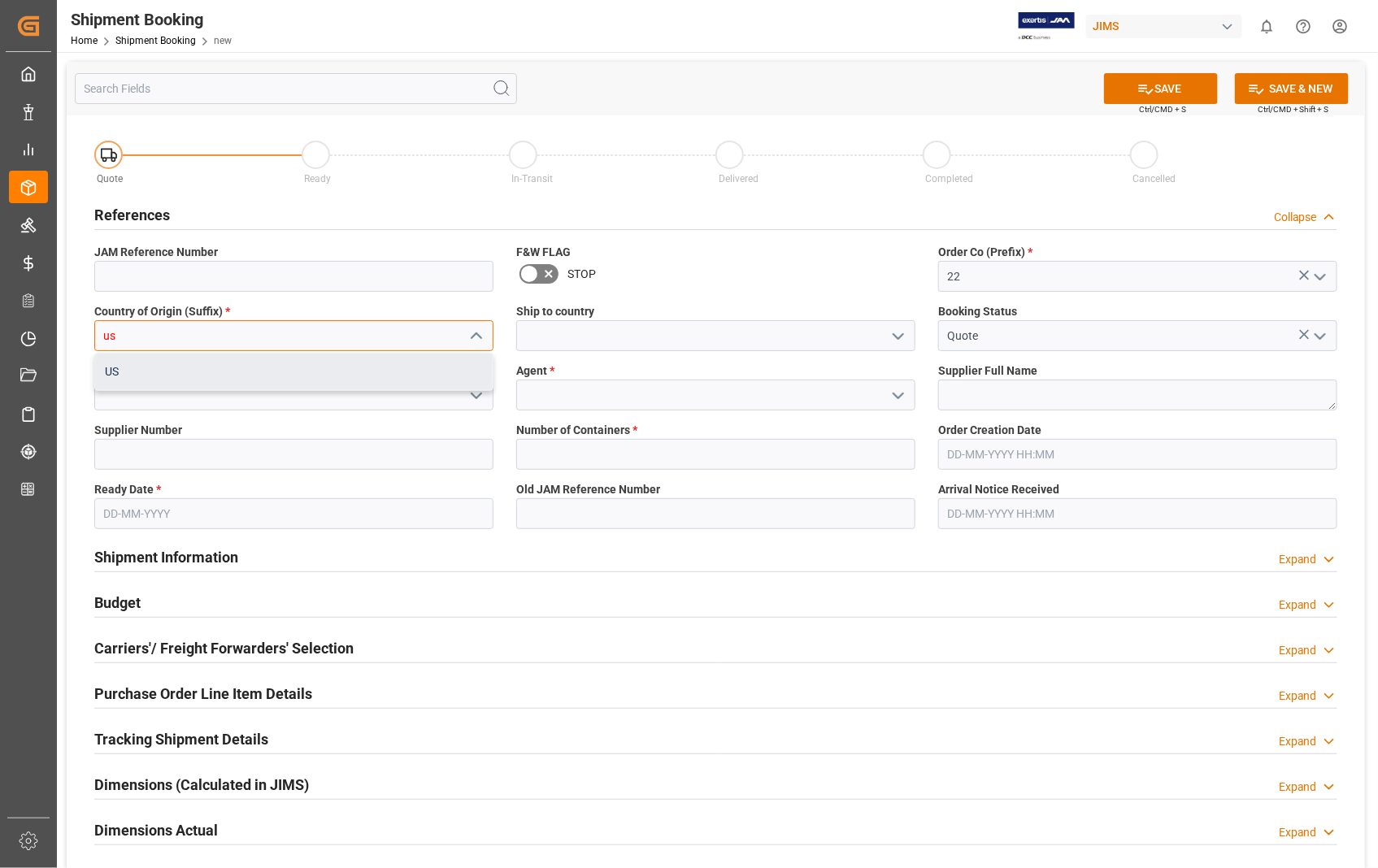
click at [210, 371] on div "US" at bounding box center [294, 371] width 397 height 36
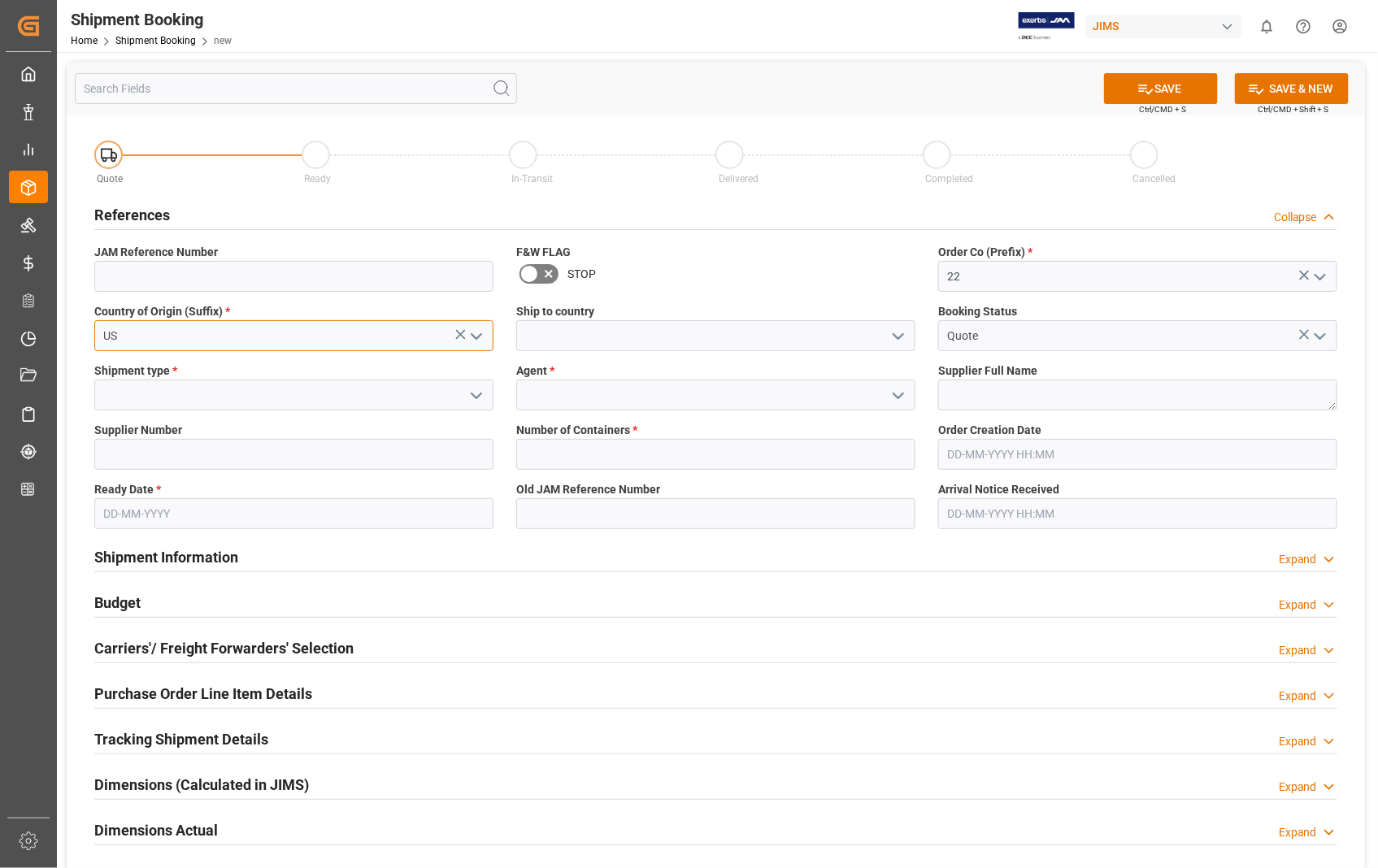
type input "US"
click at [591, 336] on input at bounding box center [716, 336] width 399 height 31
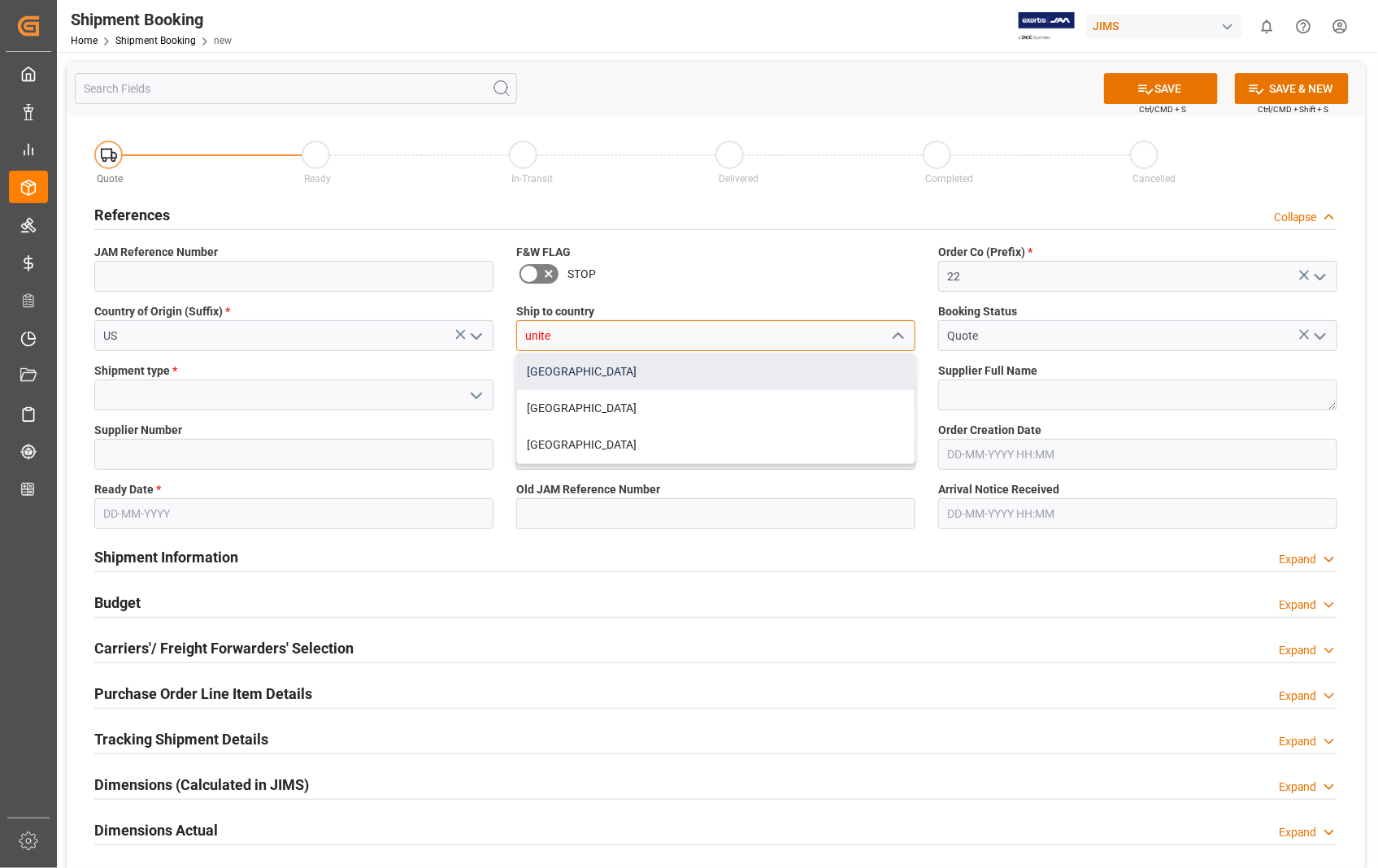
click at [575, 374] on div "[GEOGRAPHIC_DATA]" at bounding box center [716, 371] width 397 height 36
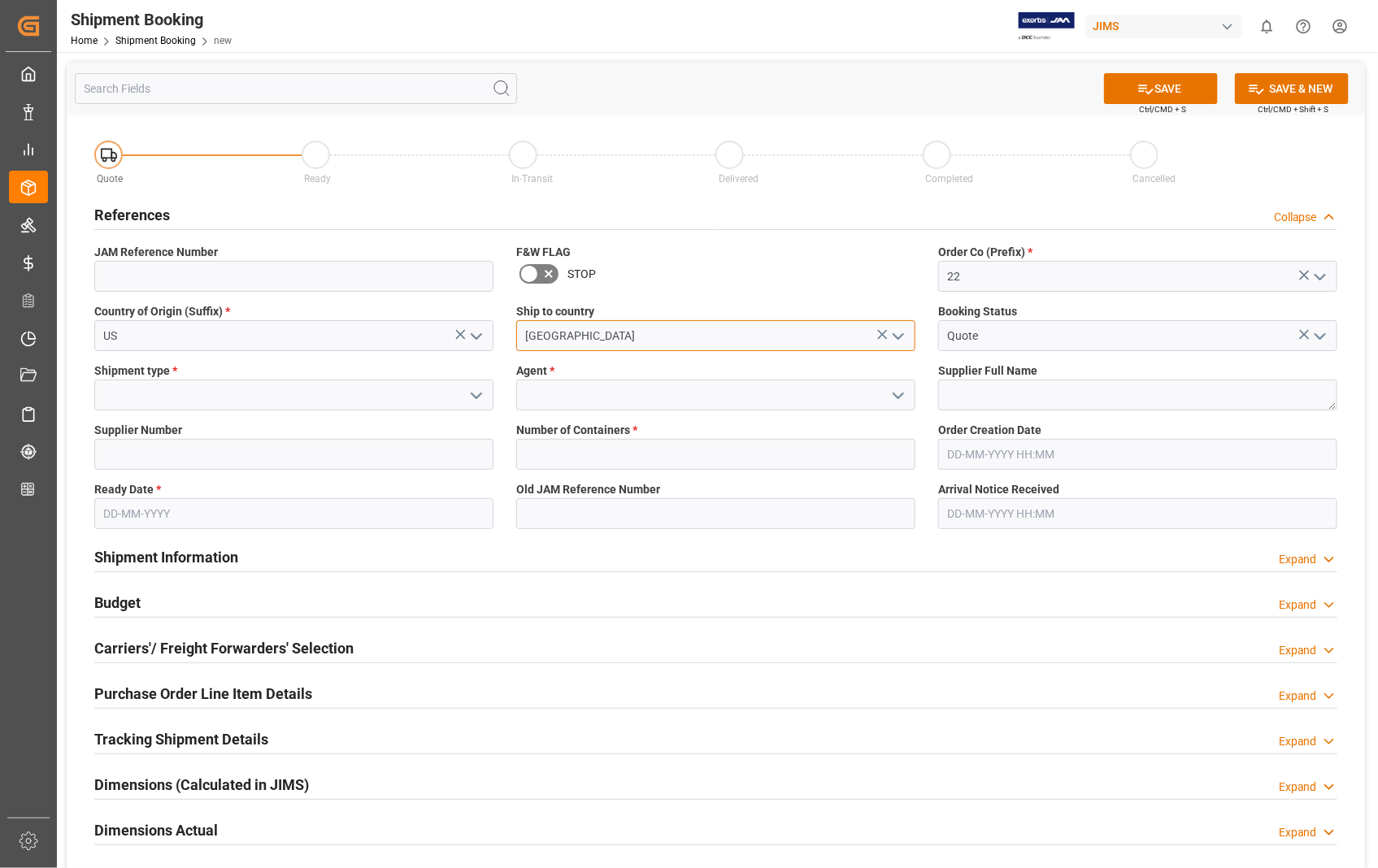
type input "[GEOGRAPHIC_DATA]"
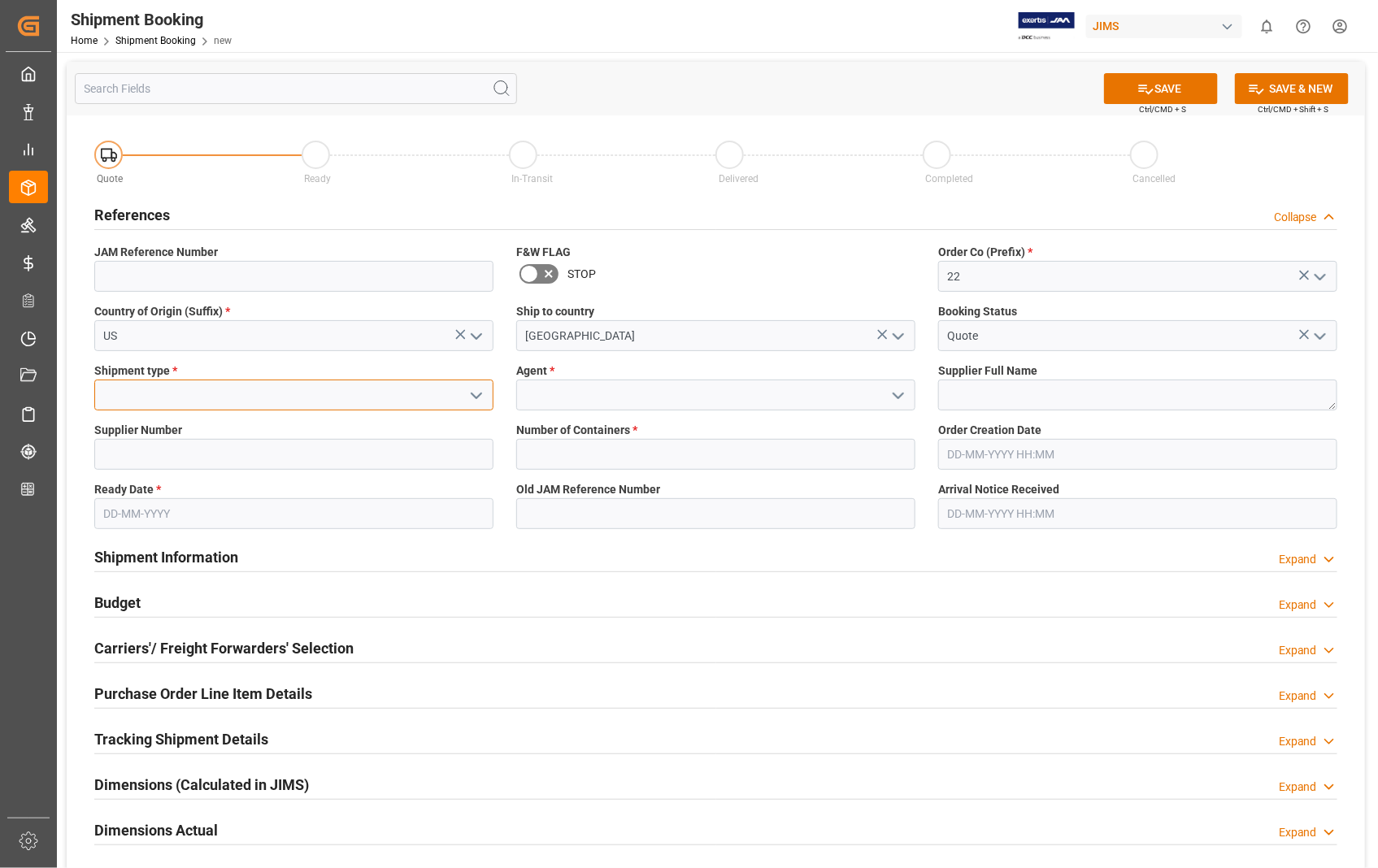
click at [325, 395] on input at bounding box center [294, 395] width 399 height 31
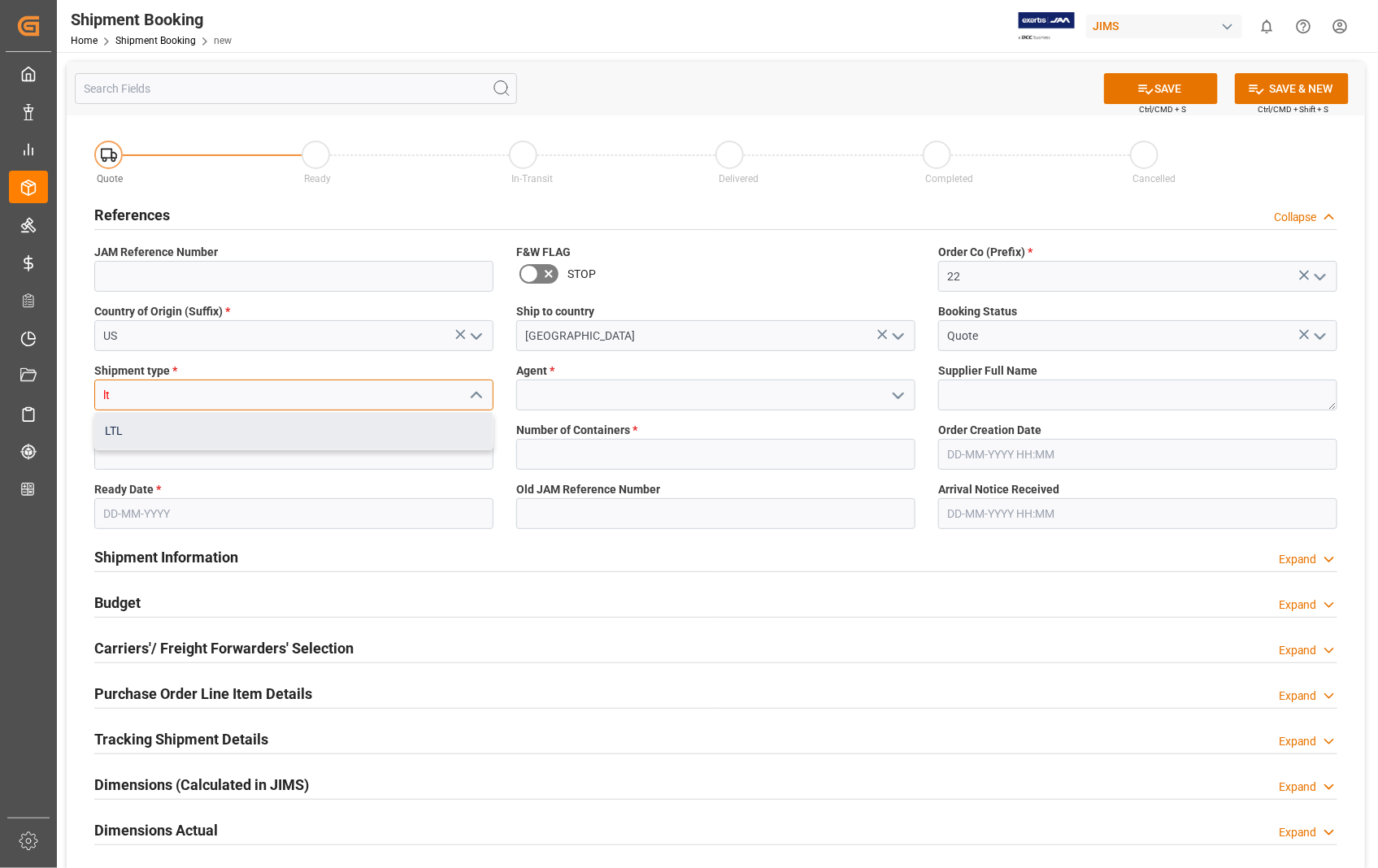
click at [107, 426] on div "LTL" at bounding box center [294, 431] width 397 height 36
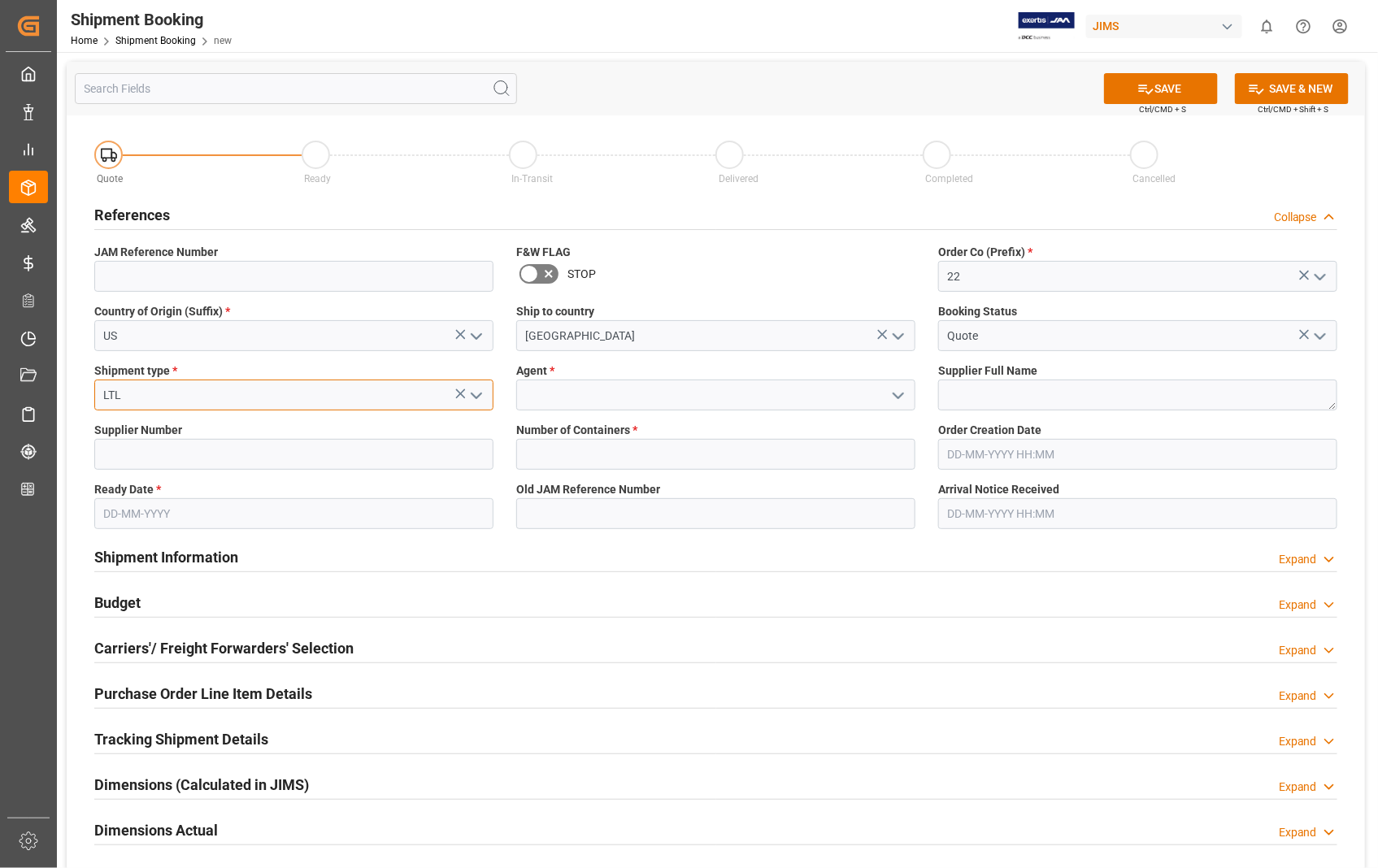
type input "LTL"
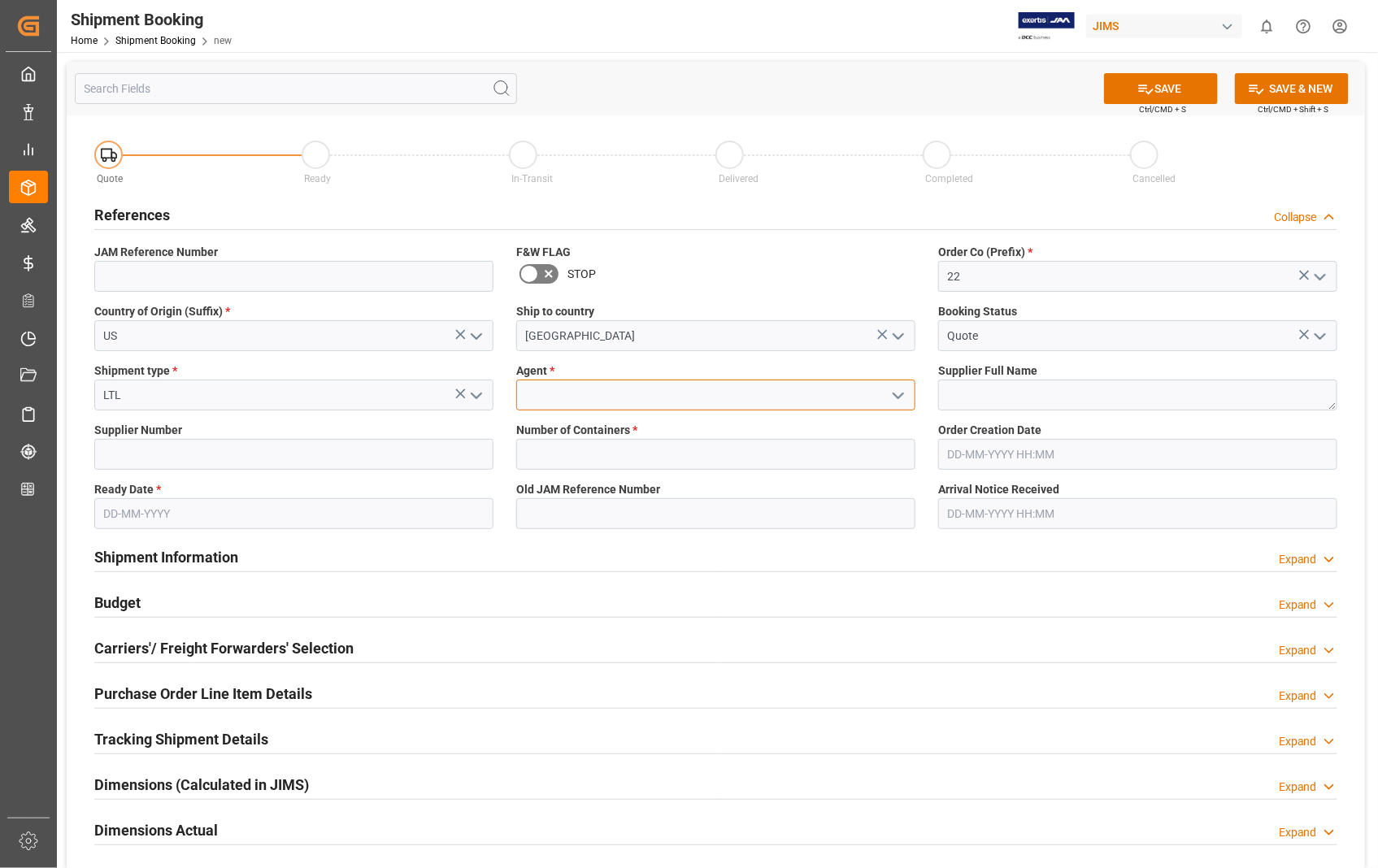
click at [589, 392] on input at bounding box center [716, 395] width 399 height 31
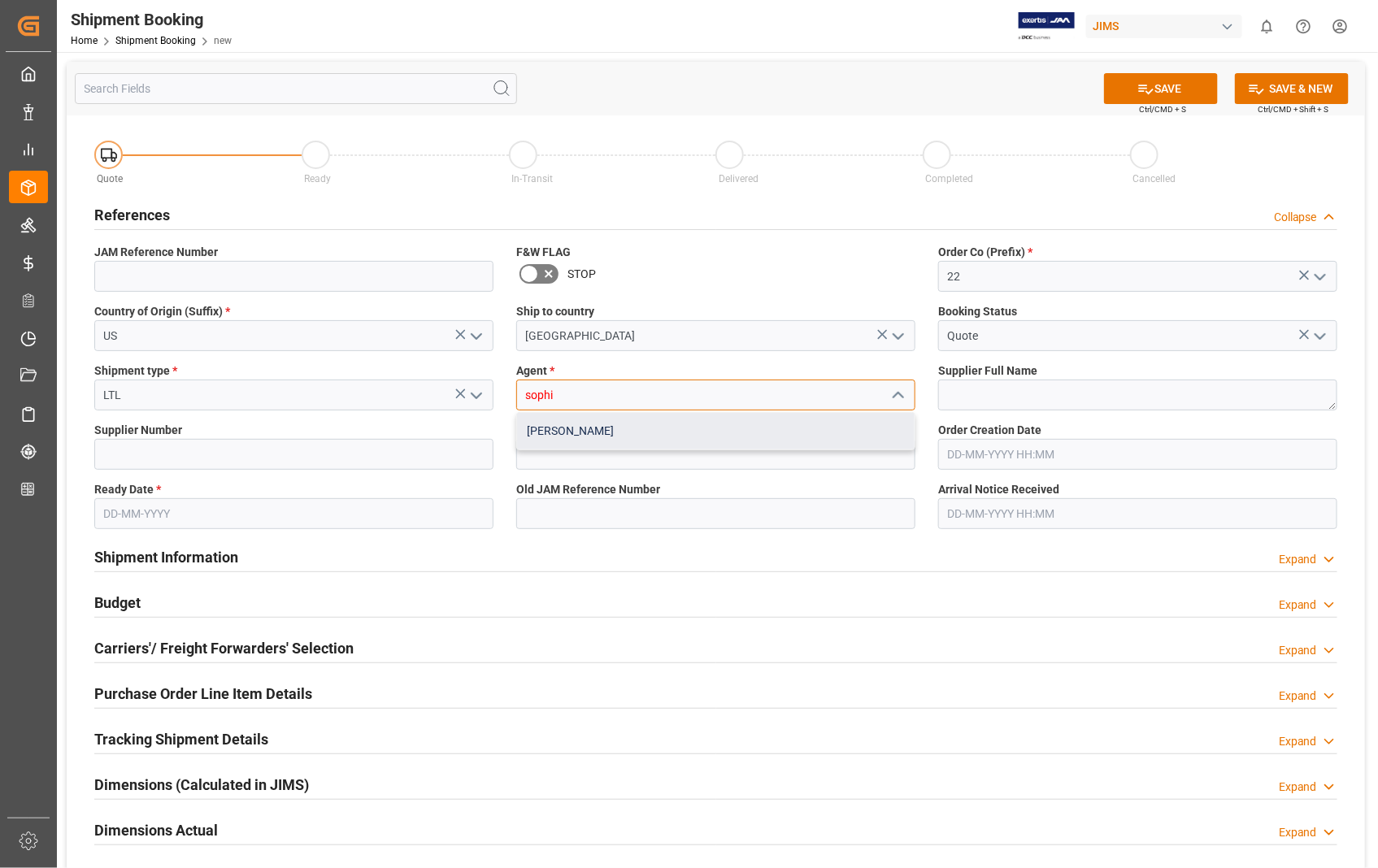
click at [542, 426] on div "[PERSON_NAME]" at bounding box center [716, 431] width 397 height 36
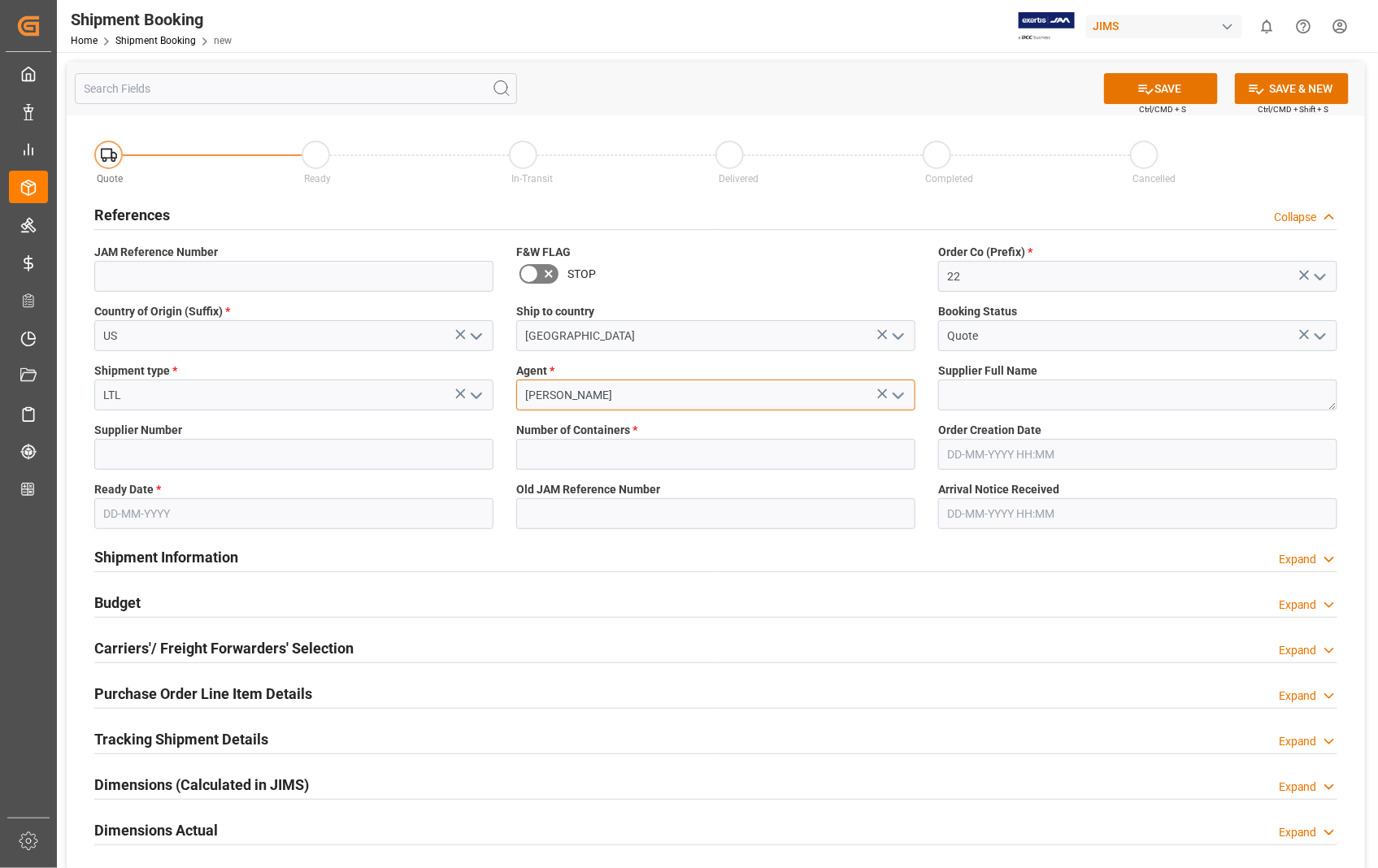
type input "[PERSON_NAME]"
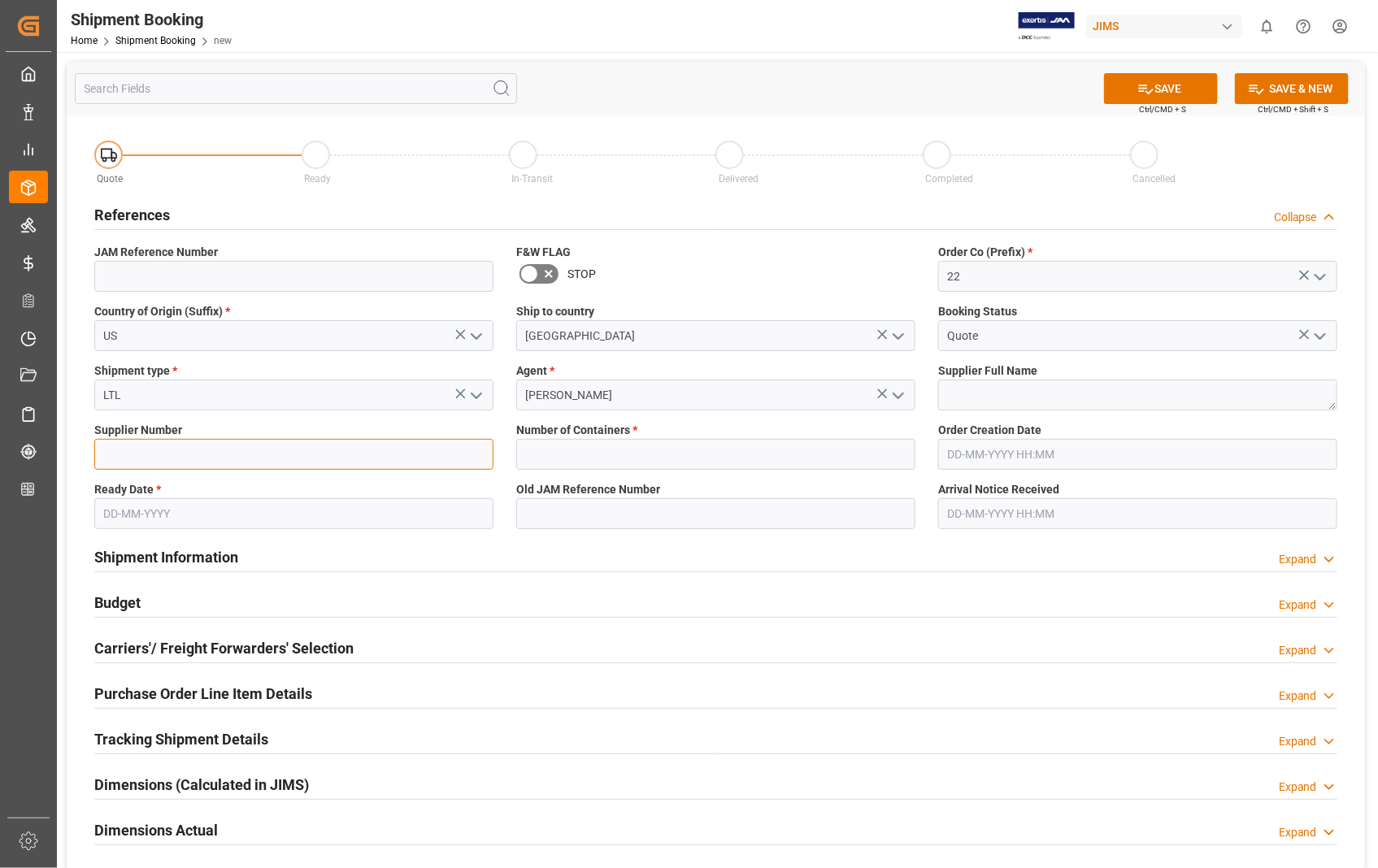
click at [338, 444] on input at bounding box center [294, 454] width 399 height 31
paste input "404582"
type input "404582"
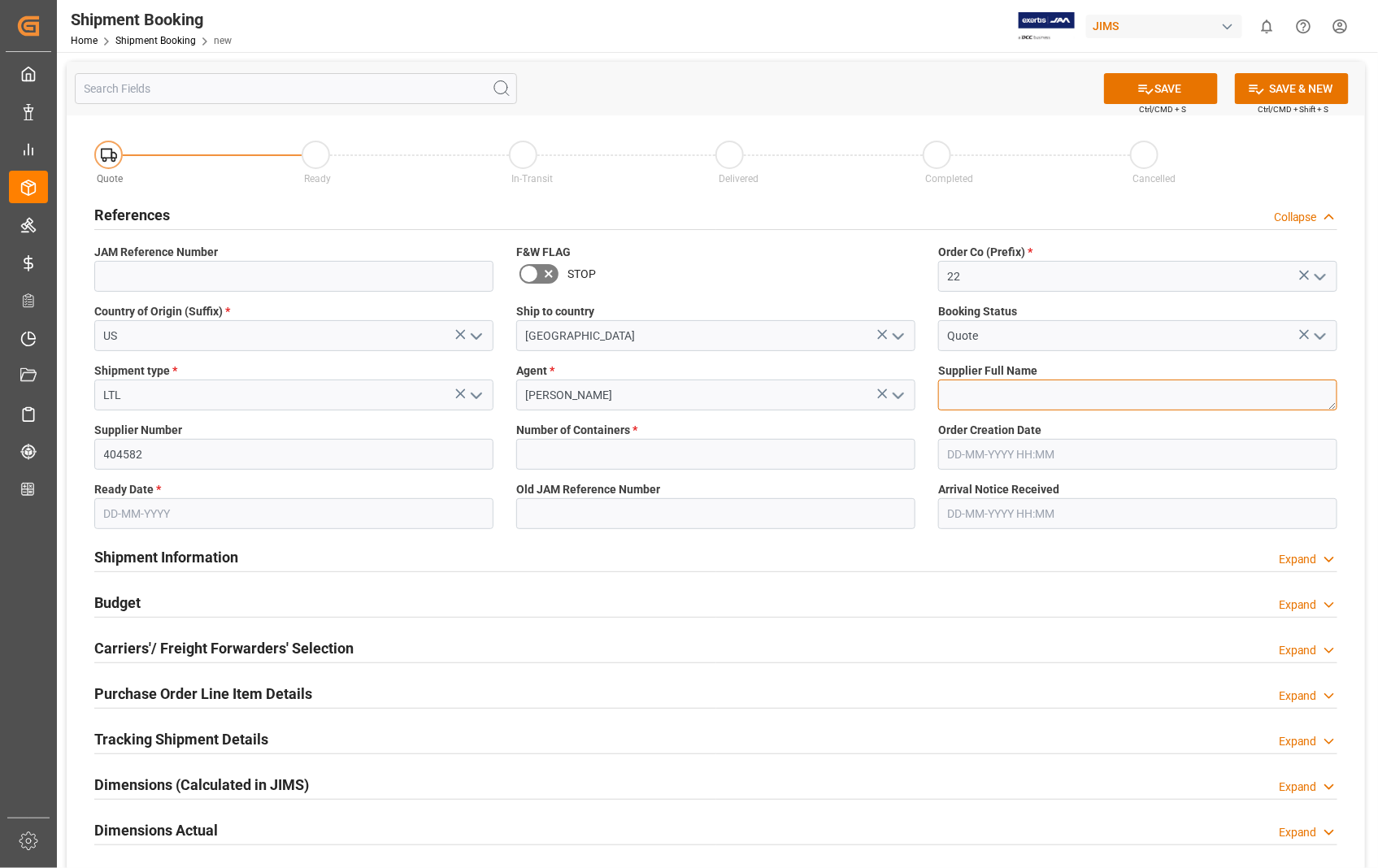
click at [1054, 403] on textarea at bounding box center [1138, 395] width 399 height 31
paste textarea "Evets Corporation"
type textarea "Evets Corporation"
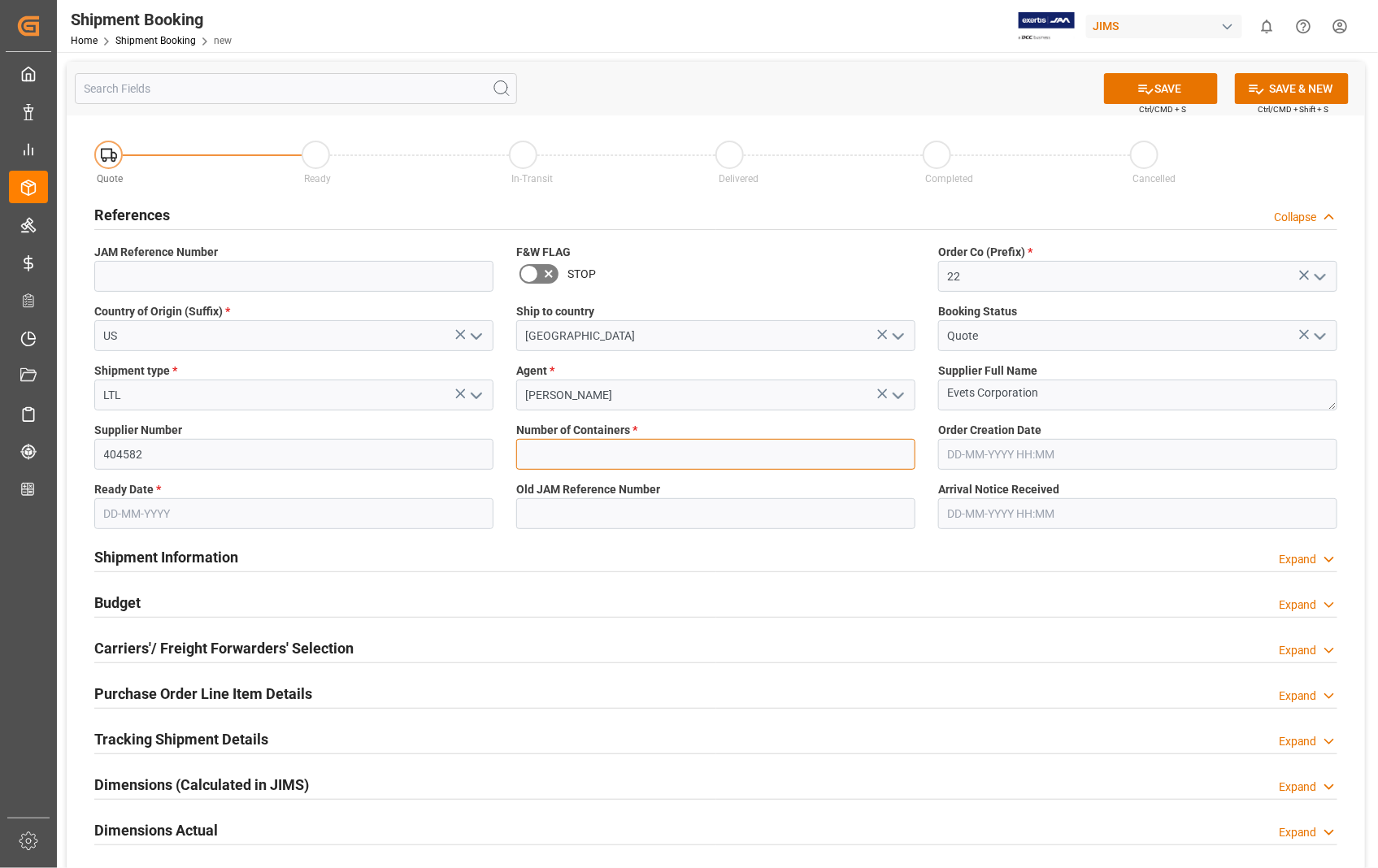
click at [630, 459] on input "text" at bounding box center [716, 454] width 399 height 31
type input "0"
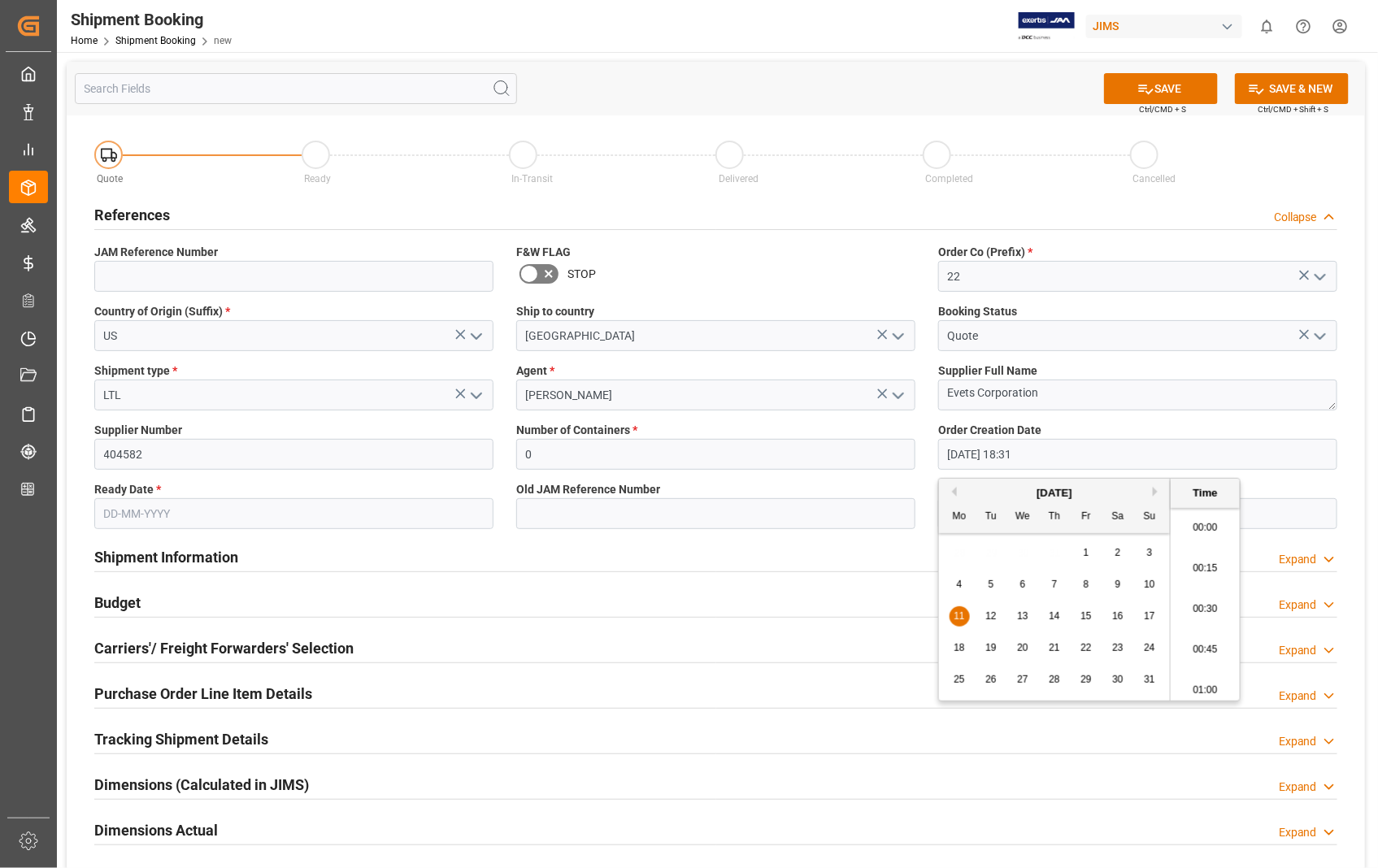
click at [1075, 458] on input "[DATE] 18:31" at bounding box center [1138, 454] width 399 height 31
click at [1158, 487] on button "Next Month" at bounding box center [1158, 491] width 10 height 10
click at [957, 582] on span "8" at bounding box center [959, 584] width 6 height 11
type input "[DATE] 18:31"
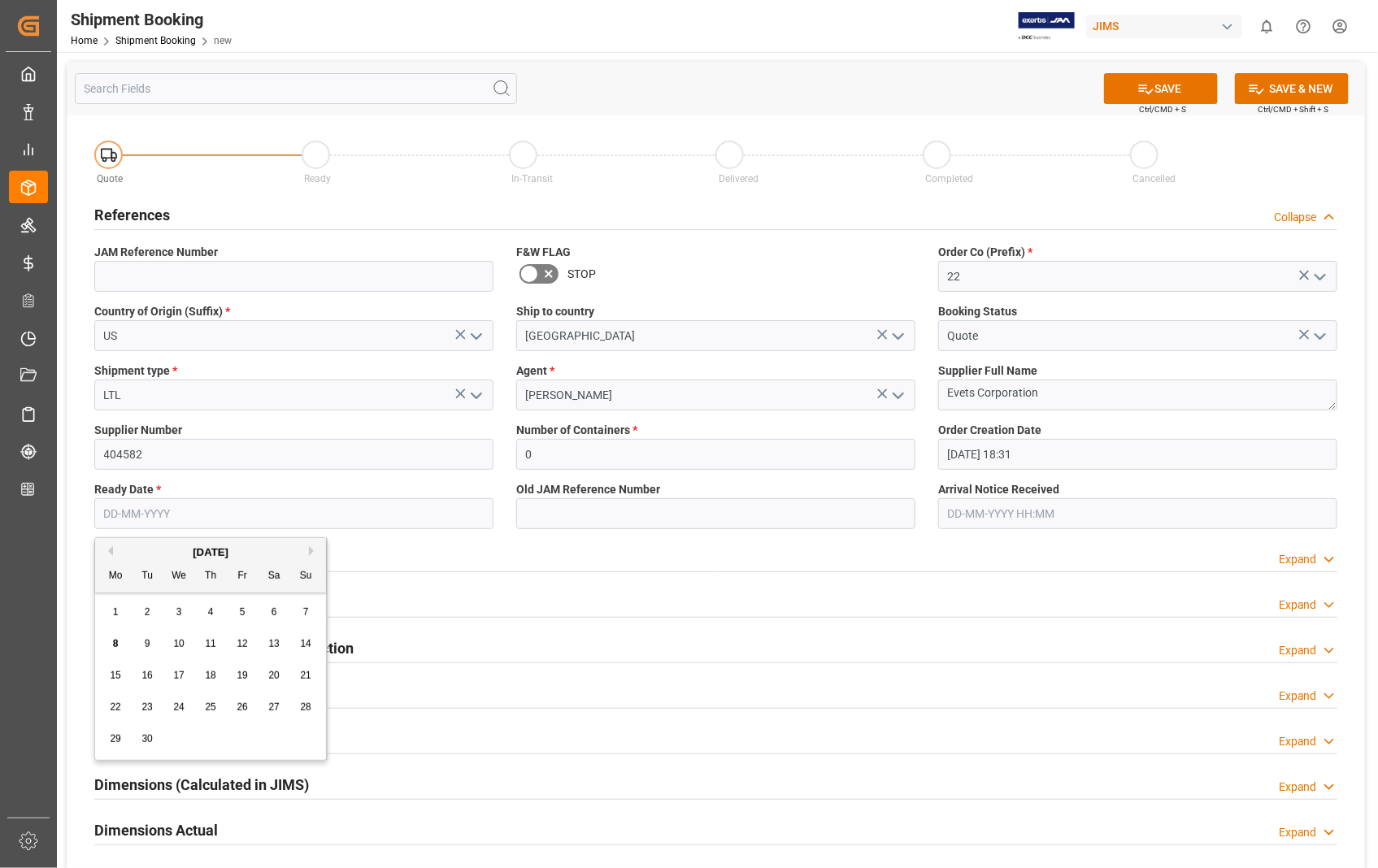
click at [313, 515] on input "text" at bounding box center [294, 513] width 399 height 31
click at [269, 676] on span "20" at bounding box center [273, 675] width 10 height 11
type input "[DATE]"
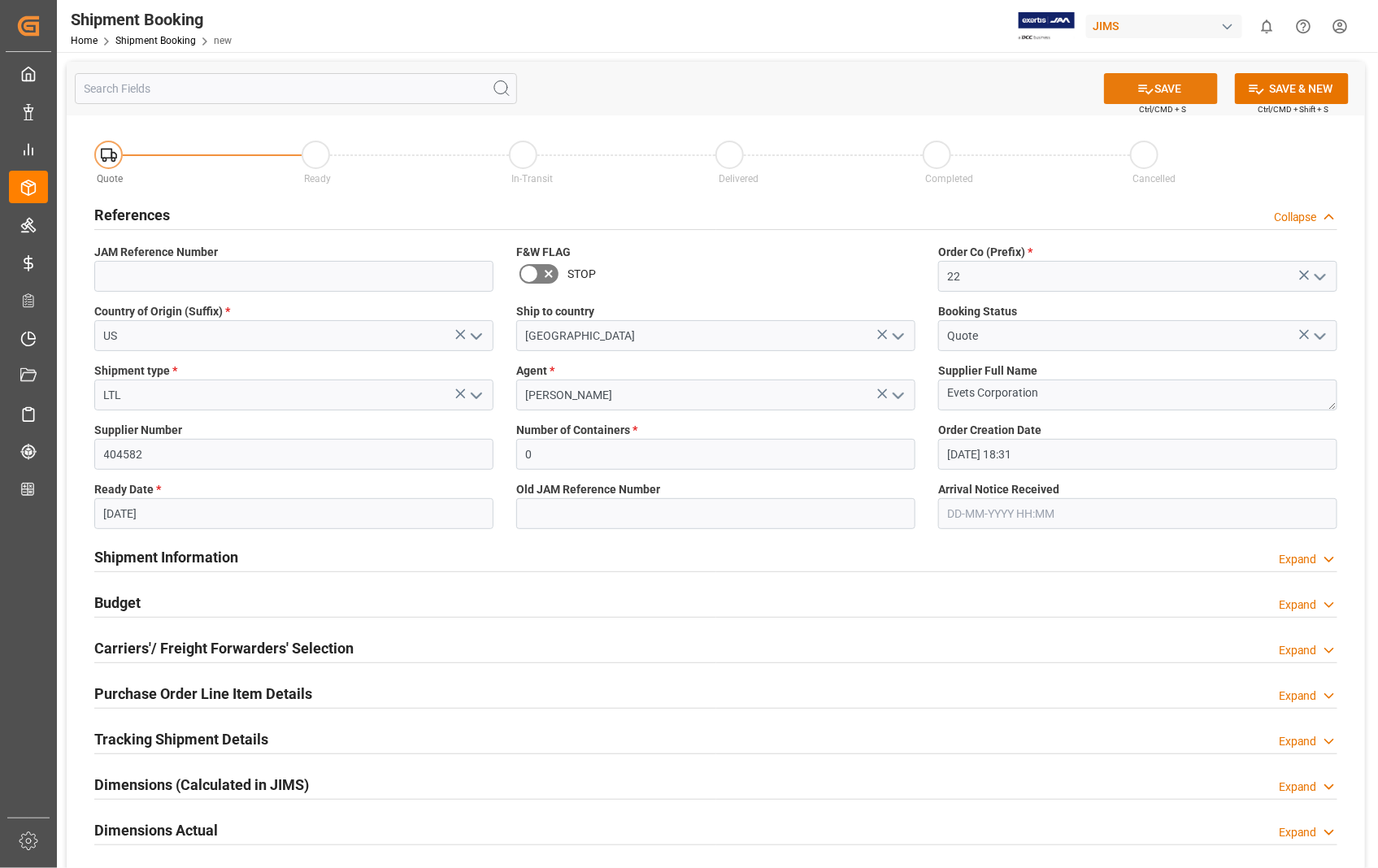
click at [1164, 92] on button "SAVE" at bounding box center [1160, 89] width 114 height 31
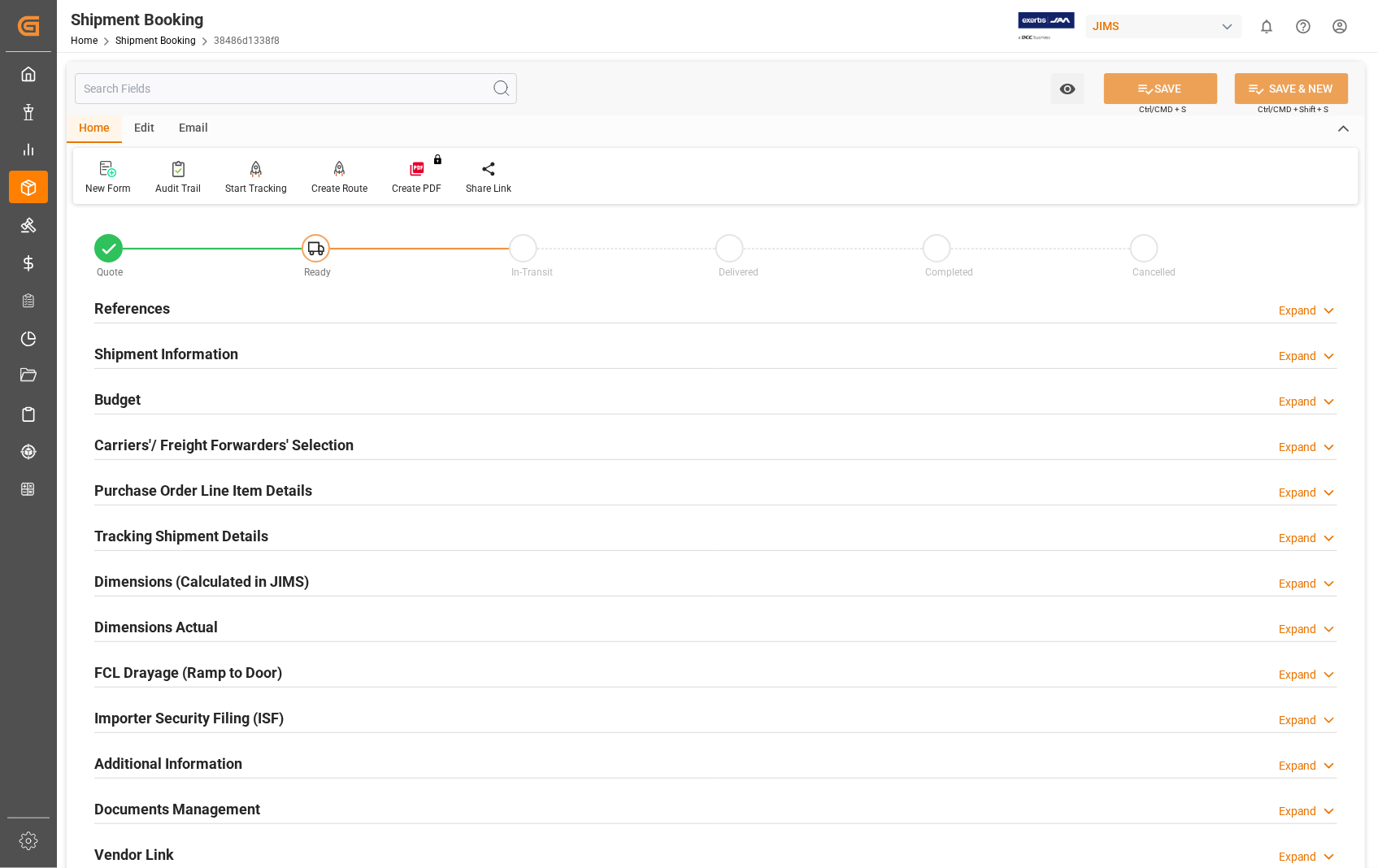
click at [200, 440] on h2 "Carriers'/ Freight Forwarders' Selection" at bounding box center [224, 444] width 260 height 22
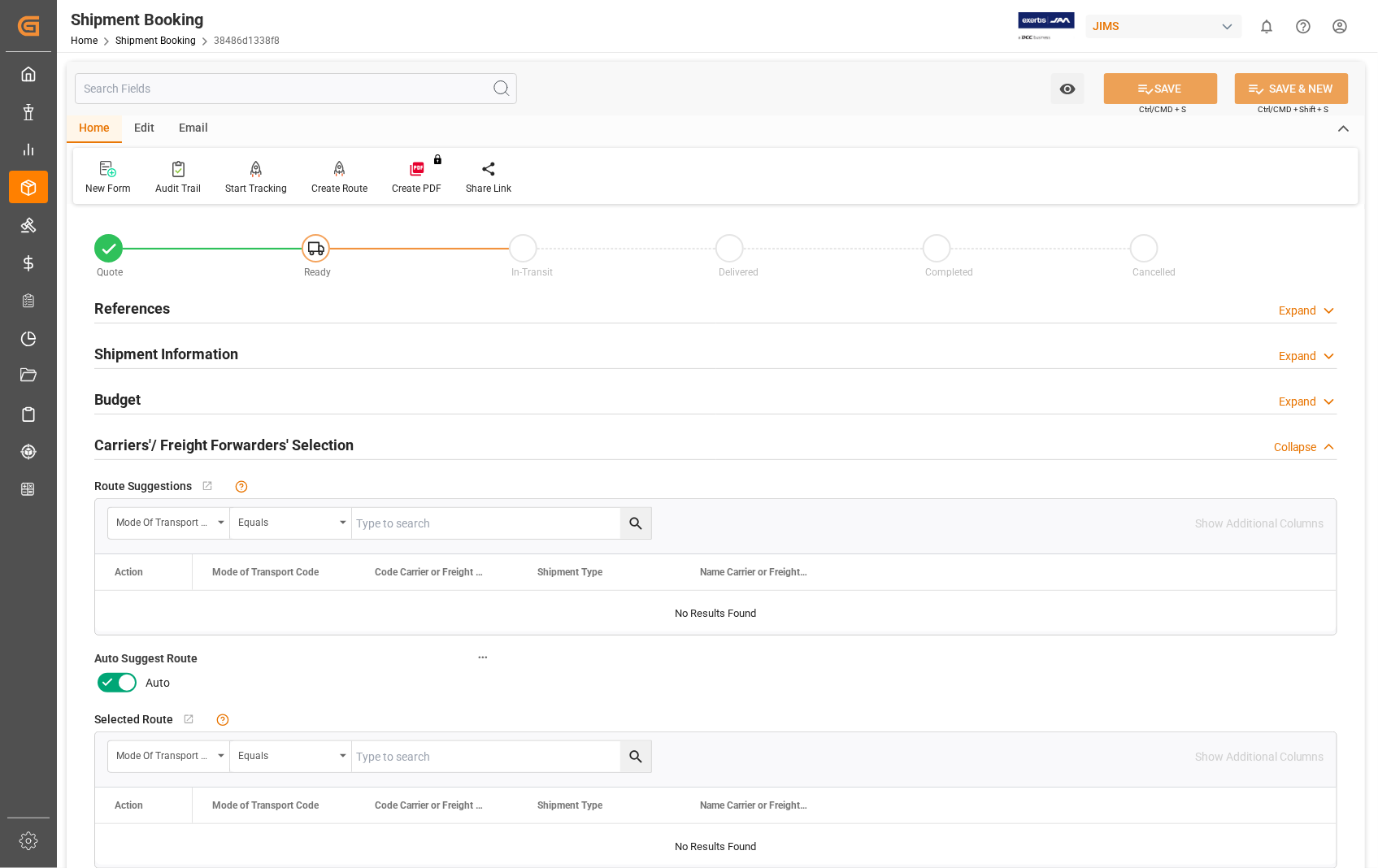
click at [120, 676] on icon at bounding box center [127, 682] width 19 height 19
click at [0, 0] on input "checkbox" at bounding box center [0, 0] width 0 height 0
click at [1172, 79] on button "SAVE" at bounding box center [1160, 89] width 114 height 31
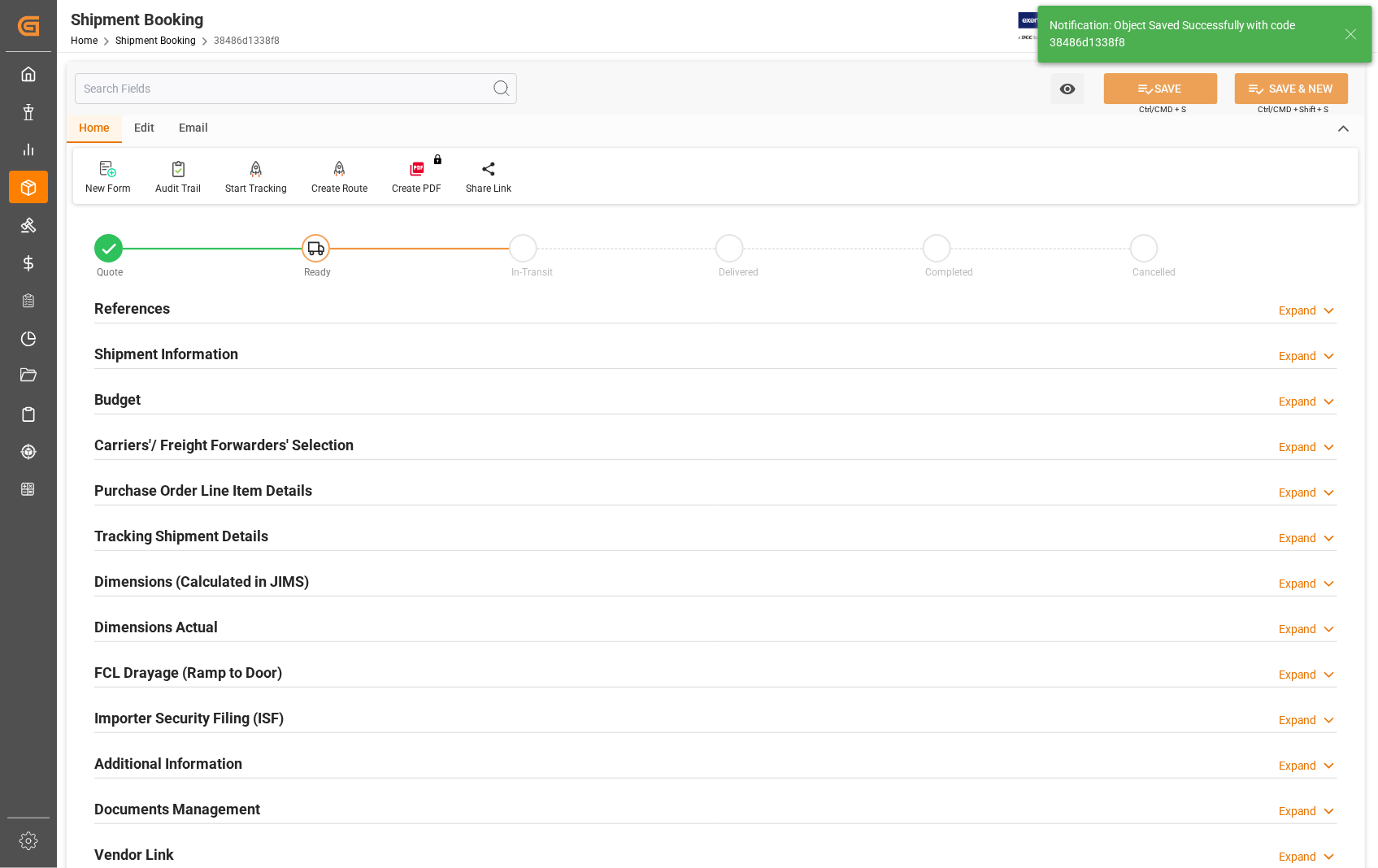
type input "Ready"
click at [149, 304] on h2 "References" at bounding box center [132, 308] width 75 height 22
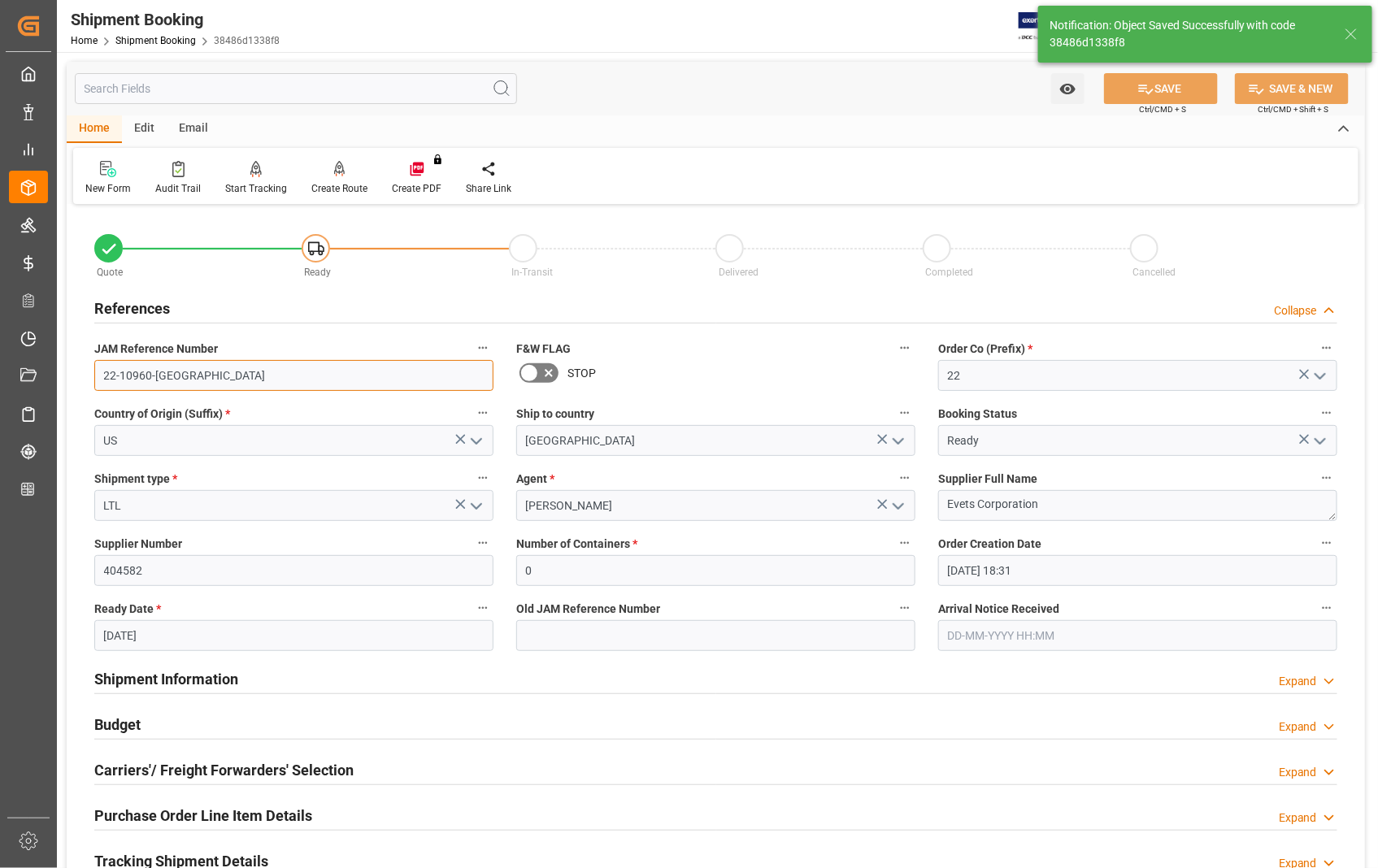
drag, startPoint x: 173, startPoint y: 372, endPoint x: 91, endPoint y: 377, distance: 82.2
click at [91, 377] on div "JAM Reference Number 22-10960-US" at bounding box center [294, 363] width 422 height 65
